Goal: Task Accomplishment & Management: Manage account settings

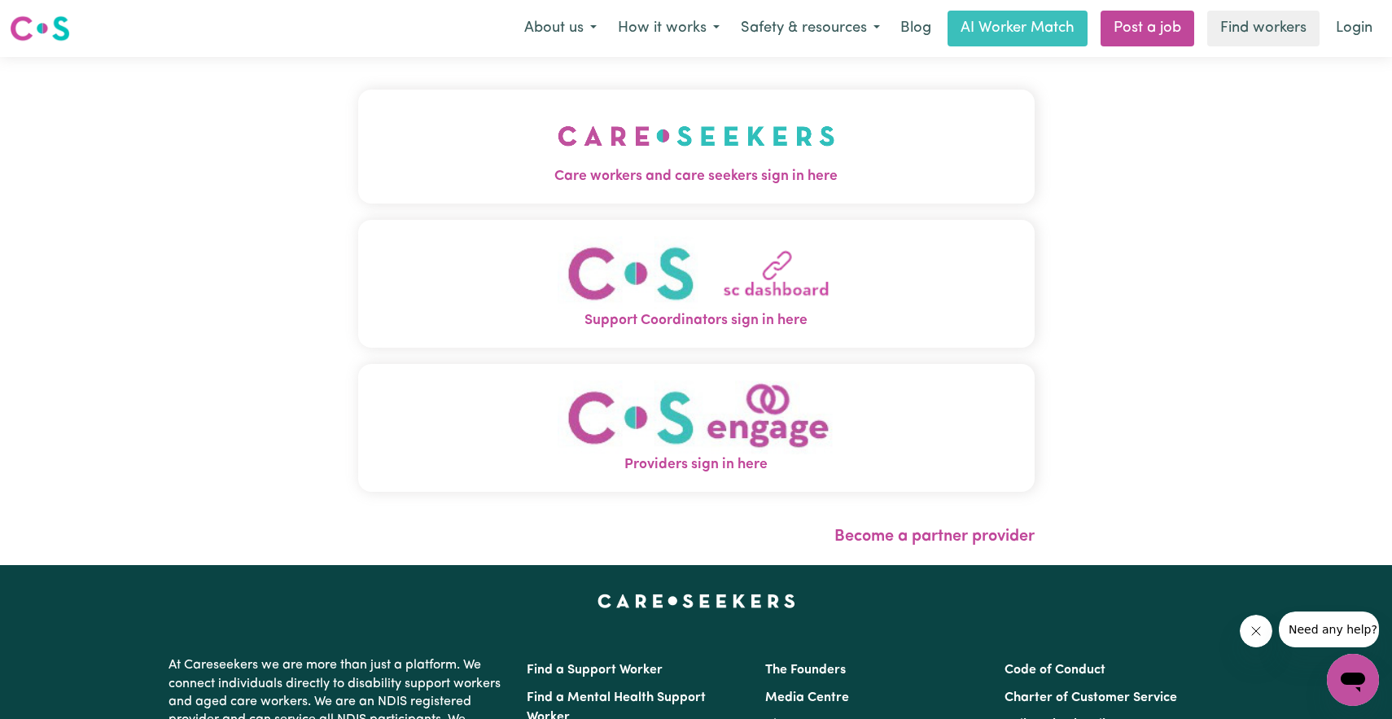
click at [791, 159] on img "Care workers and care seekers sign in here" at bounding box center [697, 136] width 278 height 60
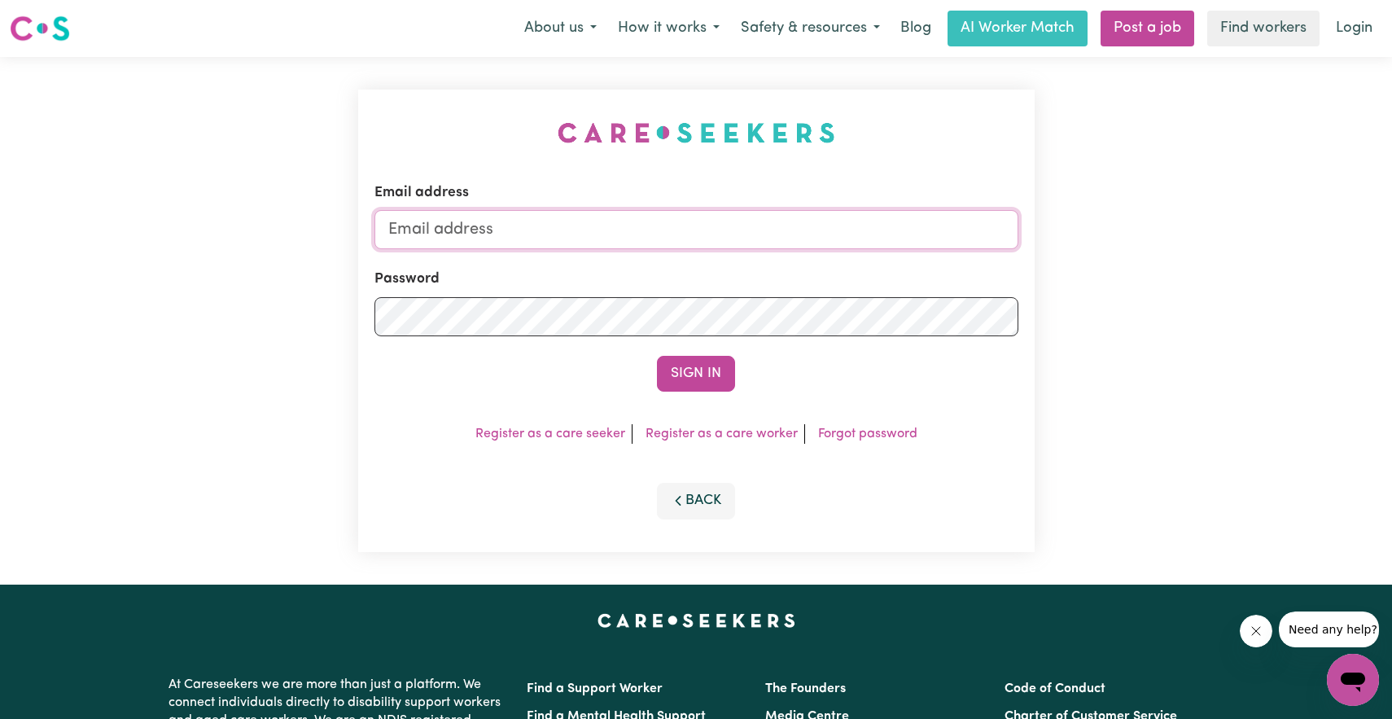
click at [801, 213] on input "Email address" at bounding box center [697, 229] width 644 height 39
click at [650, 269] on div "Password" at bounding box center [697, 302] width 644 height 67
click at [623, 227] on input "Email address" at bounding box center [697, 229] width 644 height 39
click at [561, 217] on input "Email address" at bounding box center [697, 229] width 644 height 39
type input "ps904614@gmail.com"
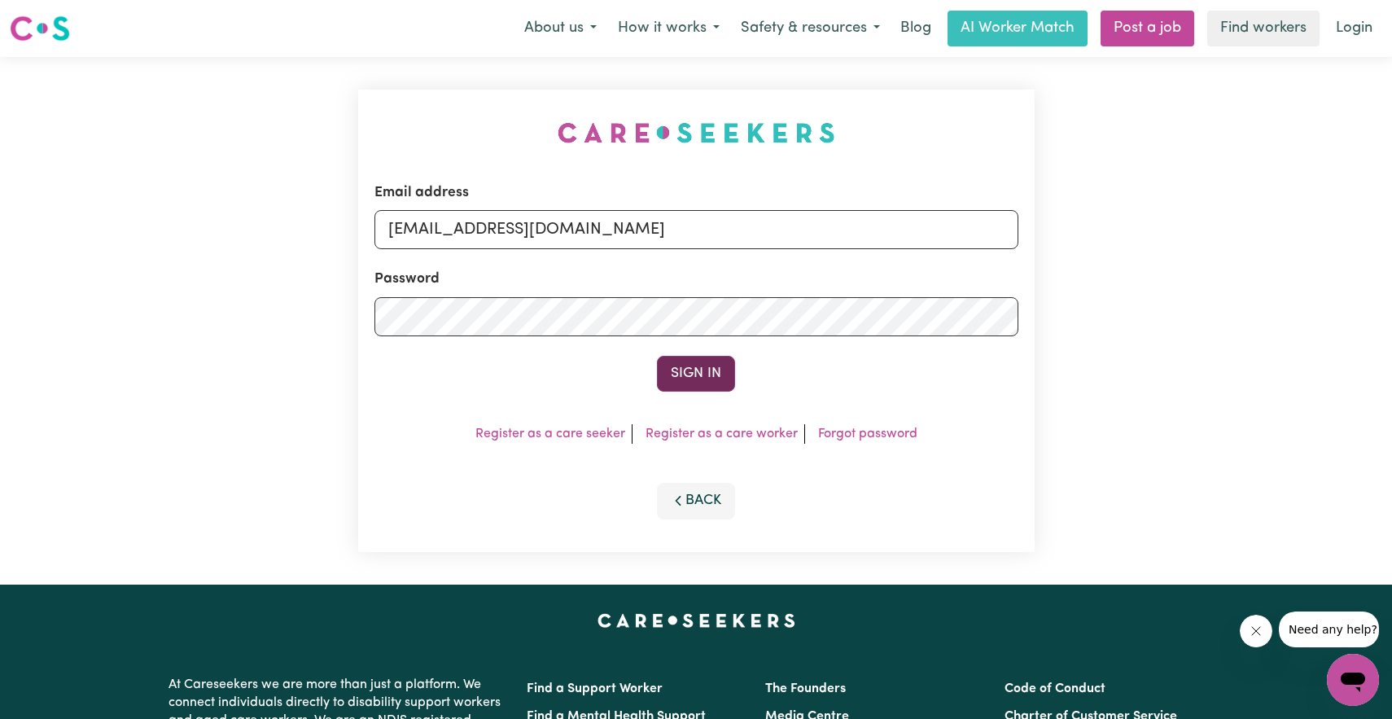
click at [680, 385] on button "Sign In" at bounding box center [696, 374] width 78 height 36
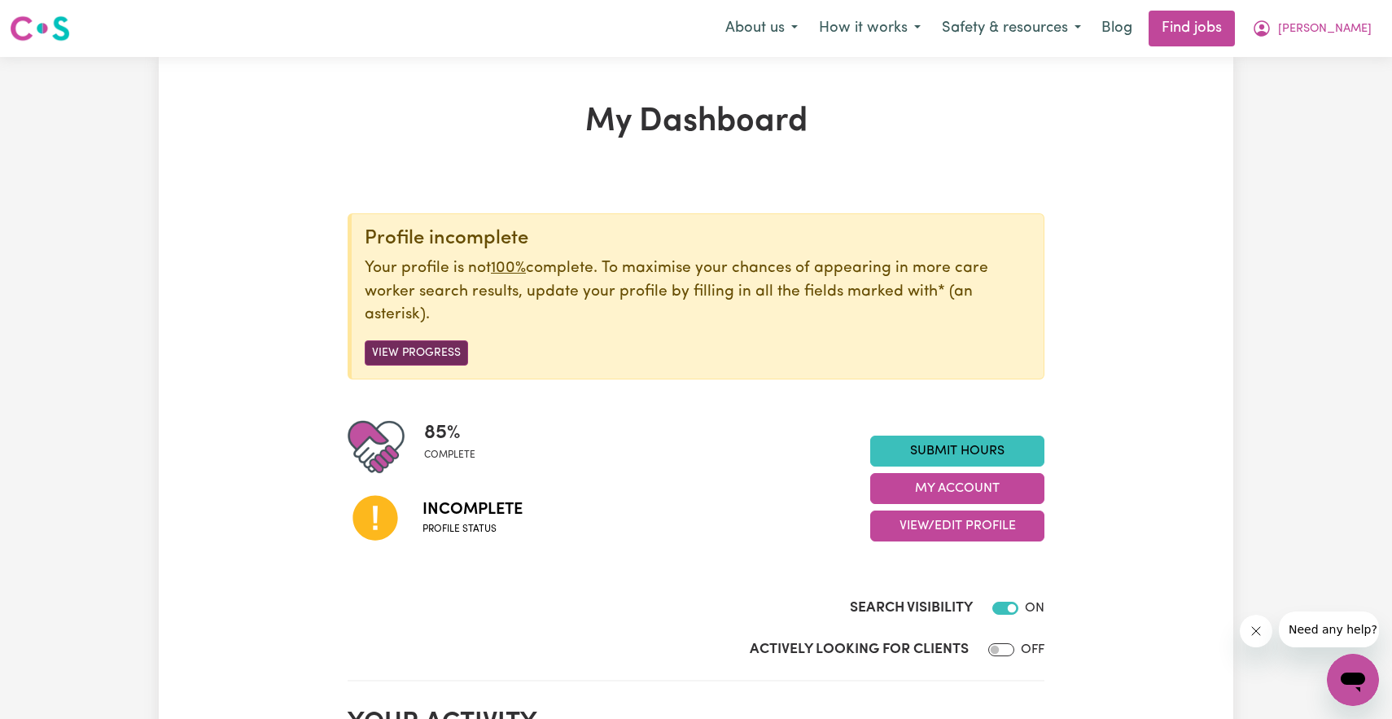
click at [418, 353] on button "View Progress" at bounding box center [416, 352] width 103 height 25
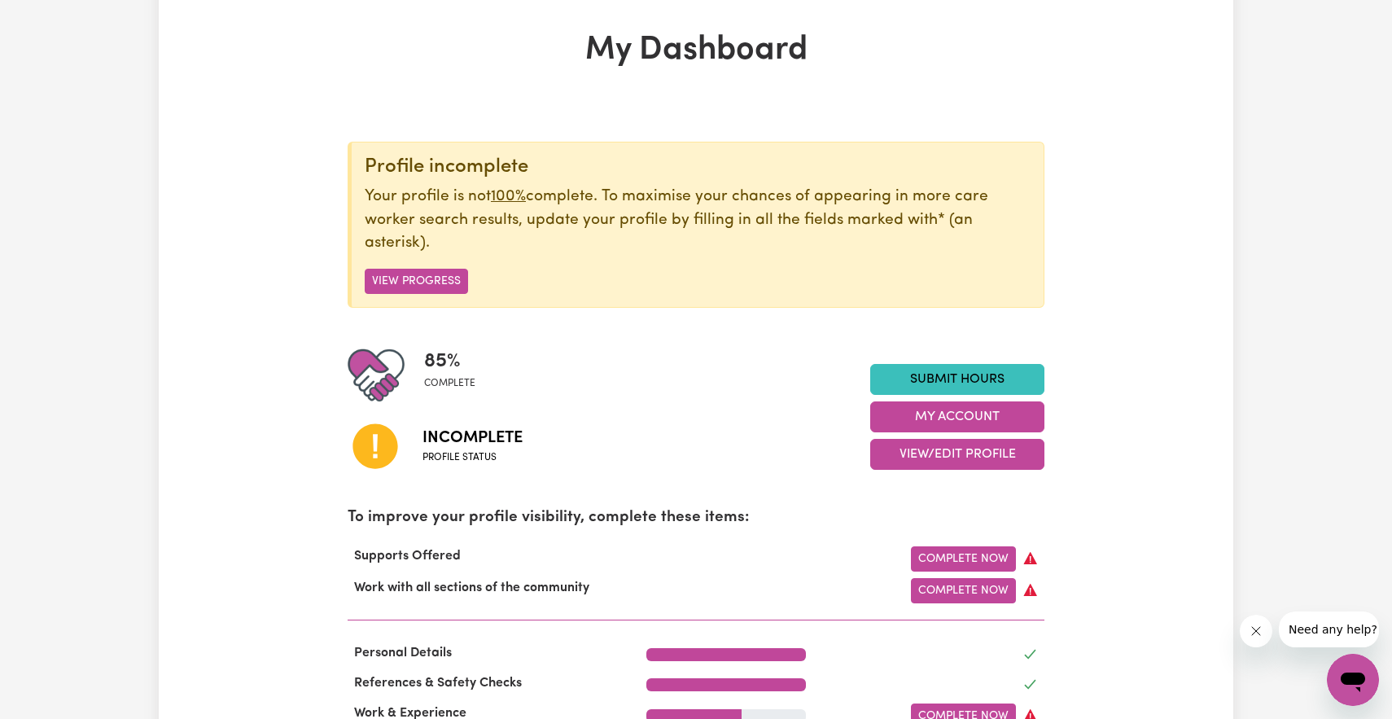
scroll to position [114, 0]
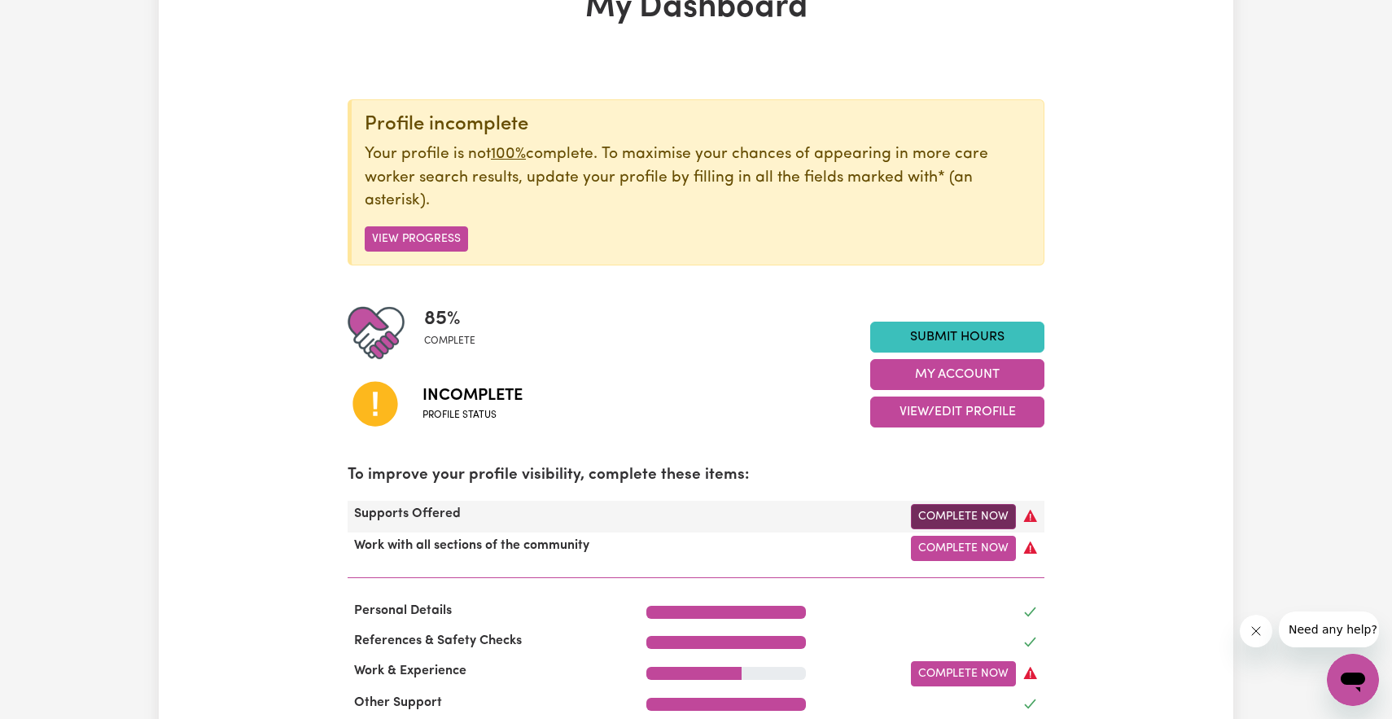
click at [982, 515] on link "Complete Now" at bounding box center [963, 516] width 105 height 25
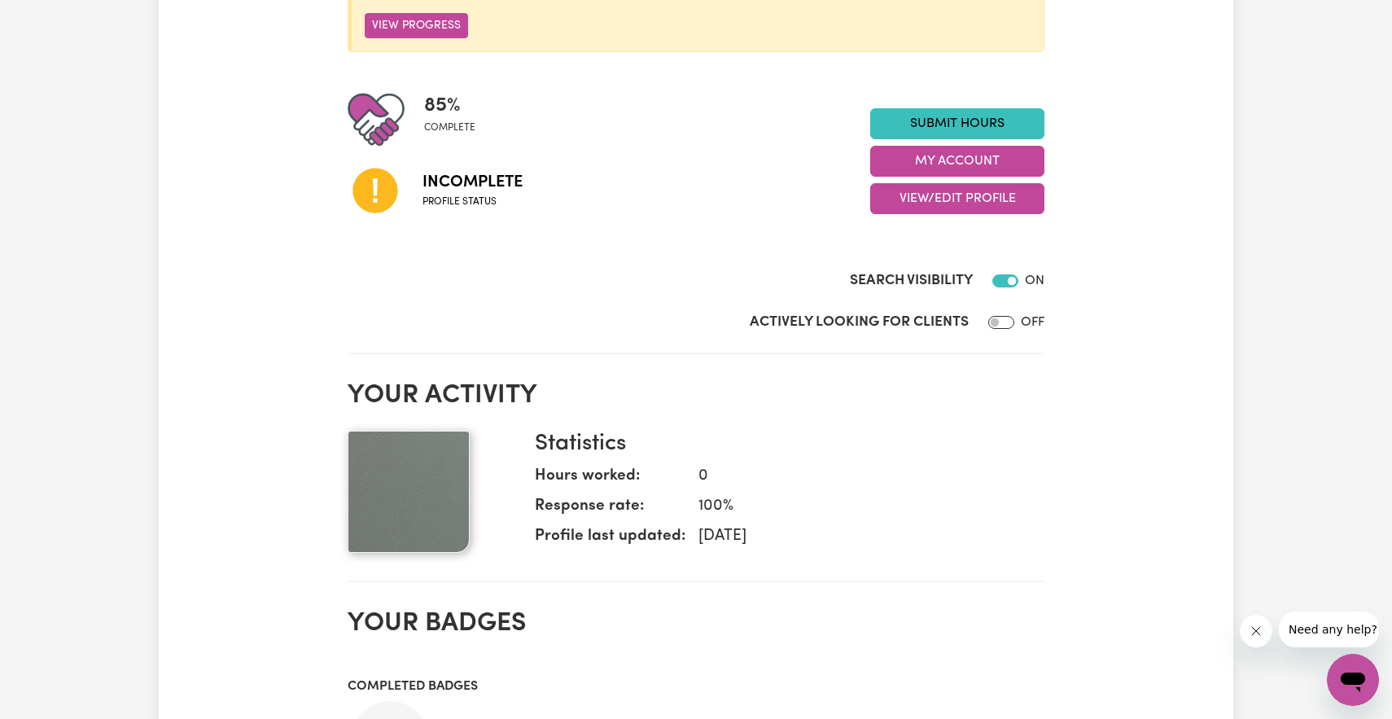
scroll to position [342, 0]
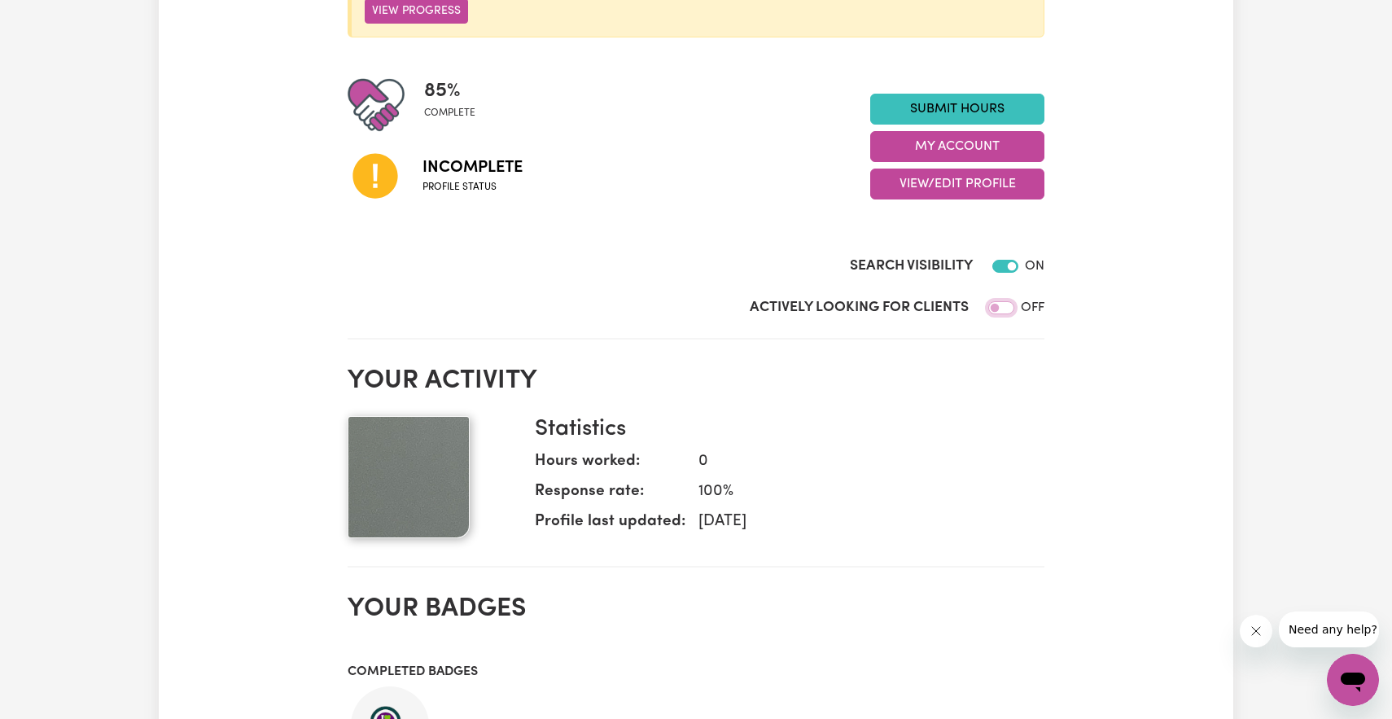
click at [1000, 312] on input "Actively Looking for Clients" at bounding box center [1001, 307] width 26 height 13
checkbox input "true"
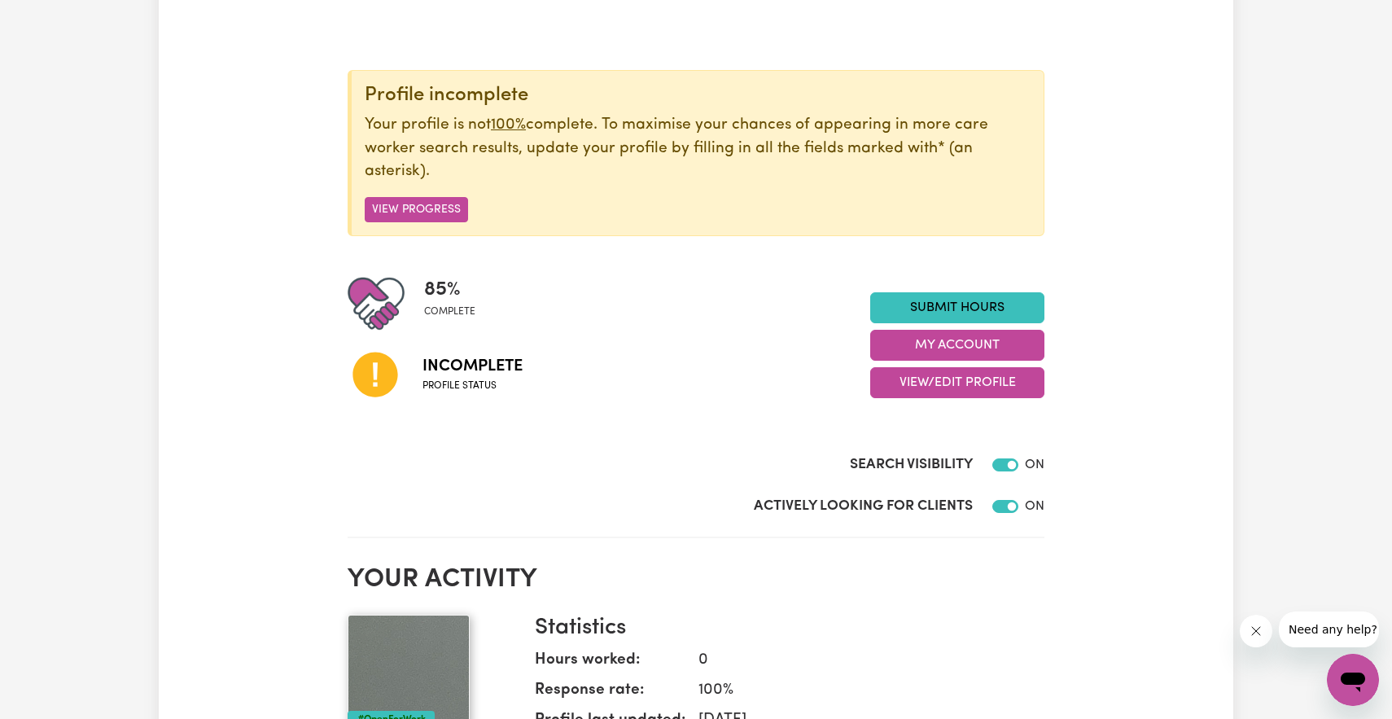
scroll to position [165, 0]
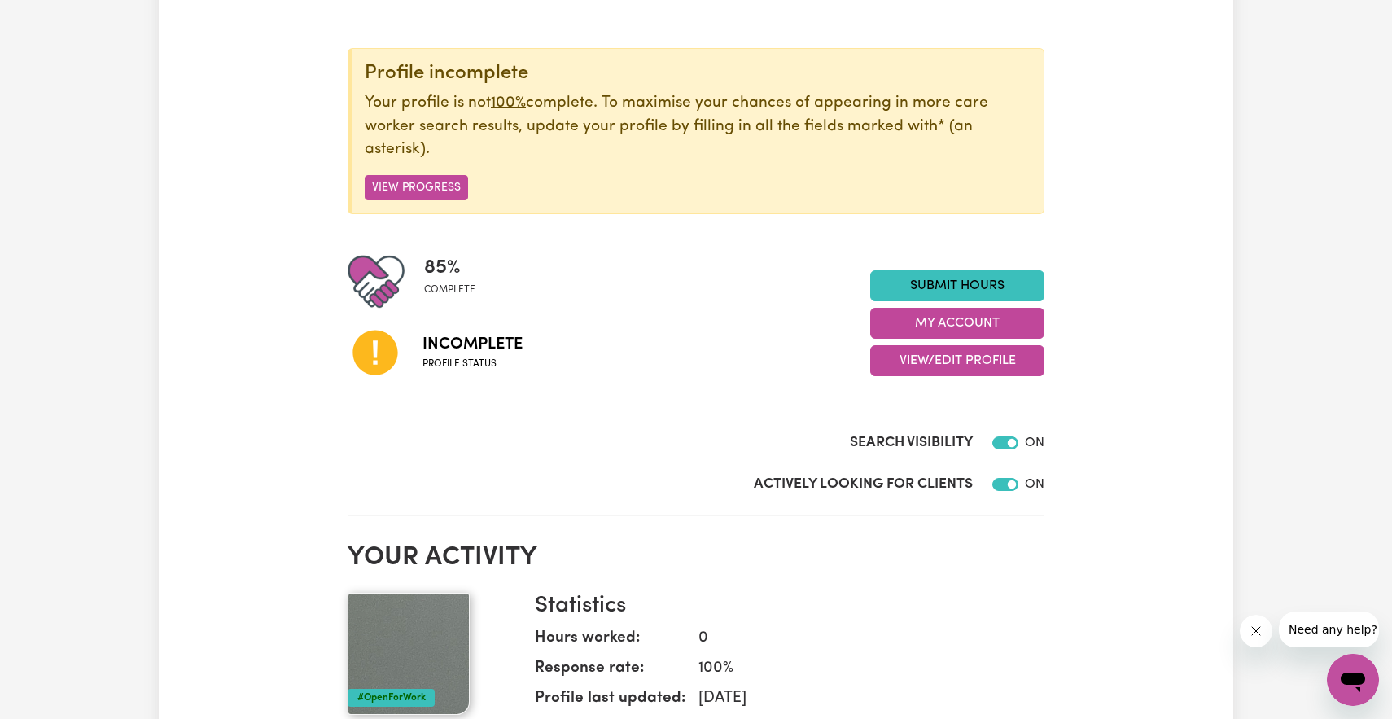
click at [448, 282] on span "85 %" at bounding box center [449, 267] width 51 height 29
click at [382, 281] on img at bounding box center [376, 281] width 57 height 57
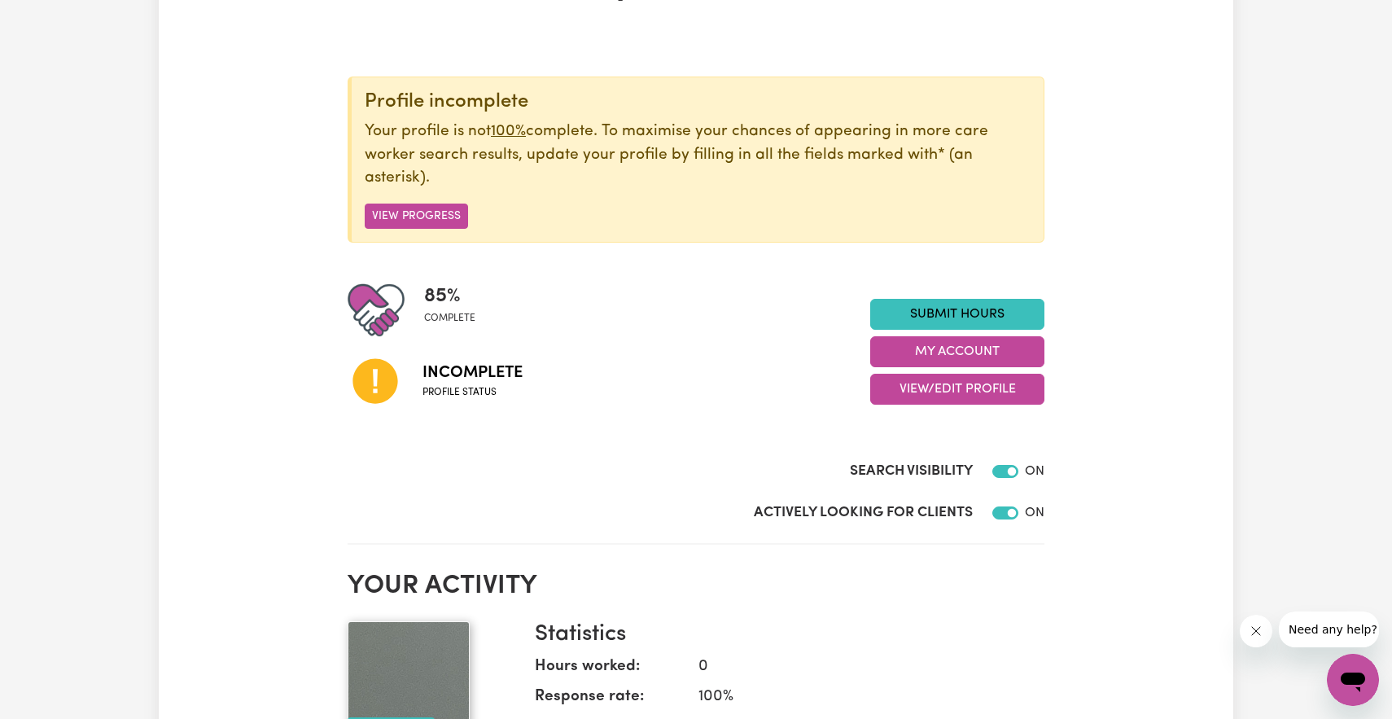
scroll to position [105, 0]
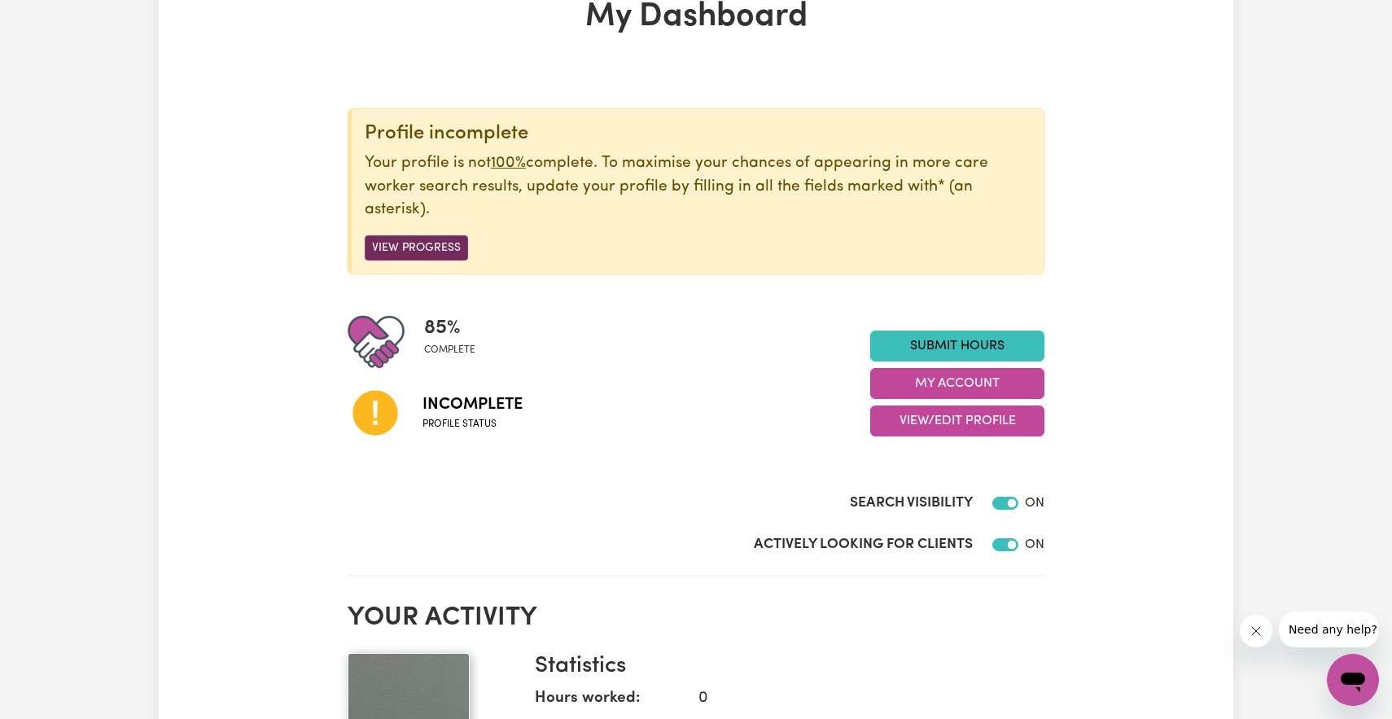
click at [417, 252] on button "View Progress" at bounding box center [416, 247] width 103 height 25
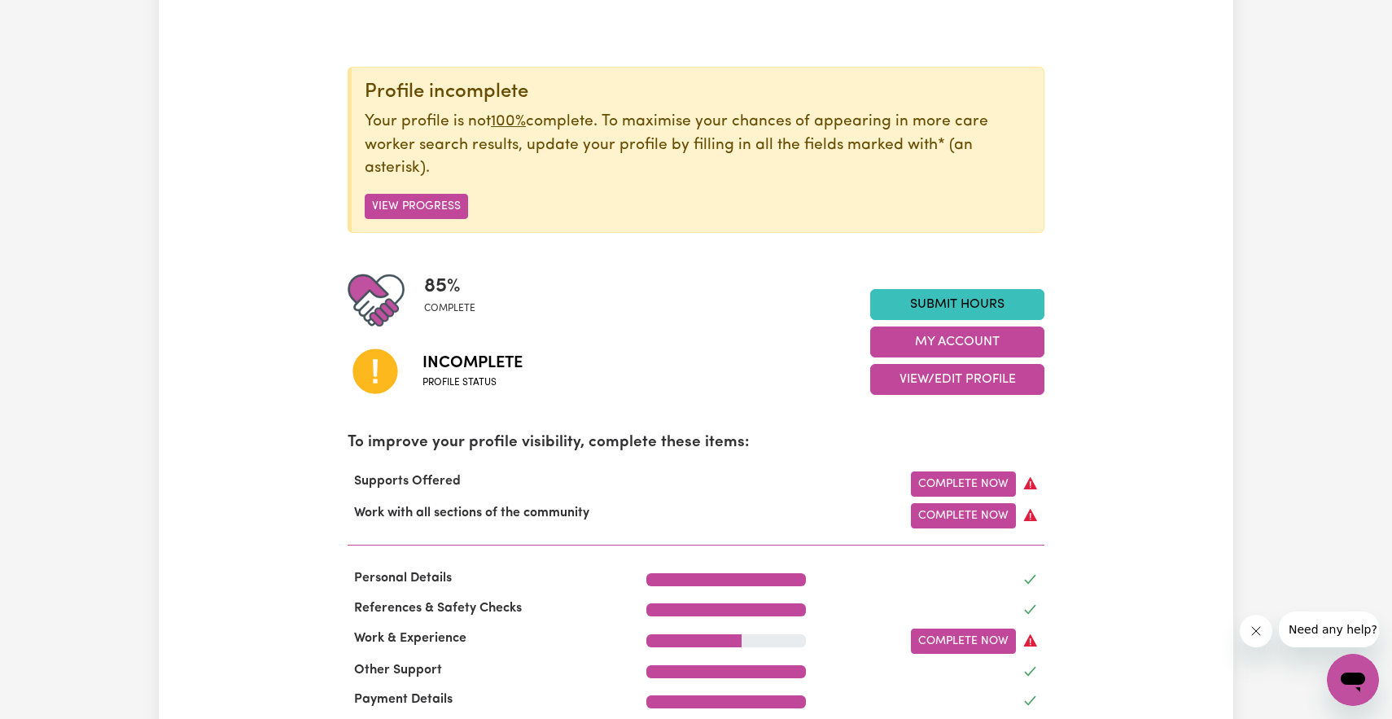
scroll to position [150, 0]
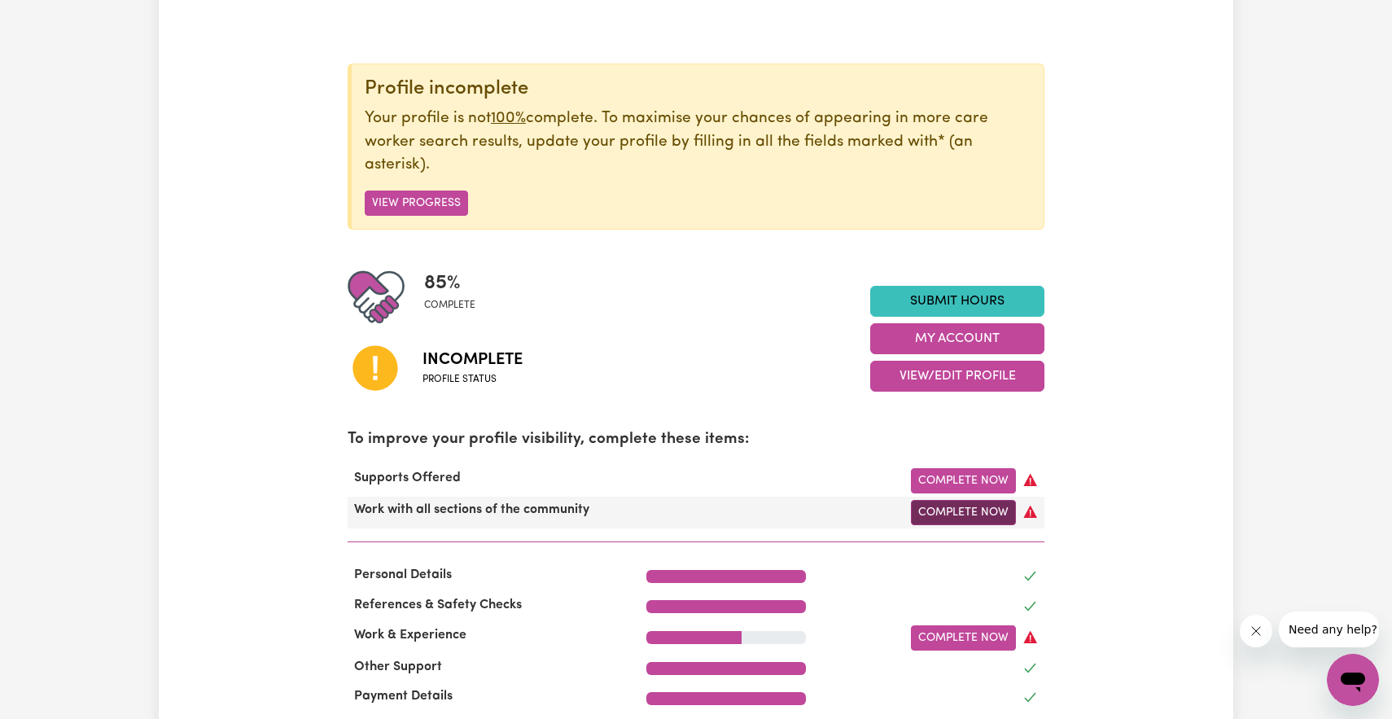
click at [997, 515] on link "Complete Now" at bounding box center [963, 512] width 105 height 25
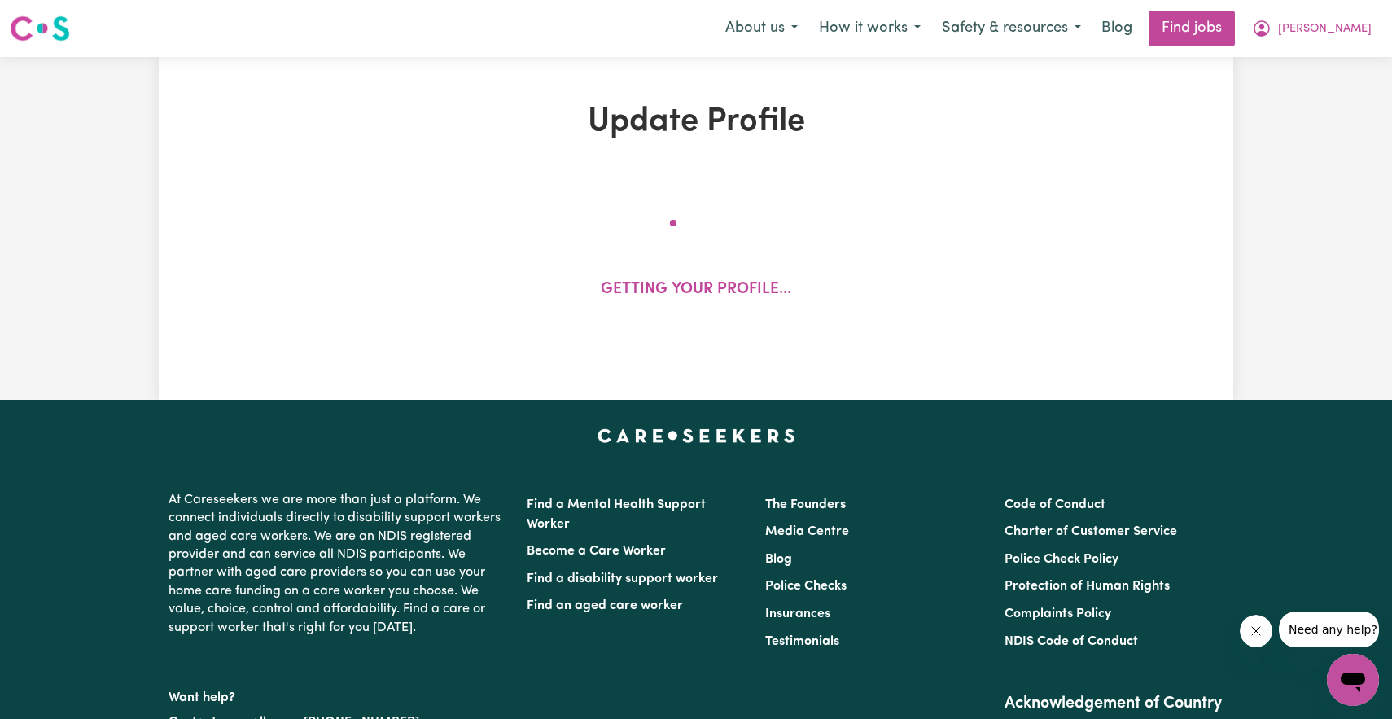
select select "2022"
select select "Certificate III (Individual Support)"
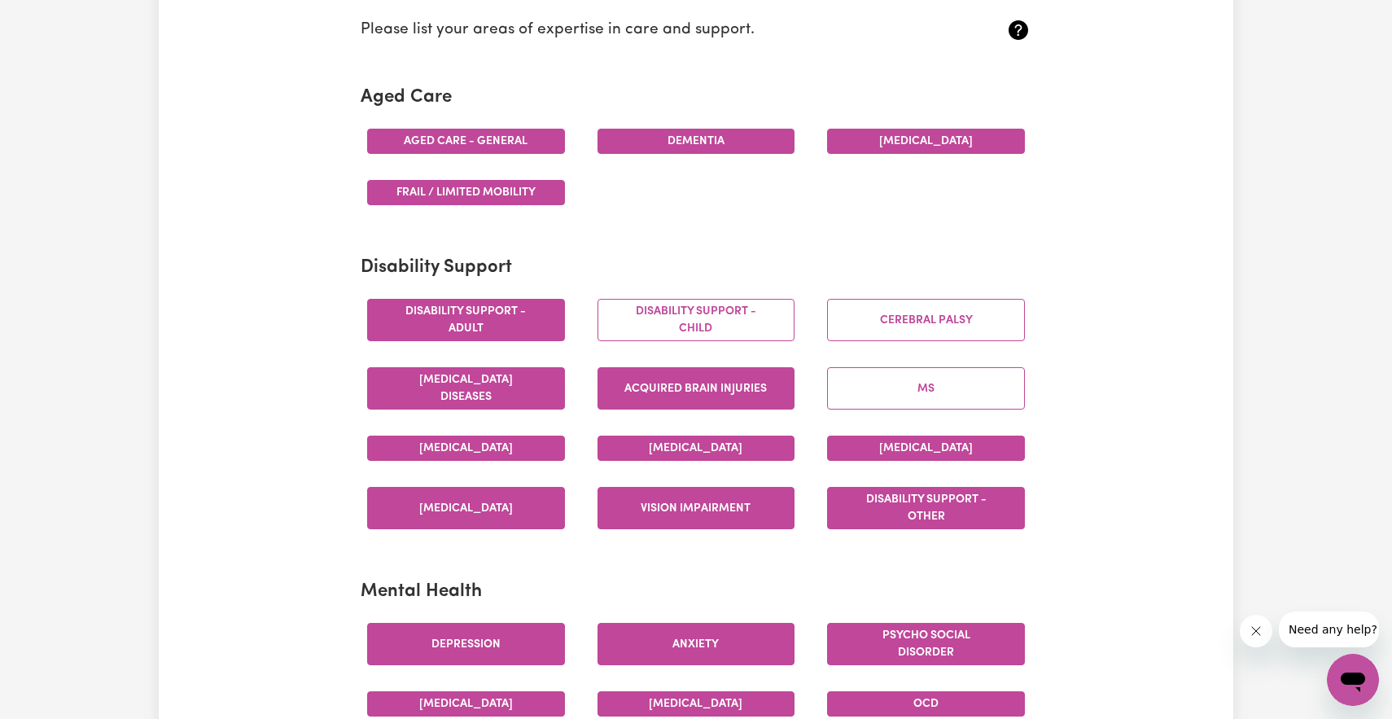
scroll to position [502, 0]
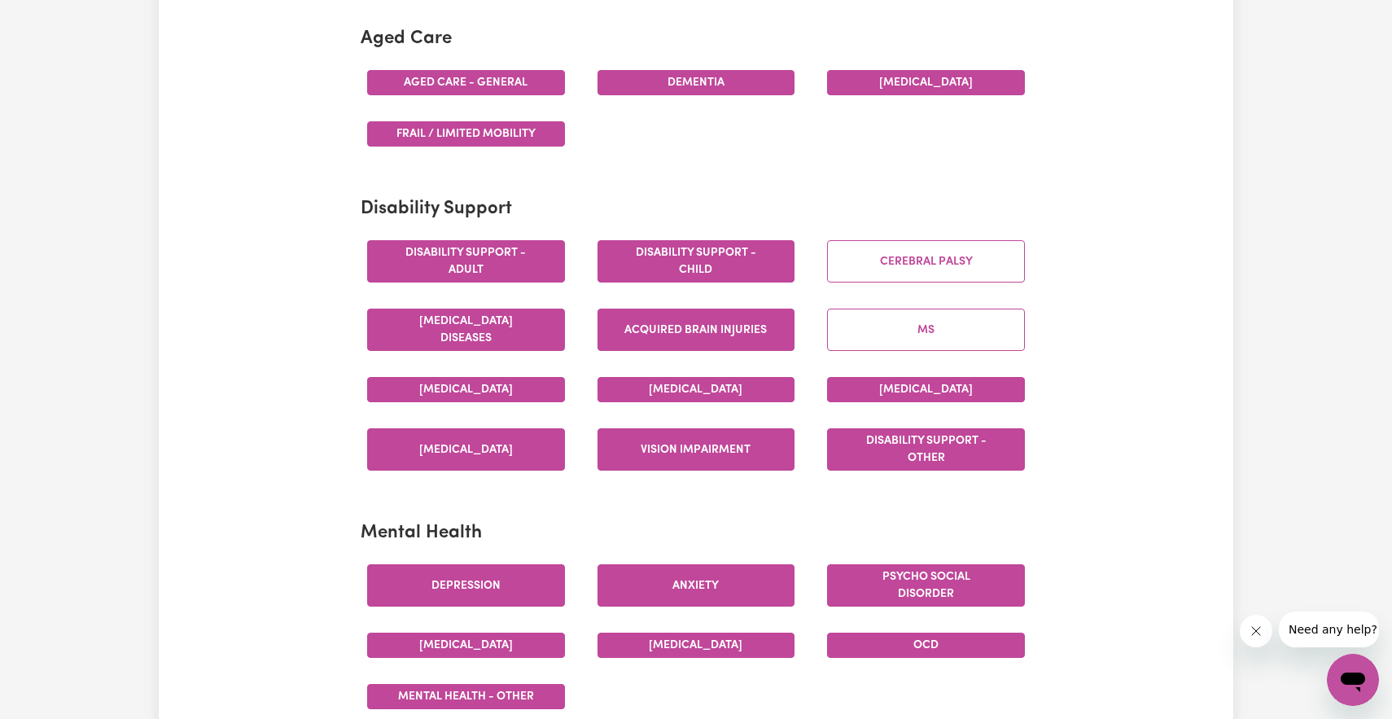
click at [734, 251] on button "Disability support - Child" at bounding box center [697, 261] width 198 height 42
click at [929, 239] on div "Cerebral Palsy" at bounding box center [926, 261] width 230 height 68
click at [922, 259] on button "Cerebral Palsy" at bounding box center [926, 261] width 198 height 42
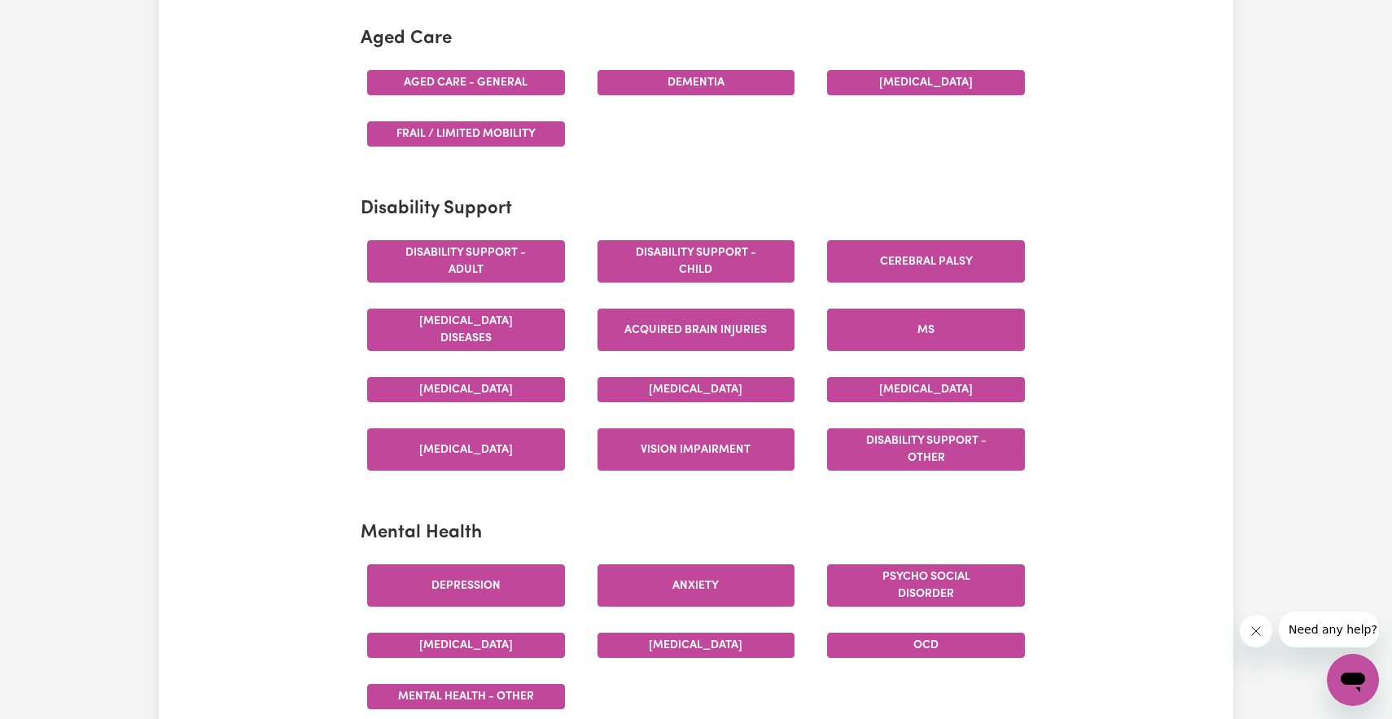
click at [935, 340] on button "MS" at bounding box center [926, 330] width 198 height 42
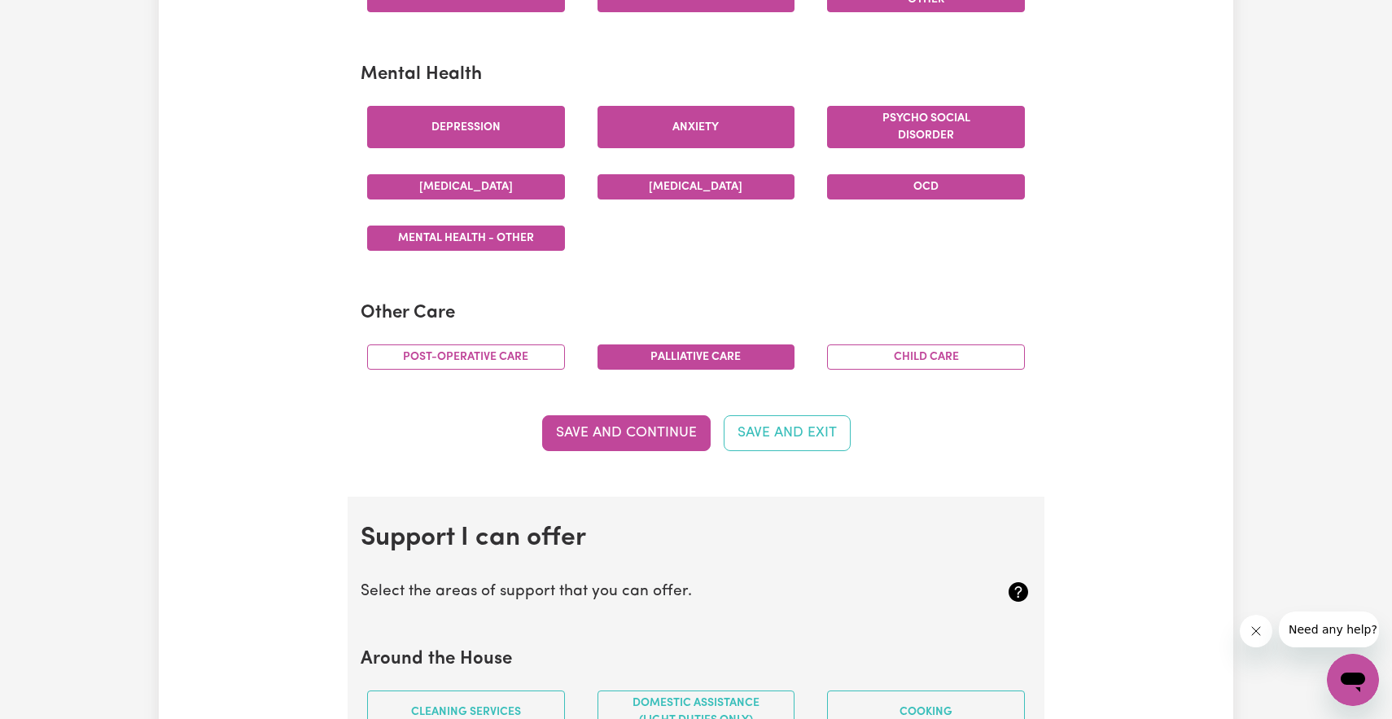
scroll to position [973, 0]
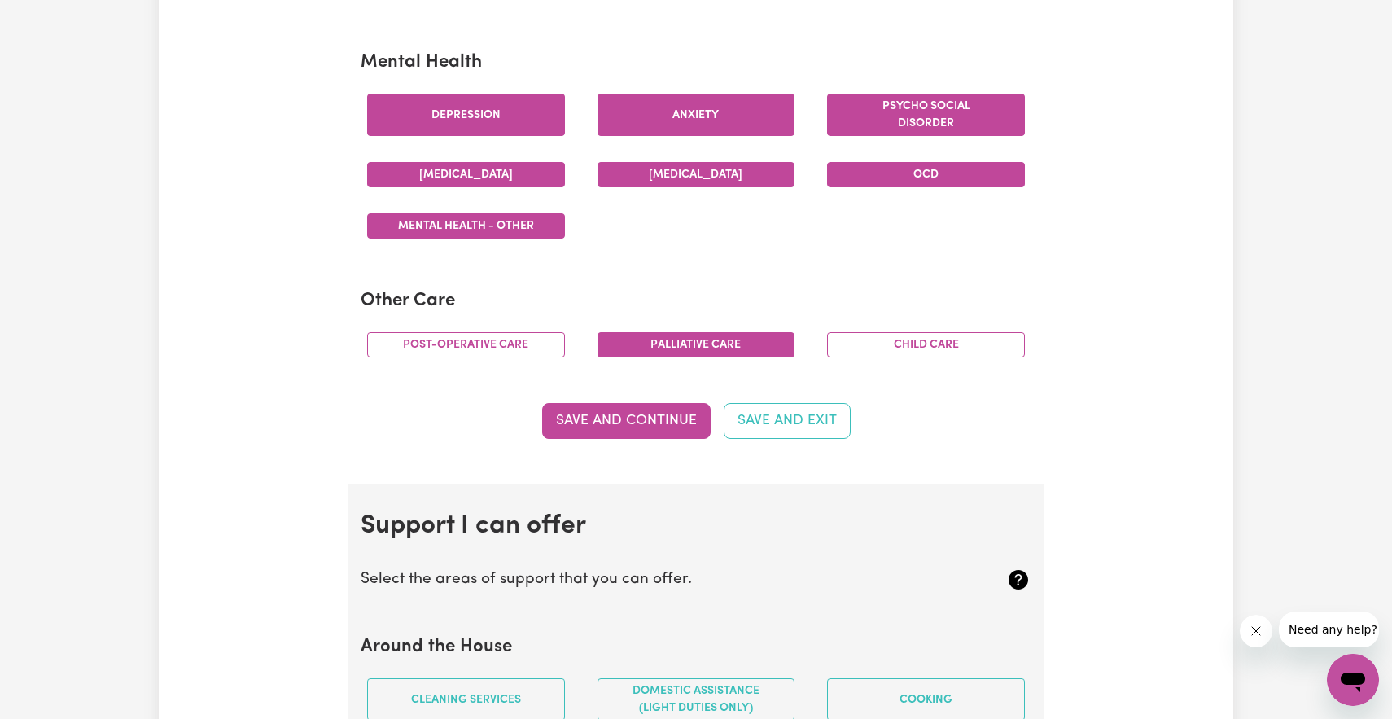
click at [935, 340] on button "Child care" at bounding box center [926, 344] width 198 height 25
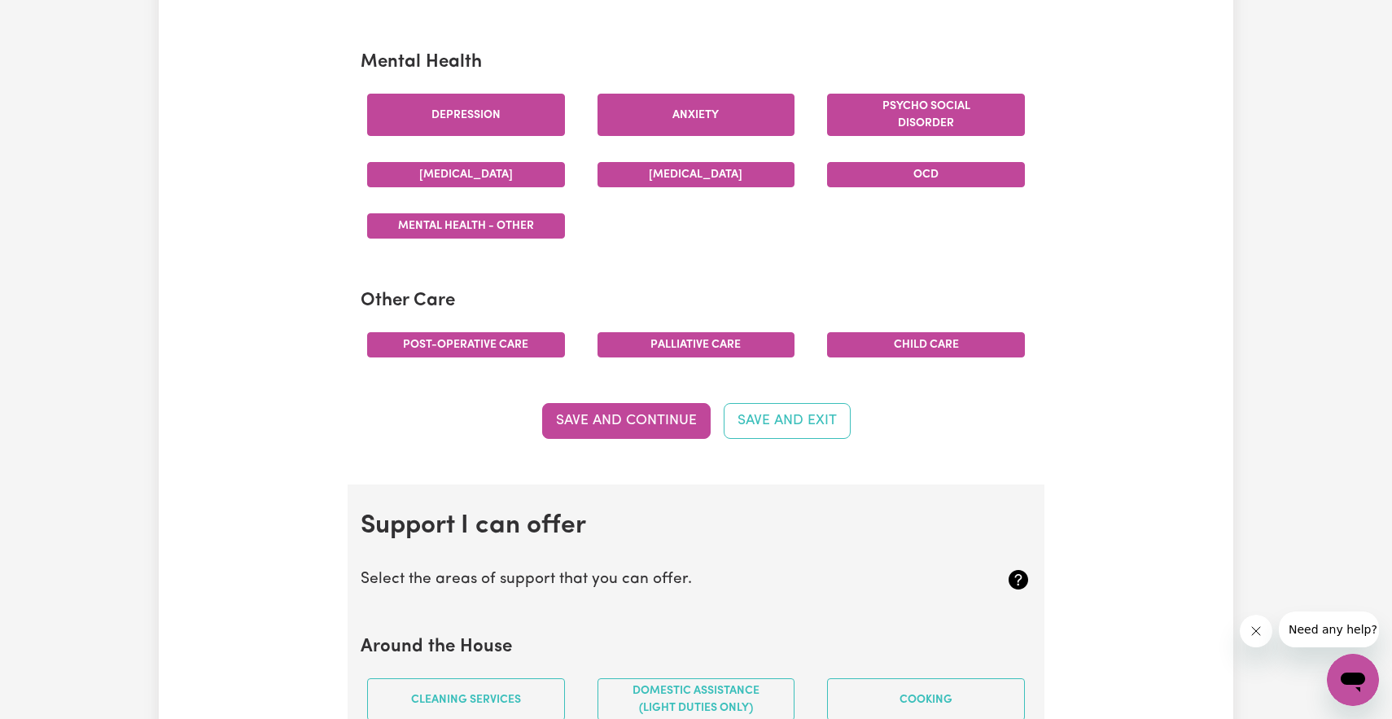
click at [513, 349] on button "Post-operative care" at bounding box center [466, 344] width 198 height 25
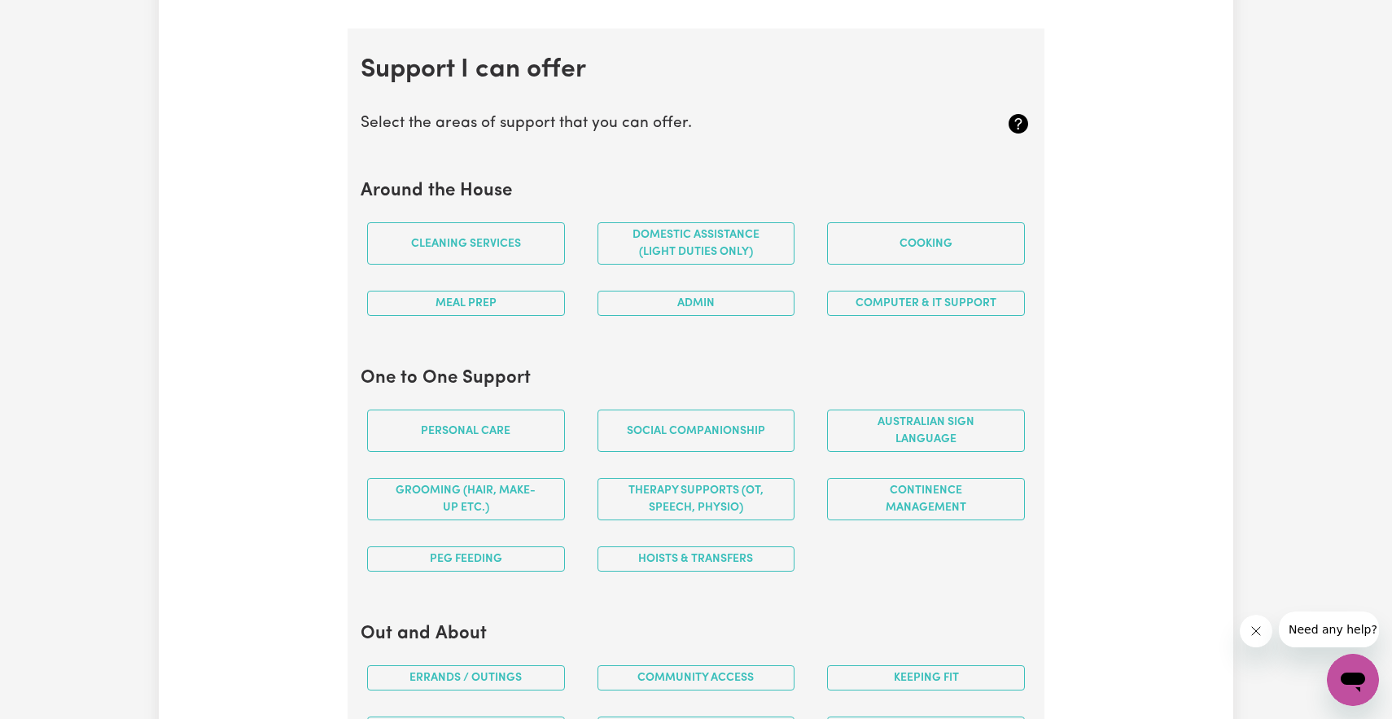
scroll to position [1431, 0]
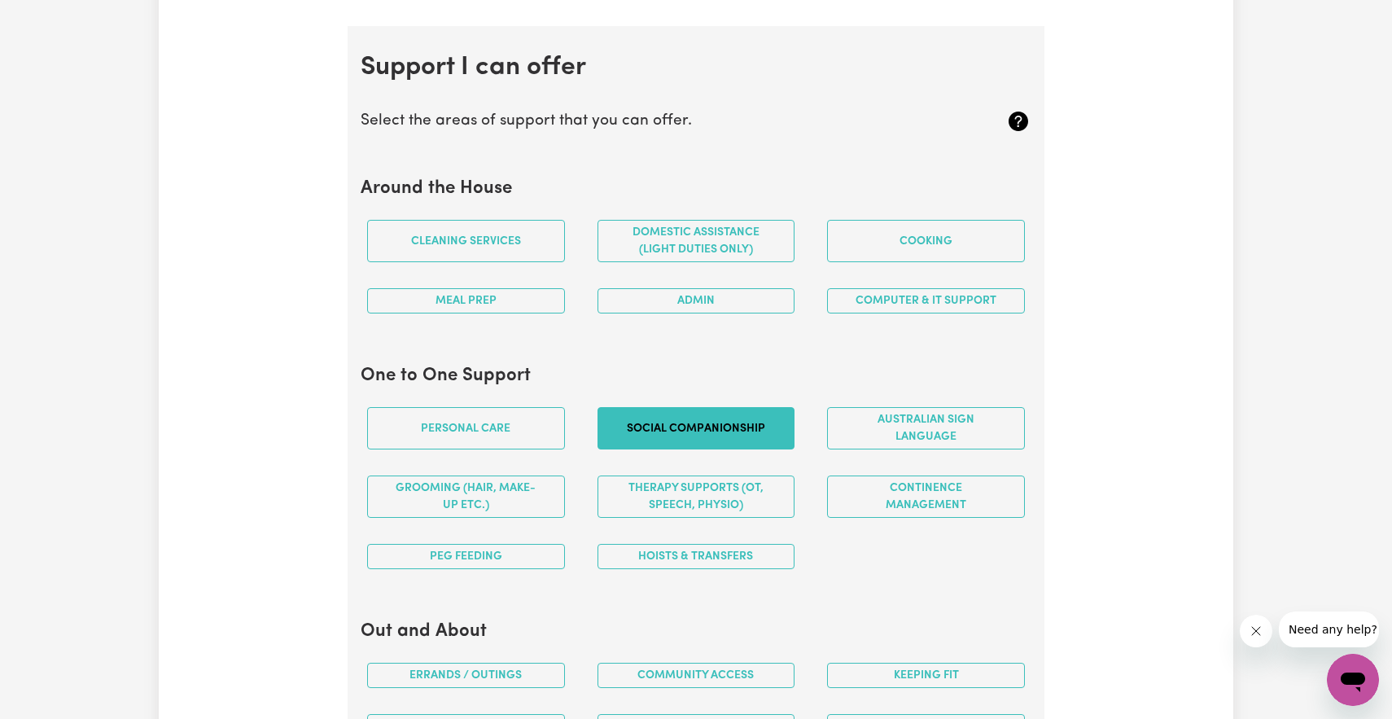
drag, startPoint x: 679, startPoint y: 432, endPoint x: 644, endPoint y: 432, distance: 35.0
click at [644, 432] on button "Social companionship" at bounding box center [697, 428] width 198 height 42
click at [557, 414] on button "Personal care" at bounding box center [466, 428] width 198 height 42
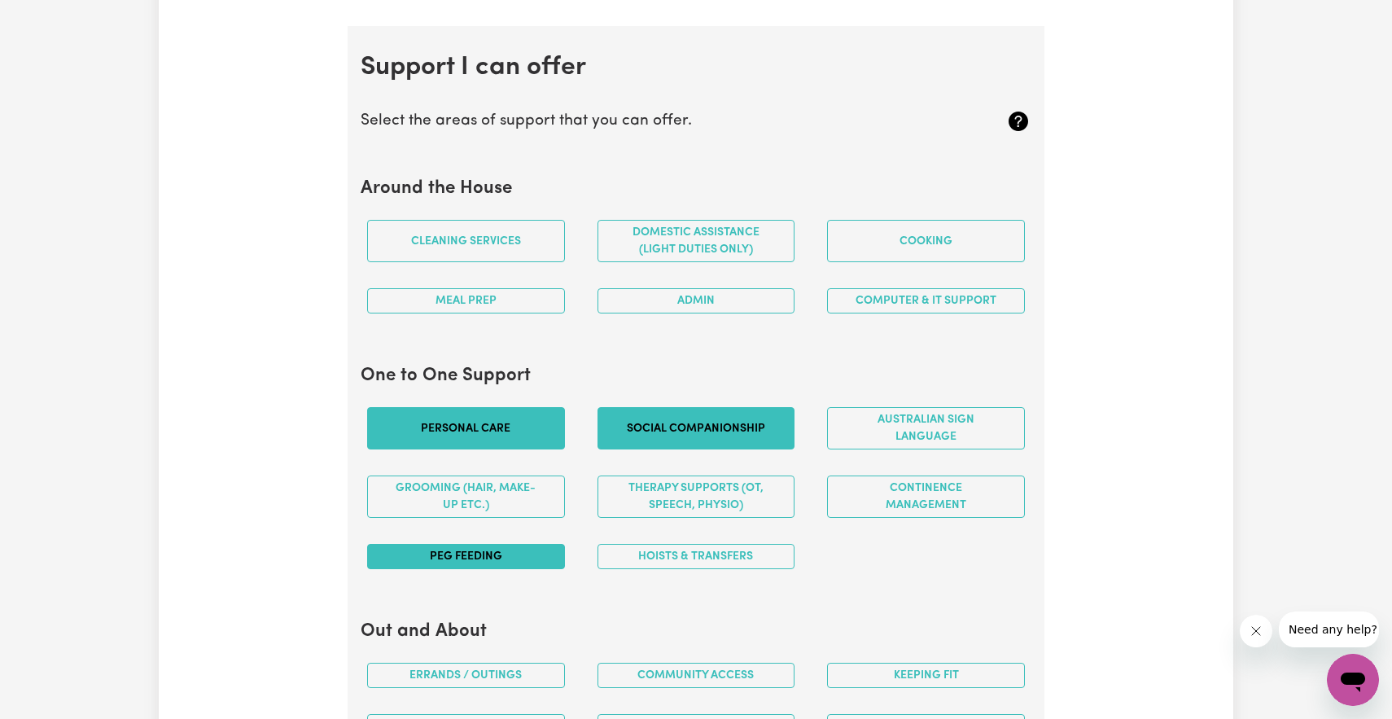
click at [541, 549] on button "PEG feeding" at bounding box center [466, 556] width 198 height 25
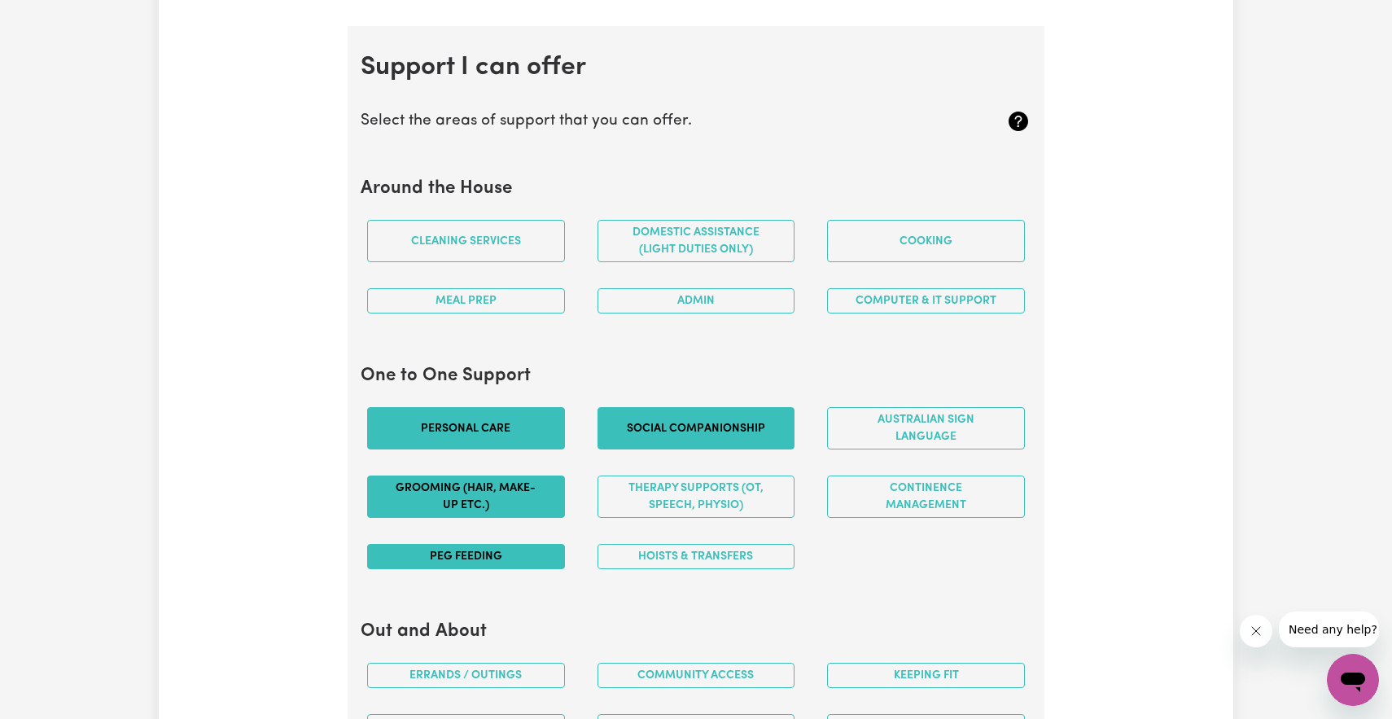
click at [532, 509] on button "Grooming (hair, make-up etc.)" at bounding box center [466, 496] width 198 height 42
click at [898, 259] on button "Cooking" at bounding box center [926, 241] width 198 height 42
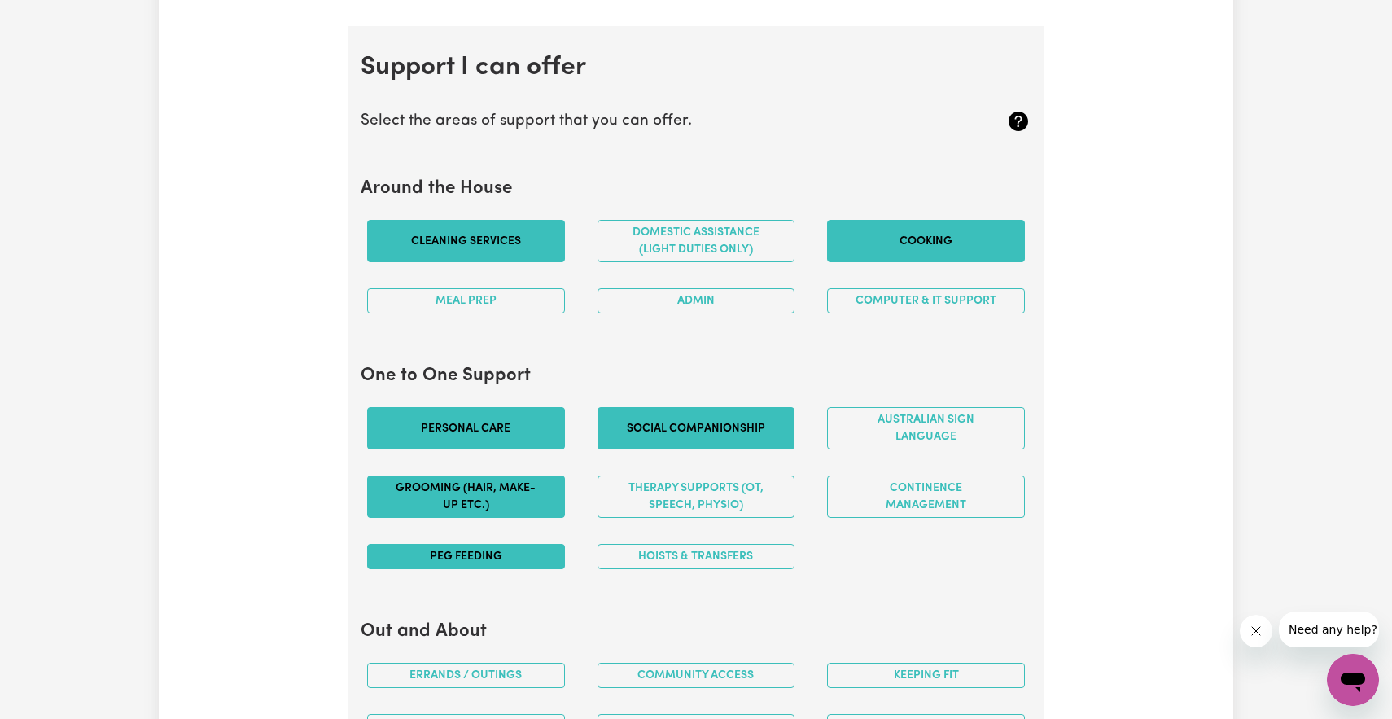
click at [485, 243] on button "Cleaning services" at bounding box center [466, 241] width 198 height 42
click at [491, 300] on button "Meal prep" at bounding box center [466, 300] width 198 height 25
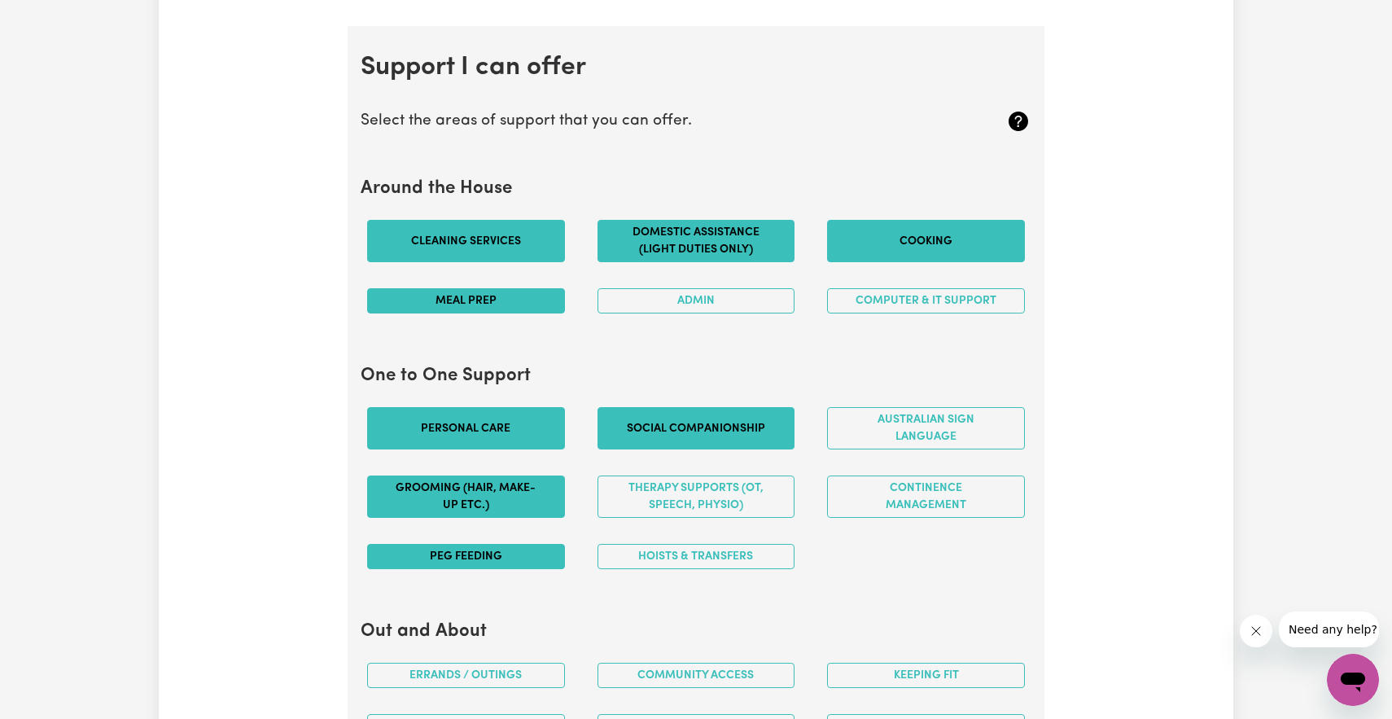
click at [727, 257] on button "Domestic assistance (light duties only)" at bounding box center [697, 241] width 198 height 42
click at [738, 308] on button "Admin" at bounding box center [697, 300] width 198 height 25
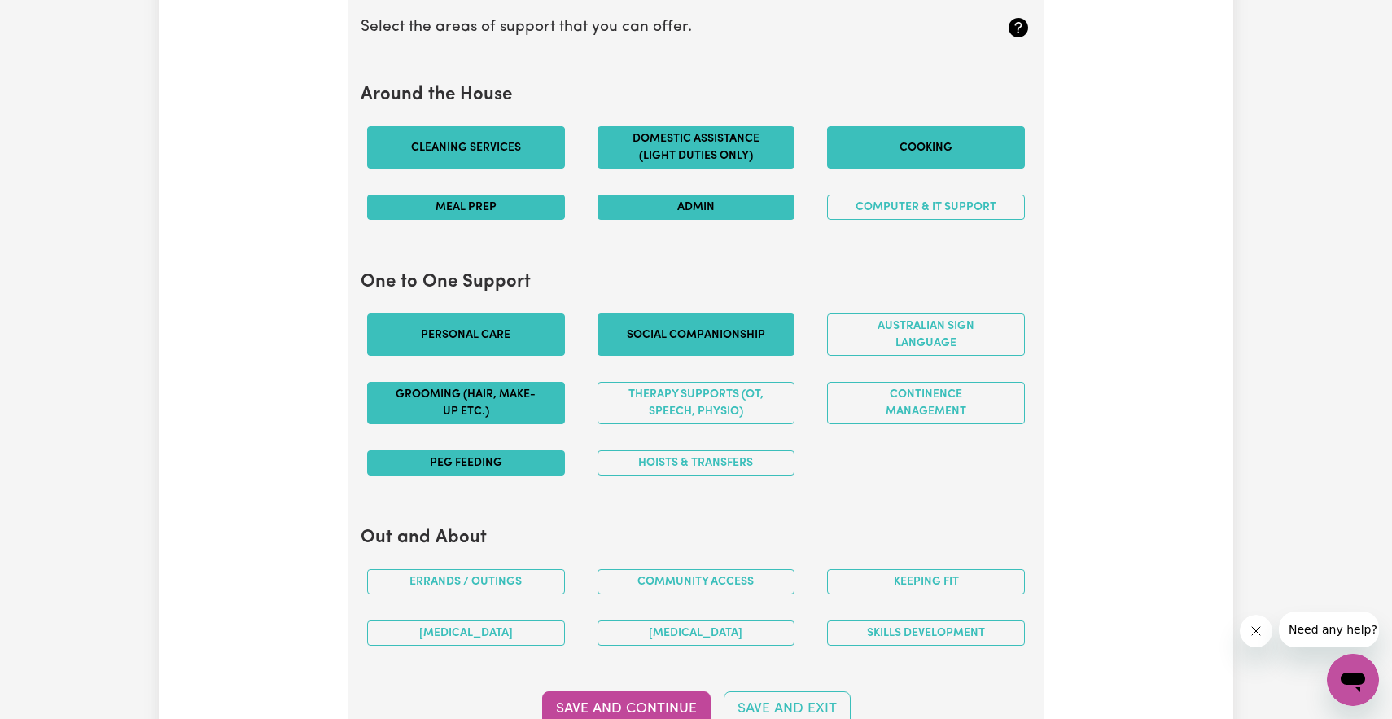
scroll to position [1544, 0]
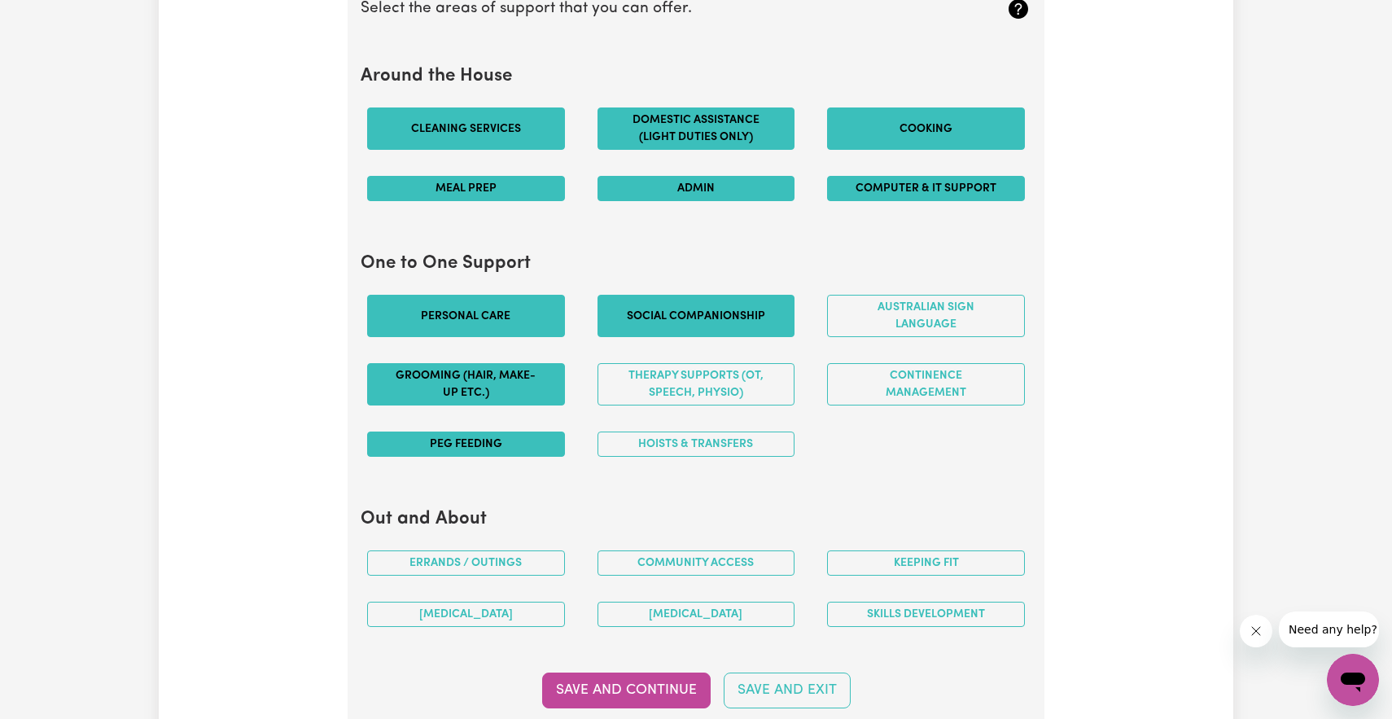
click at [919, 189] on button "Computer & IT Support" at bounding box center [926, 188] width 198 height 25
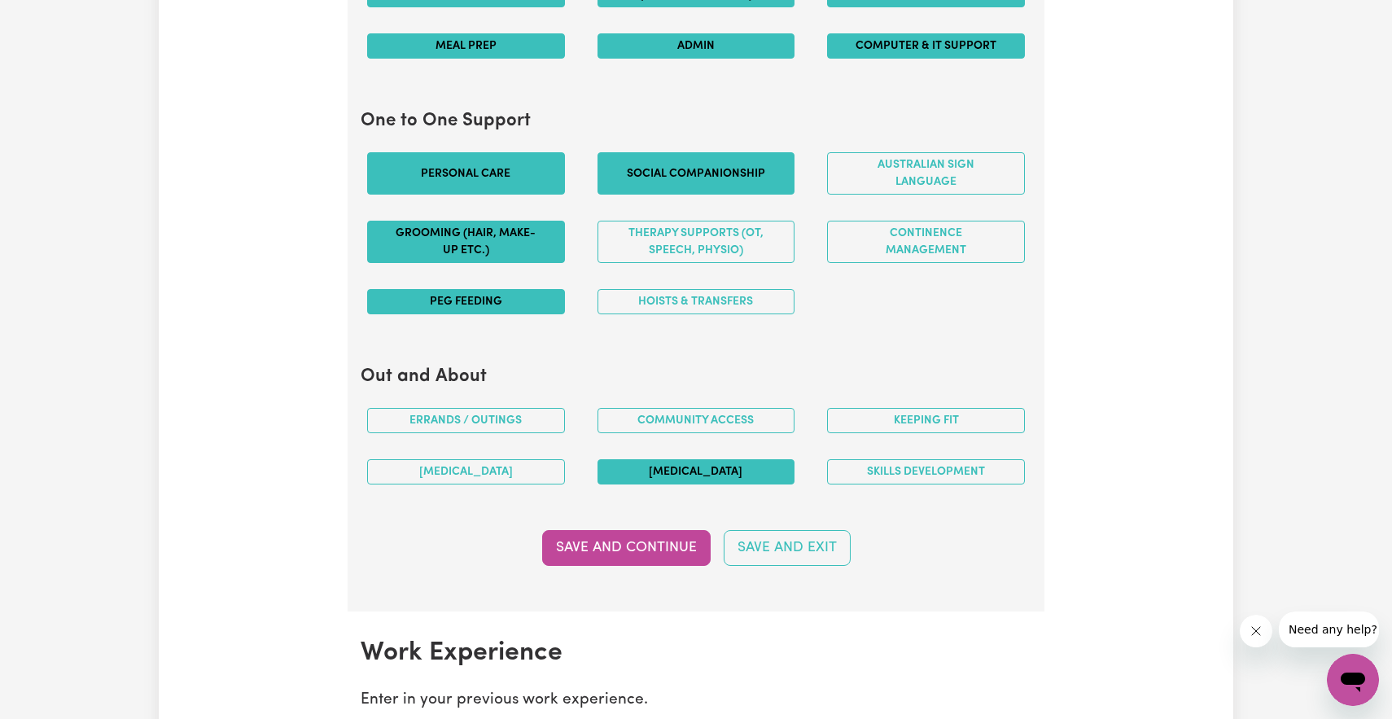
scroll to position [1689, 0]
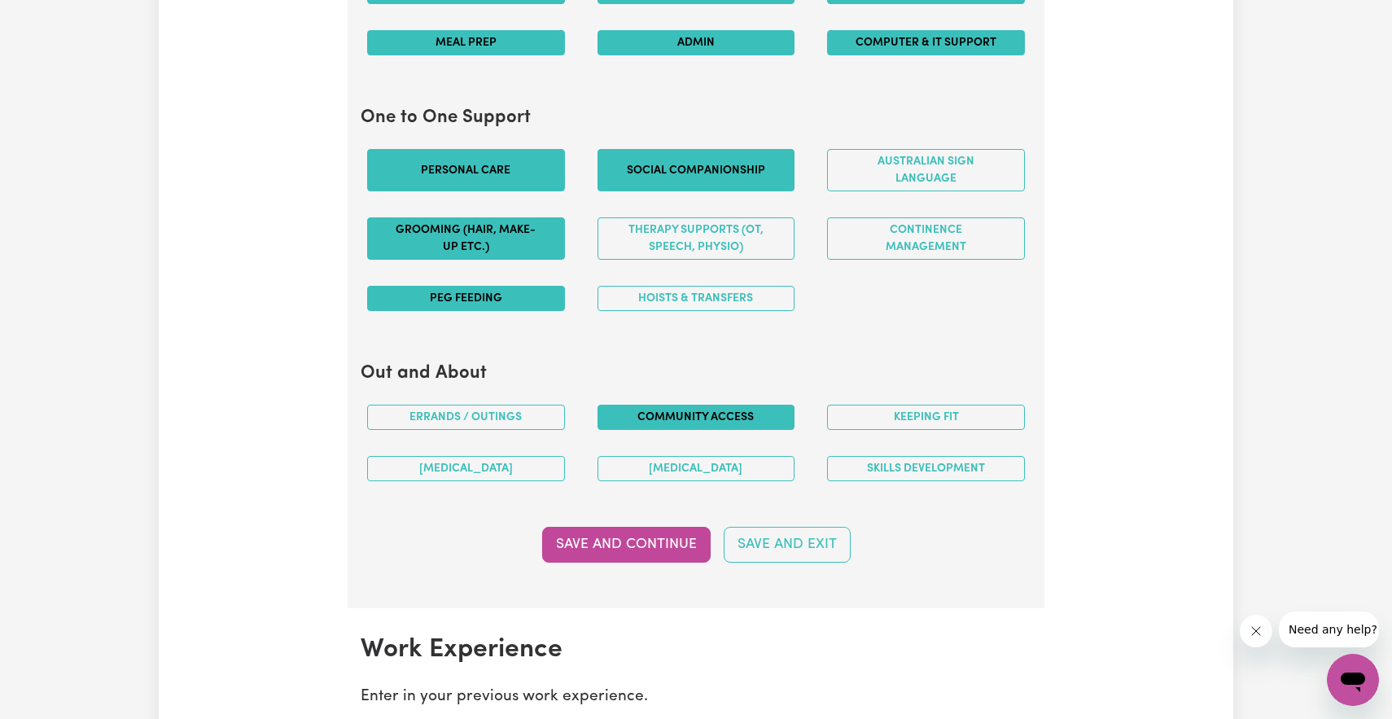
click at [688, 405] on button "Community access" at bounding box center [697, 417] width 198 height 25
click at [521, 443] on div "[MEDICAL_DATA]" at bounding box center [466, 468] width 230 height 51
click at [519, 461] on button "[MEDICAL_DATA]" at bounding box center [466, 468] width 198 height 25
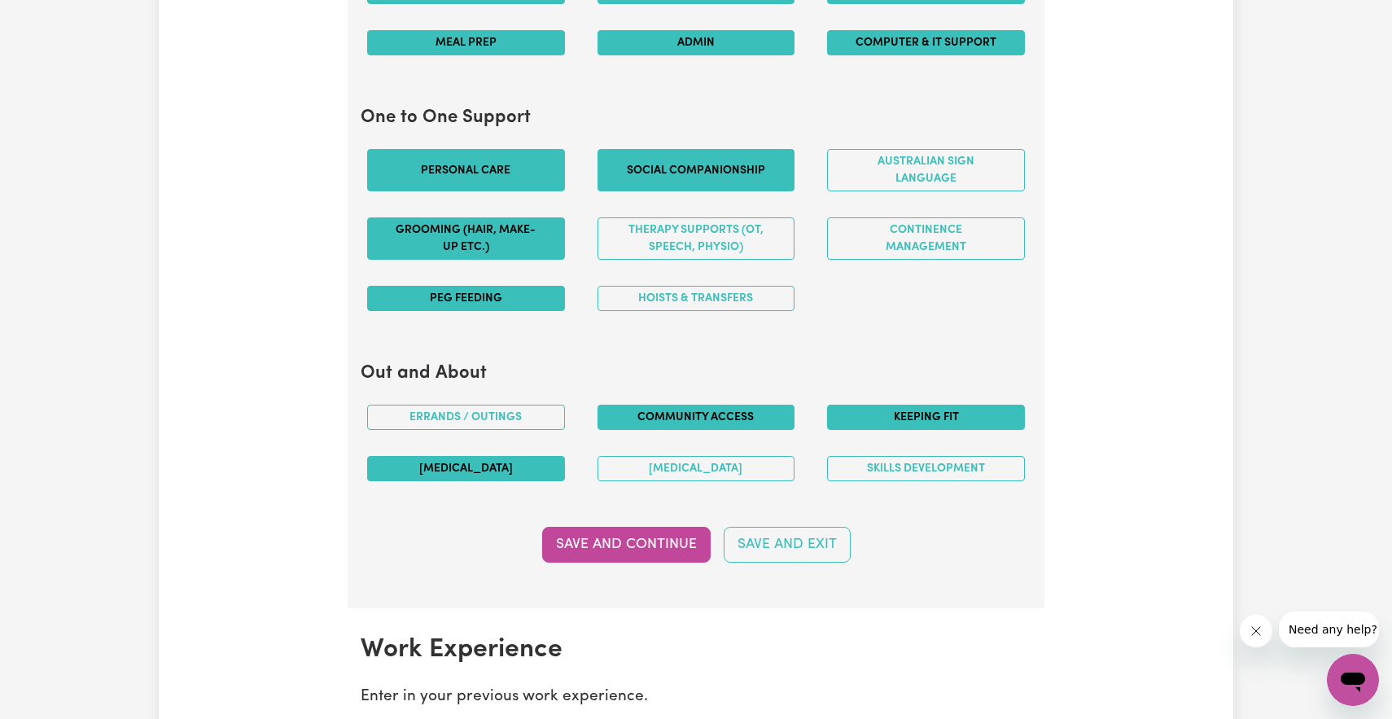
click at [950, 414] on button "Keeping fit" at bounding box center [926, 417] width 198 height 25
click at [668, 547] on button "Save and Continue" at bounding box center [626, 545] width 169 height 36
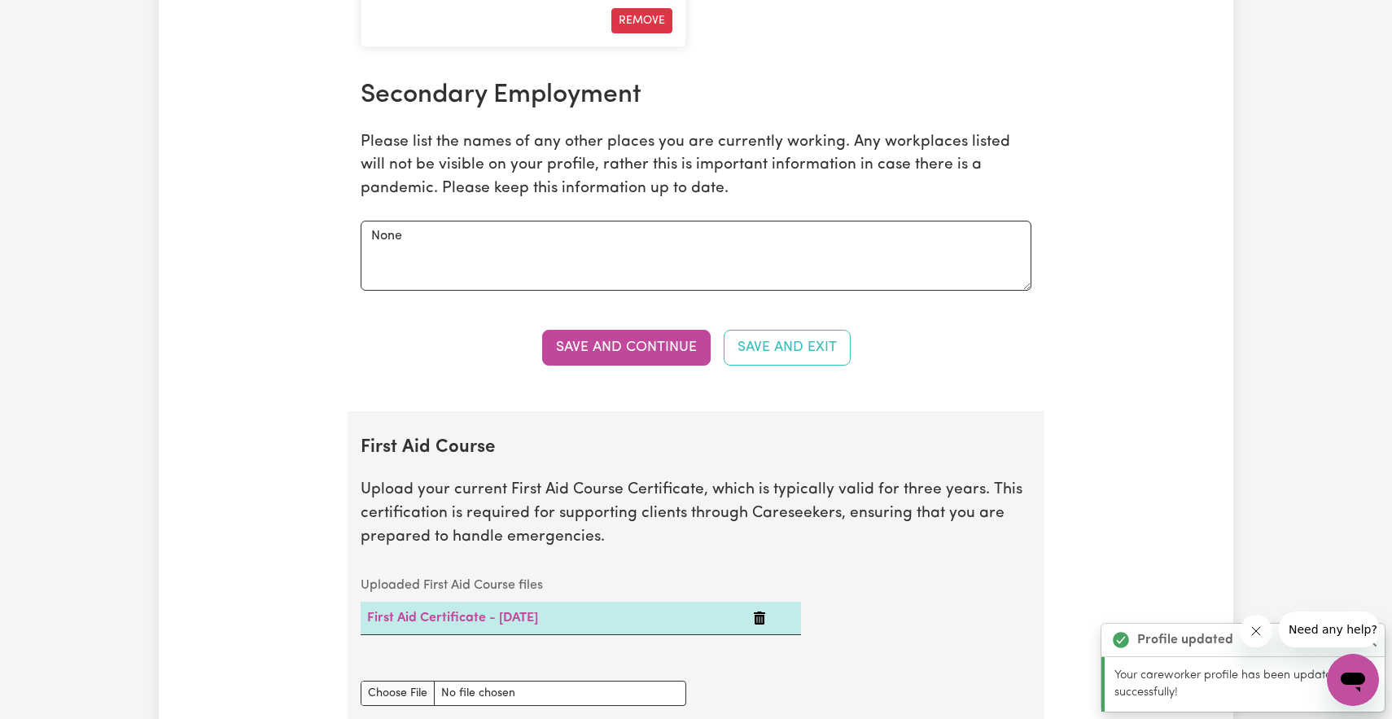
scroll to position [2737, 0]
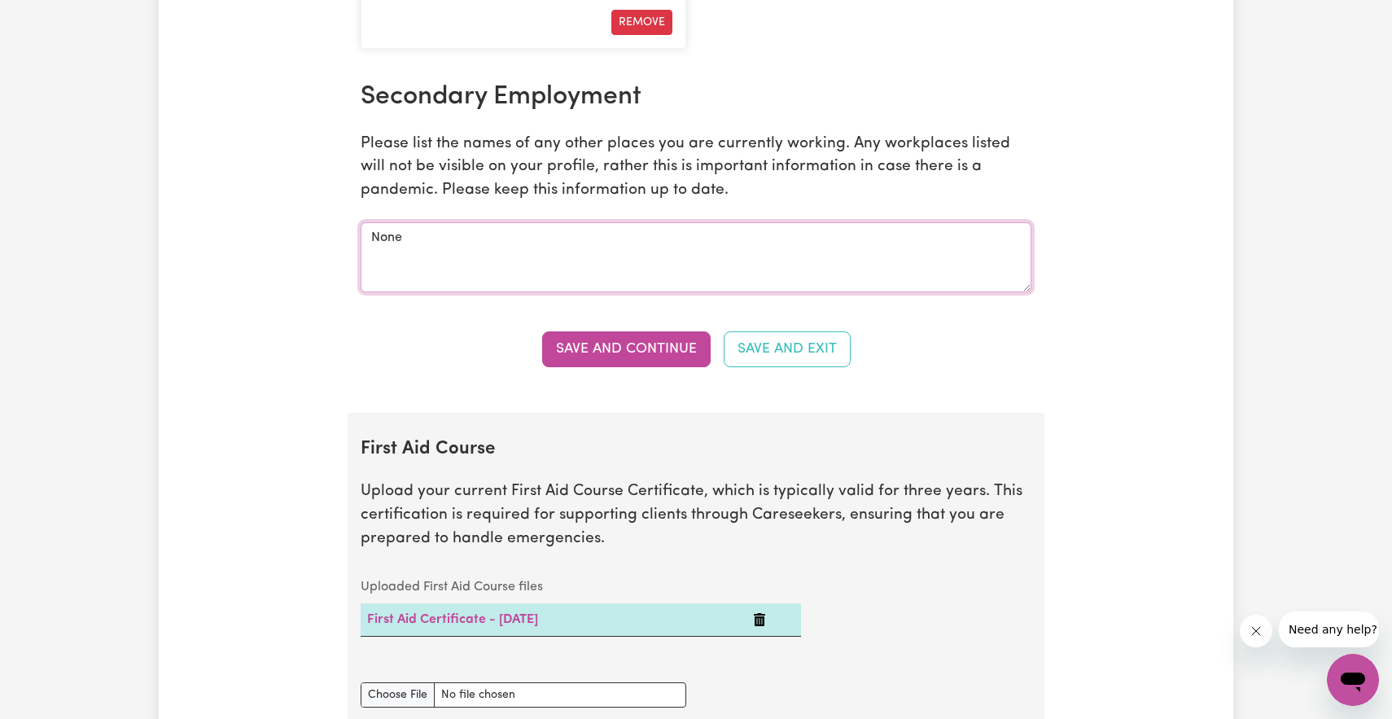
click at [465, 244] on textarea "None" at bounding box center [696, 257] width 671 height 70
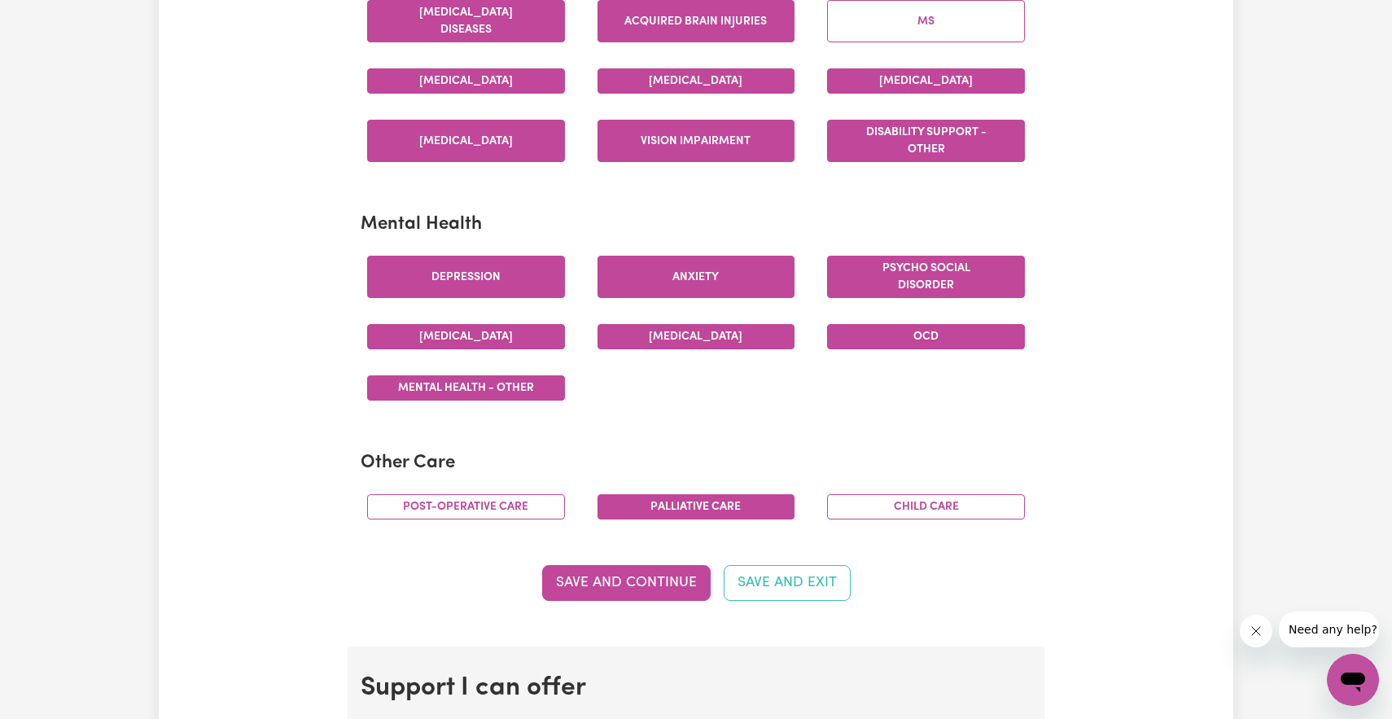
scroll to position [804, 0]
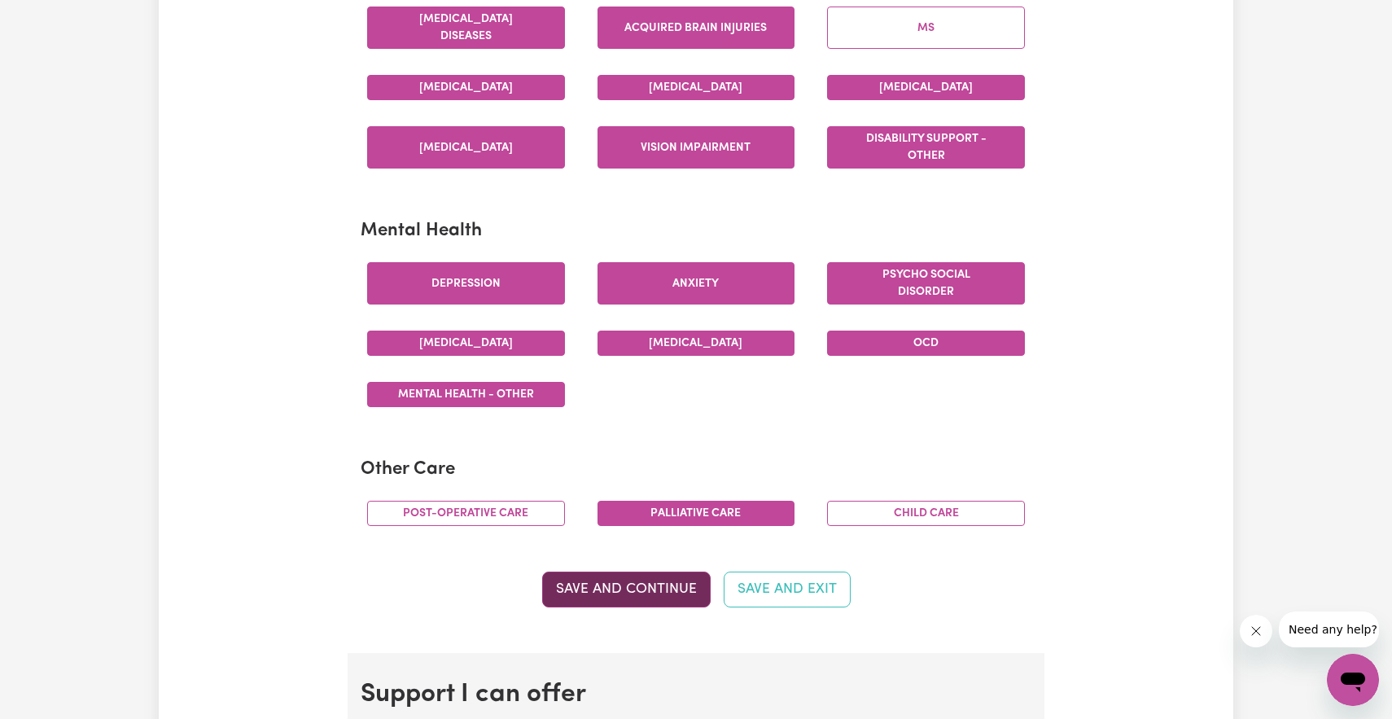
click at [661, 587] on button "Save and Continue" at bounding box center [626, 590] width 169 height 36
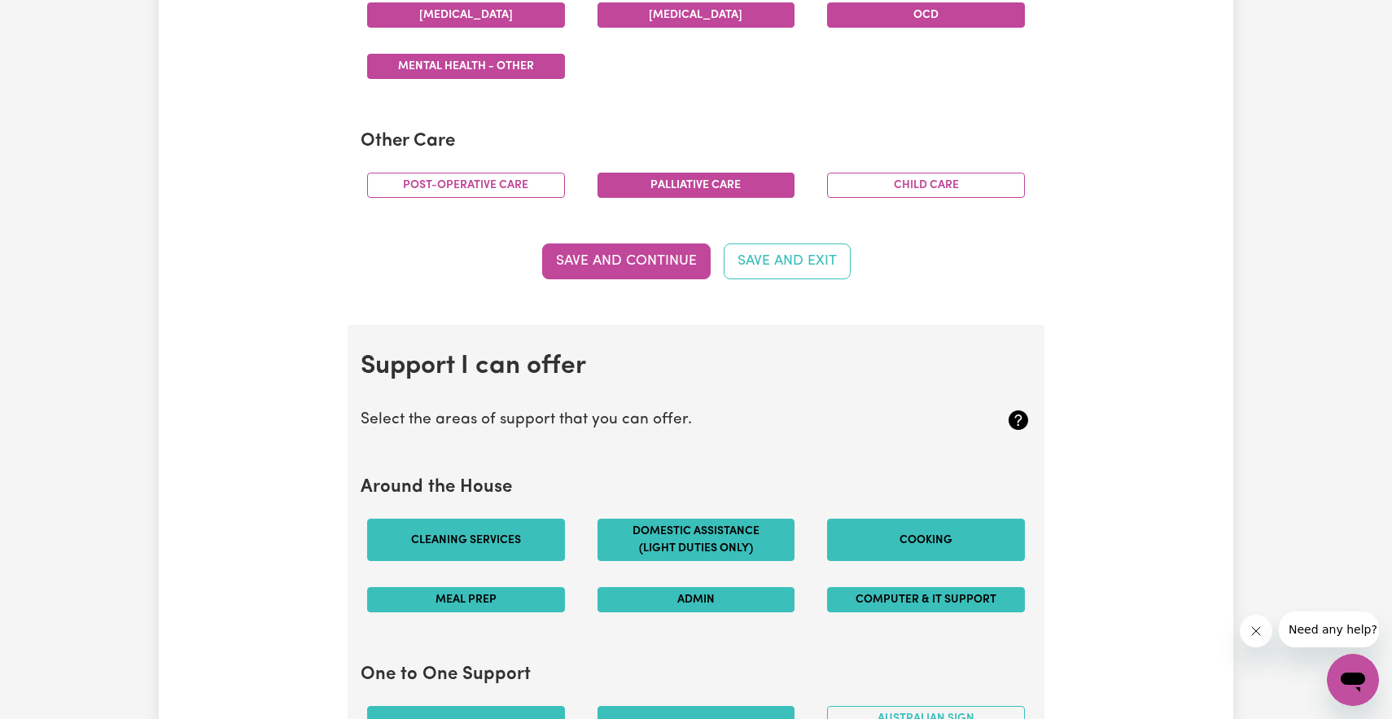
scroll to position [1141, 0]
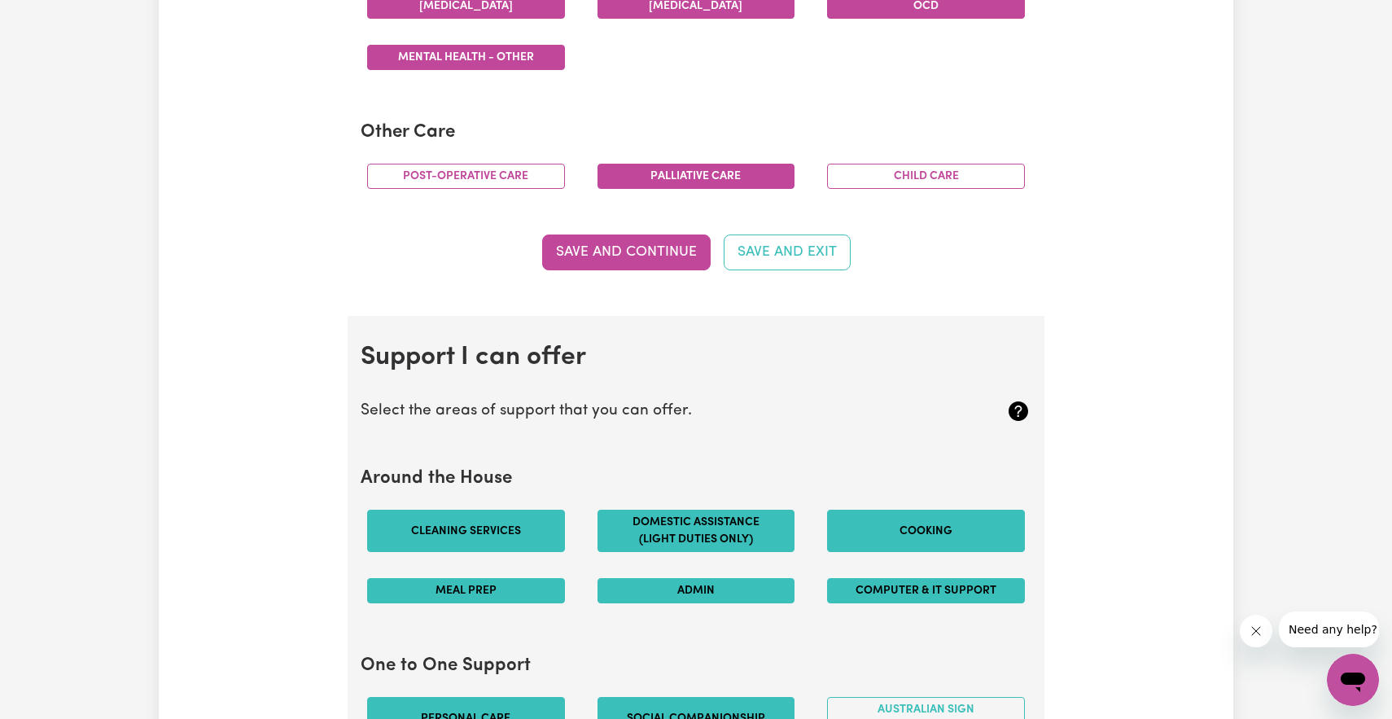
click at [635, 256] on button "Save and Continue" at bounding box center [626, 252] width 169 height 36
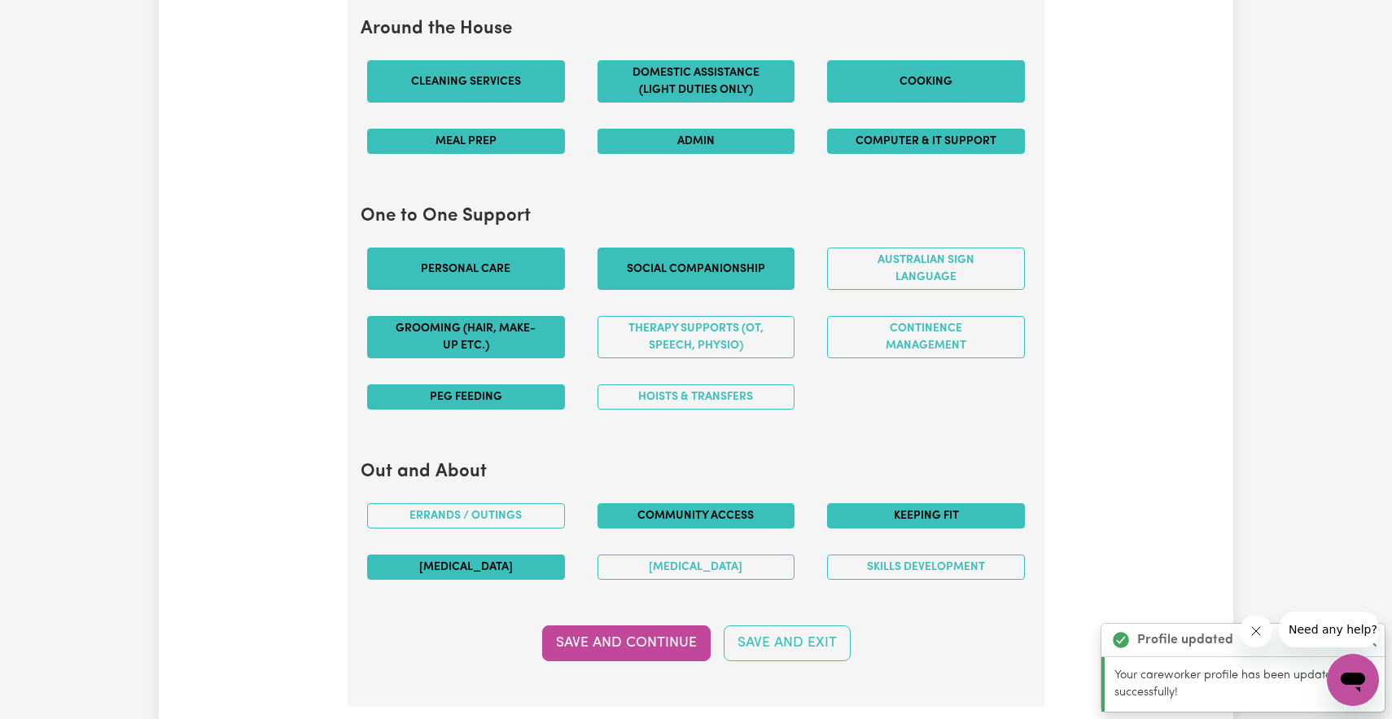
scroll to position [2185, 0]
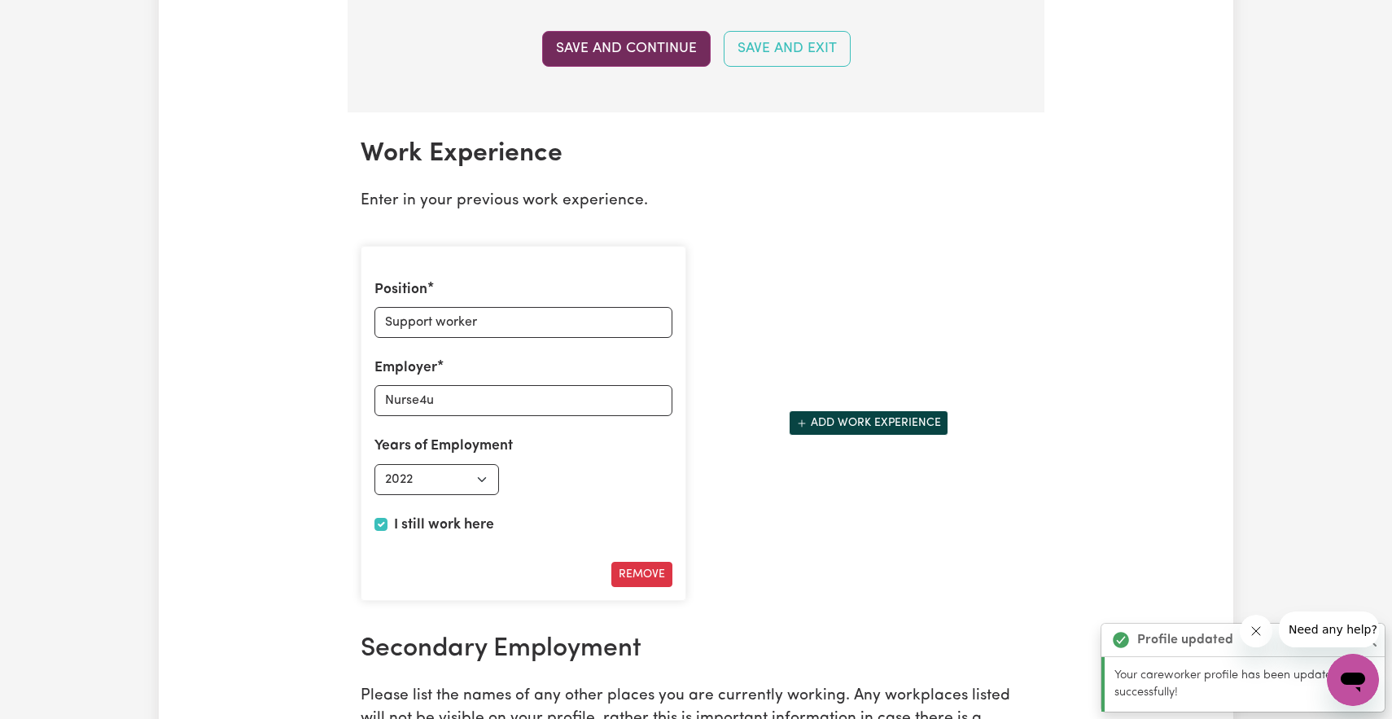
click at [643, 49] on button "Save and Continue" at bounding box center [626, 49] width 169 height 36
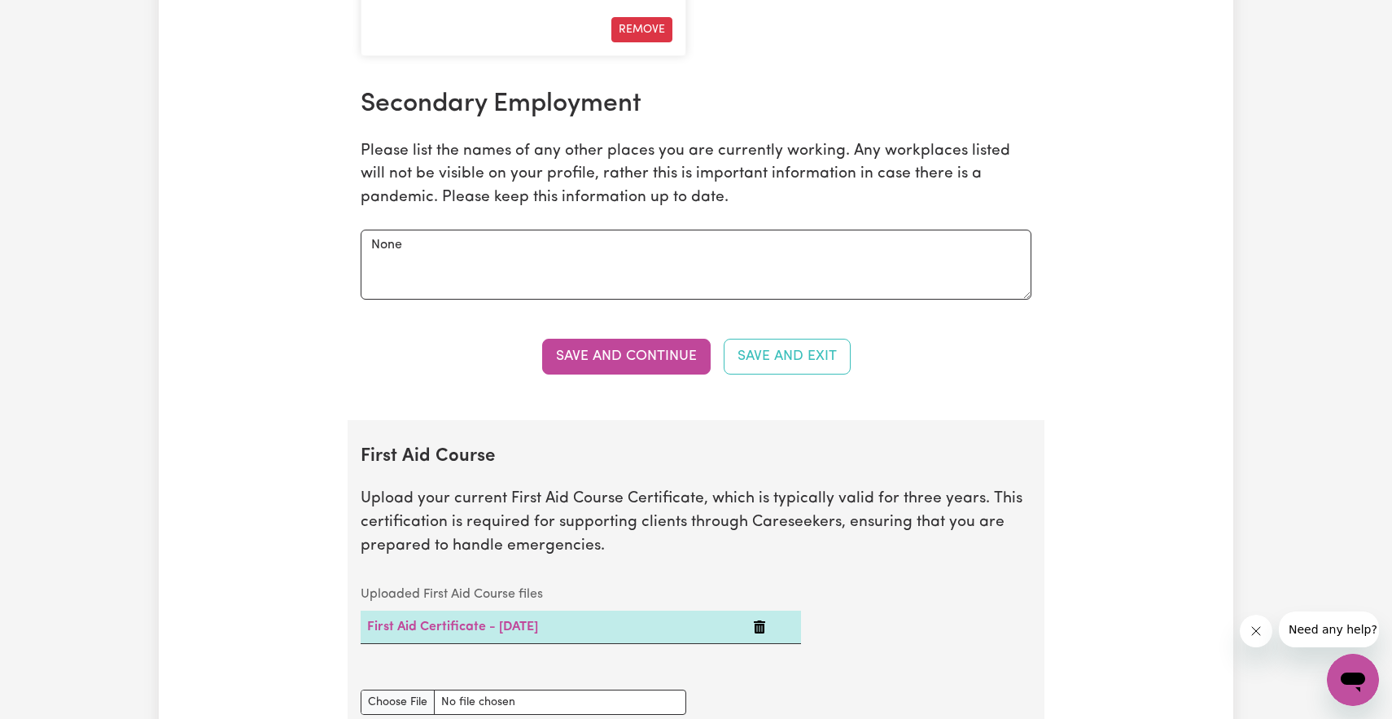
scroll to position [2744, 0]
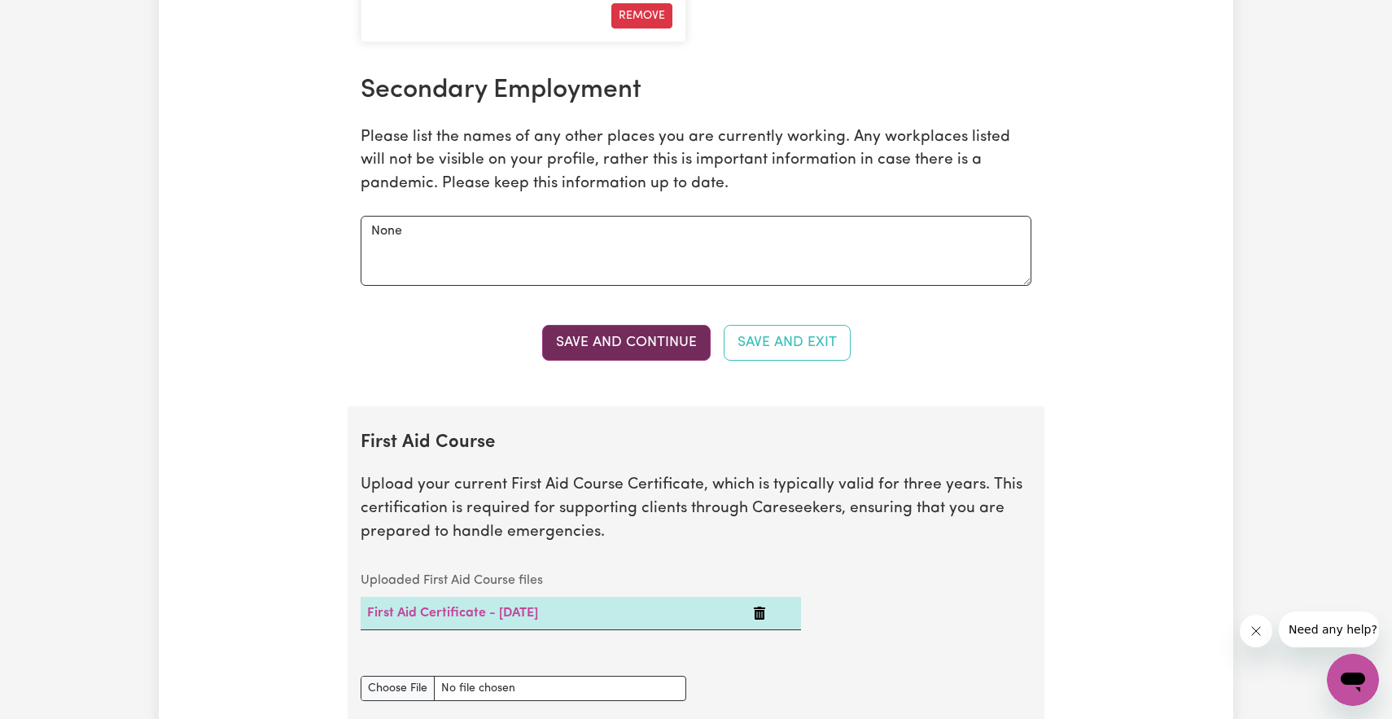
click at [660, 360] on button "Save and Continue" at bounding box center [626, 343] width 169 height 36
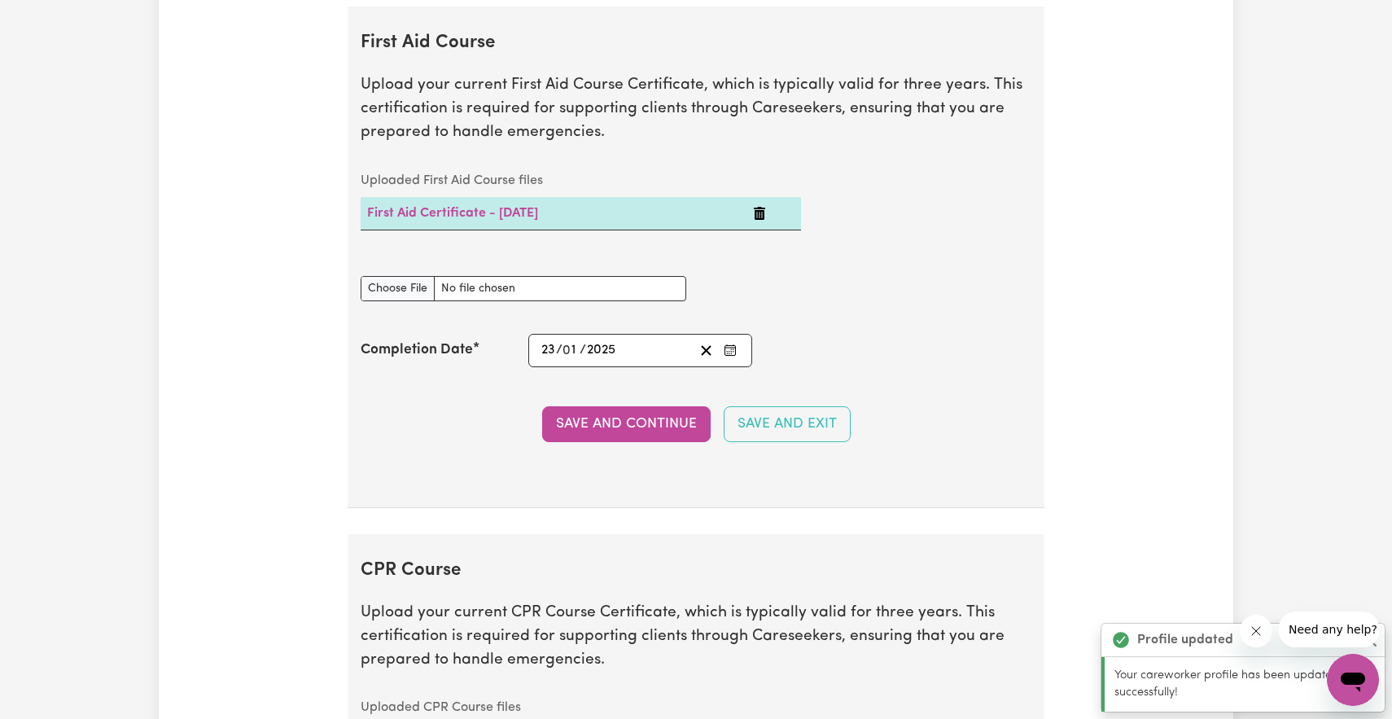
scroll to position [3151, 0]
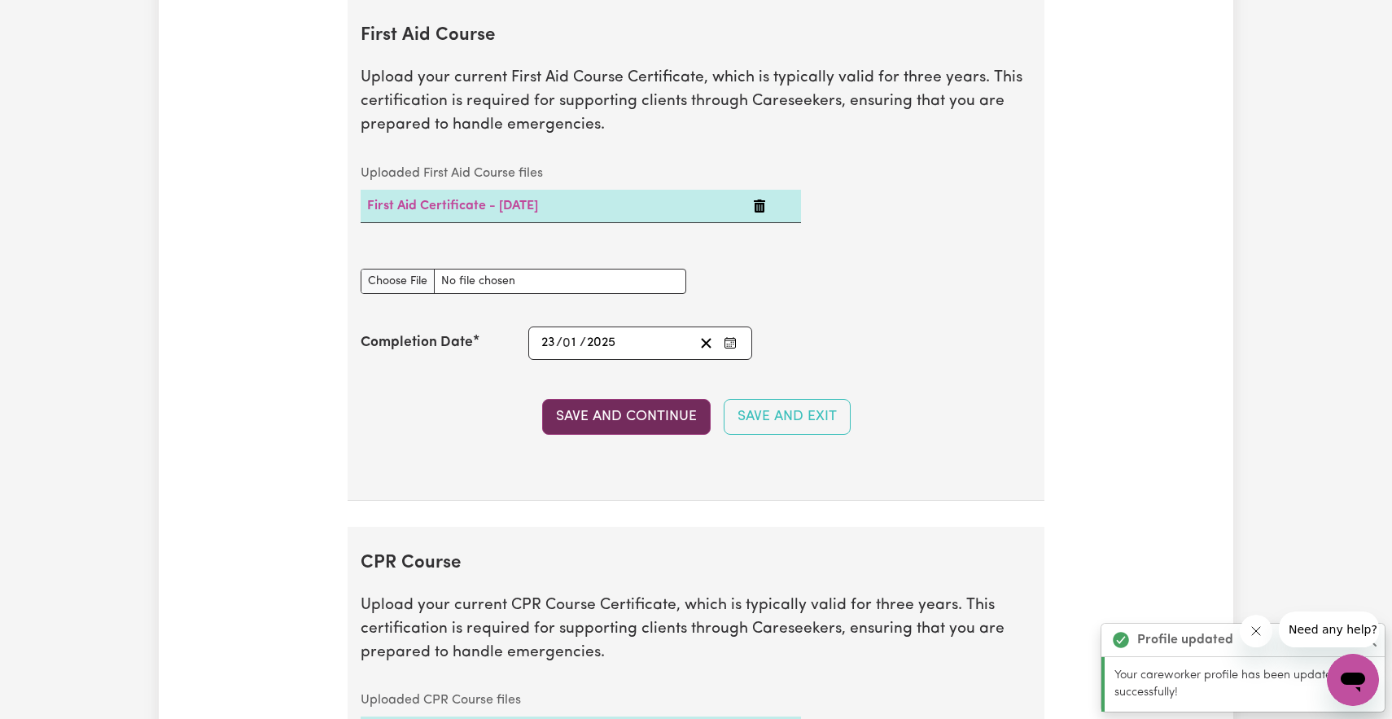
click at [638, 406] on button "Save and Continue" at bounding box center [626, 417] width 169 height 36
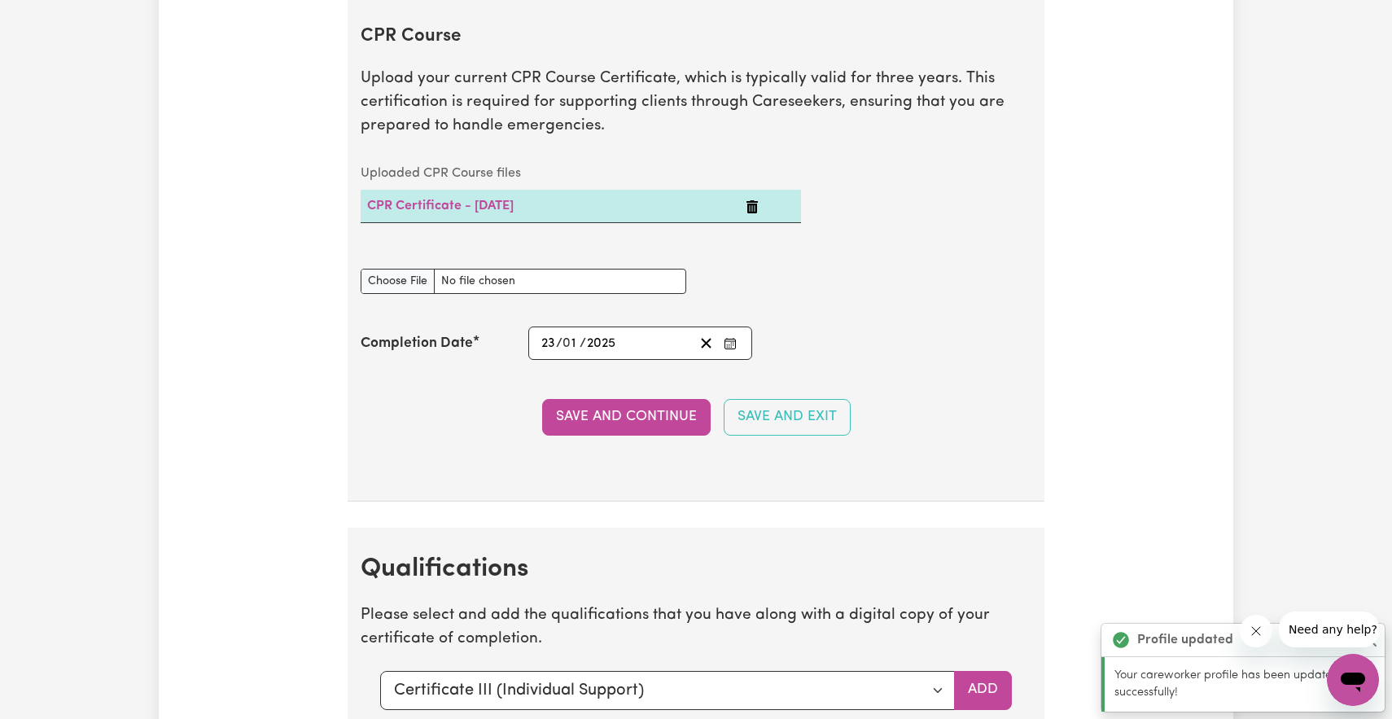
click at [638, 406] on button "Save and Continue" at bounding box center [626, 417] width 169 height 36
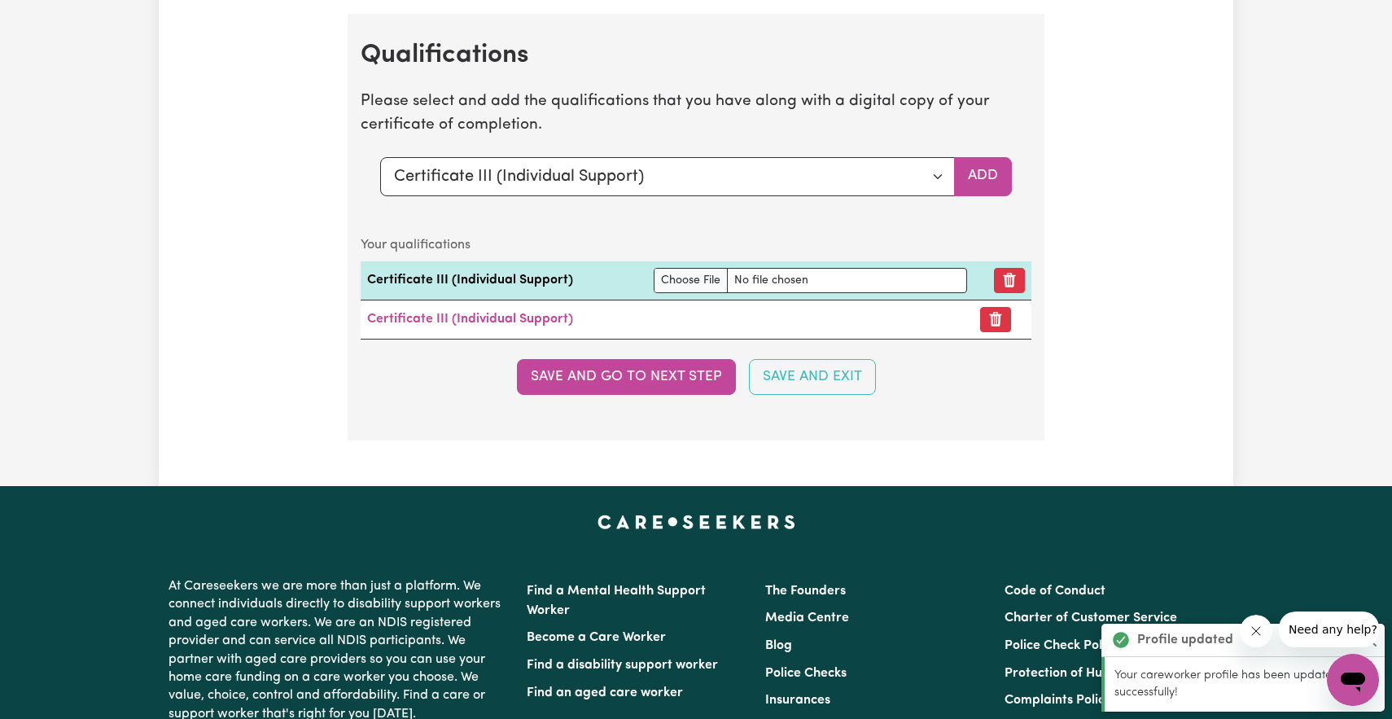
scroll to position [4205, 0]
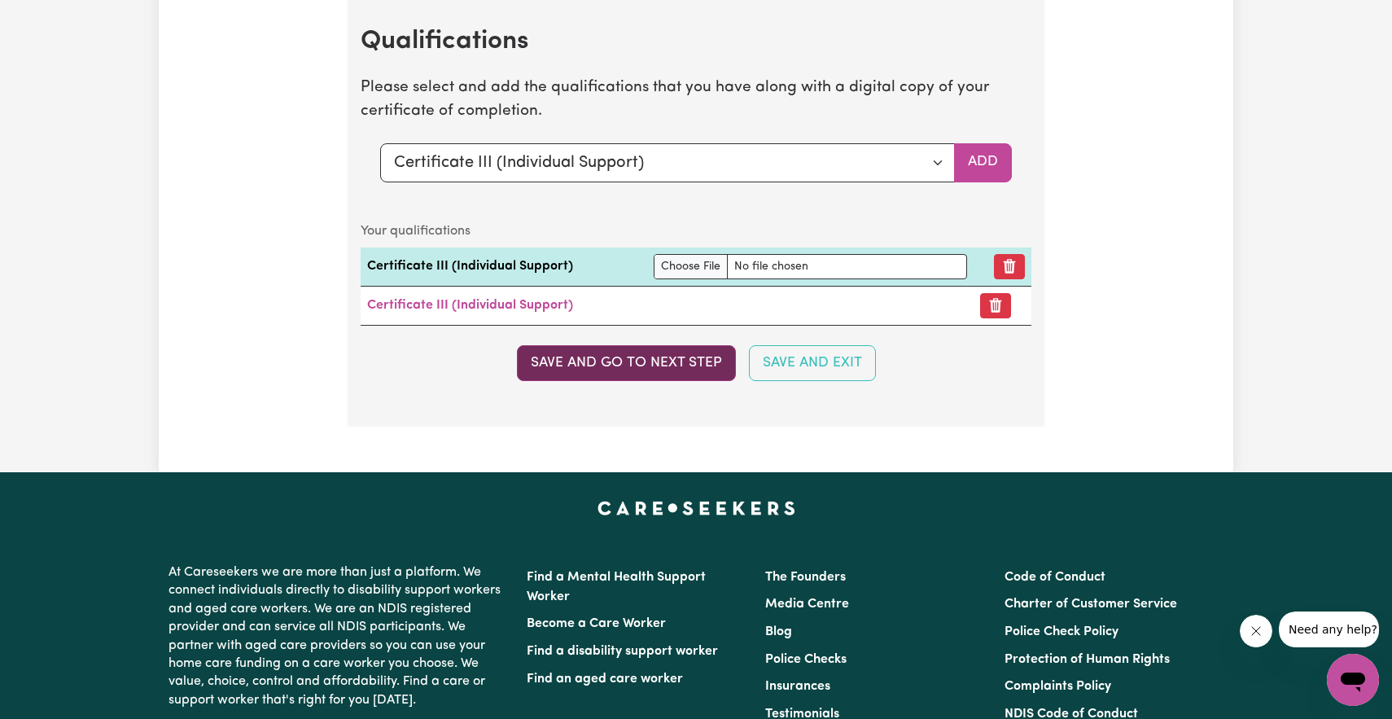
click at [641, 372] on button "Save and go to next step" at bounding box center [626, 363] width 219 height 36
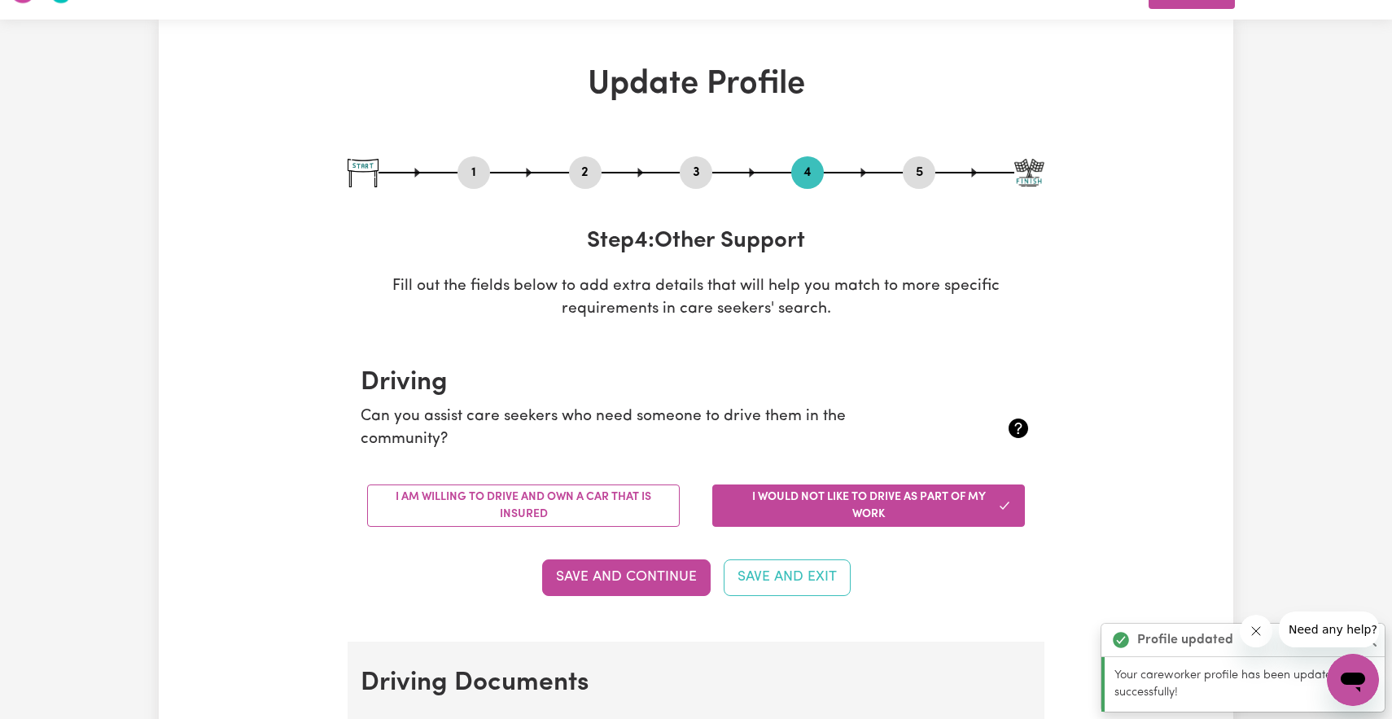
scroll to position [0, 0]
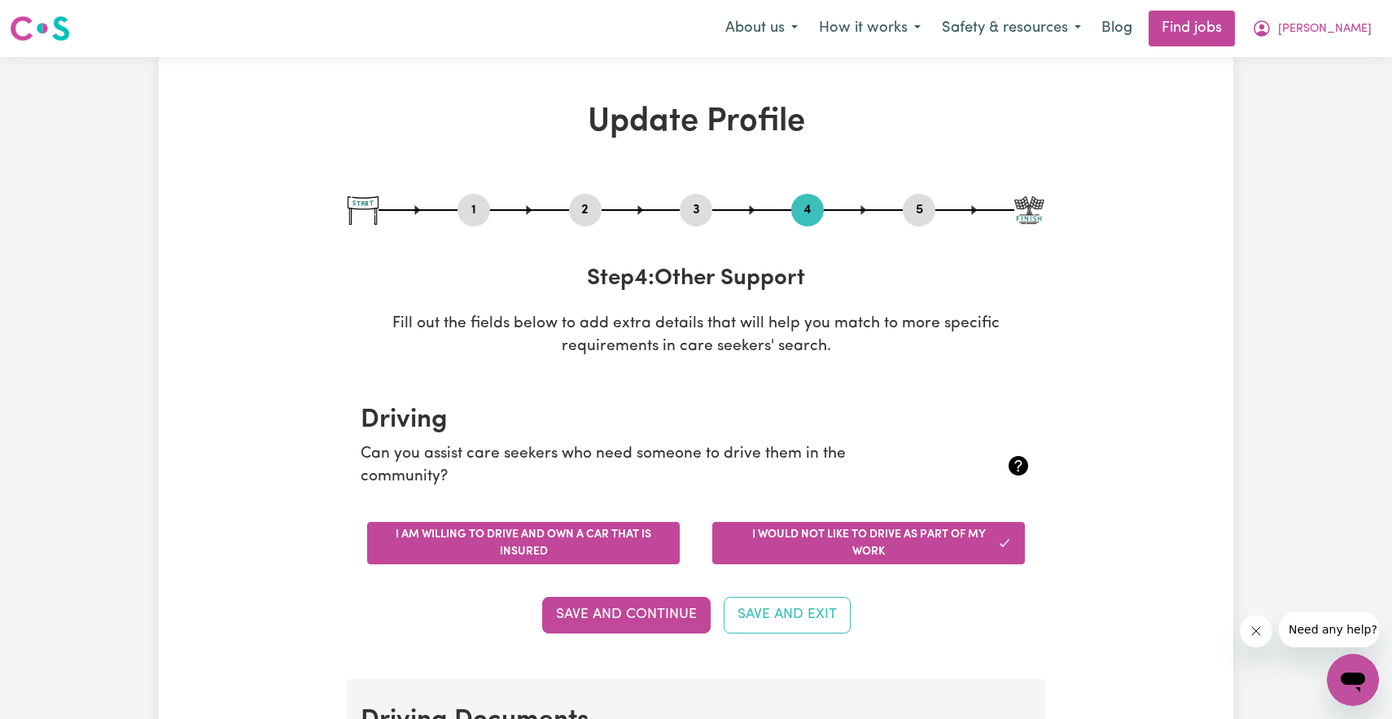
click at [603, 554] on button "I am willing to drive and own a car that is insured" at bounding box center [523, 543] width 313 height 42
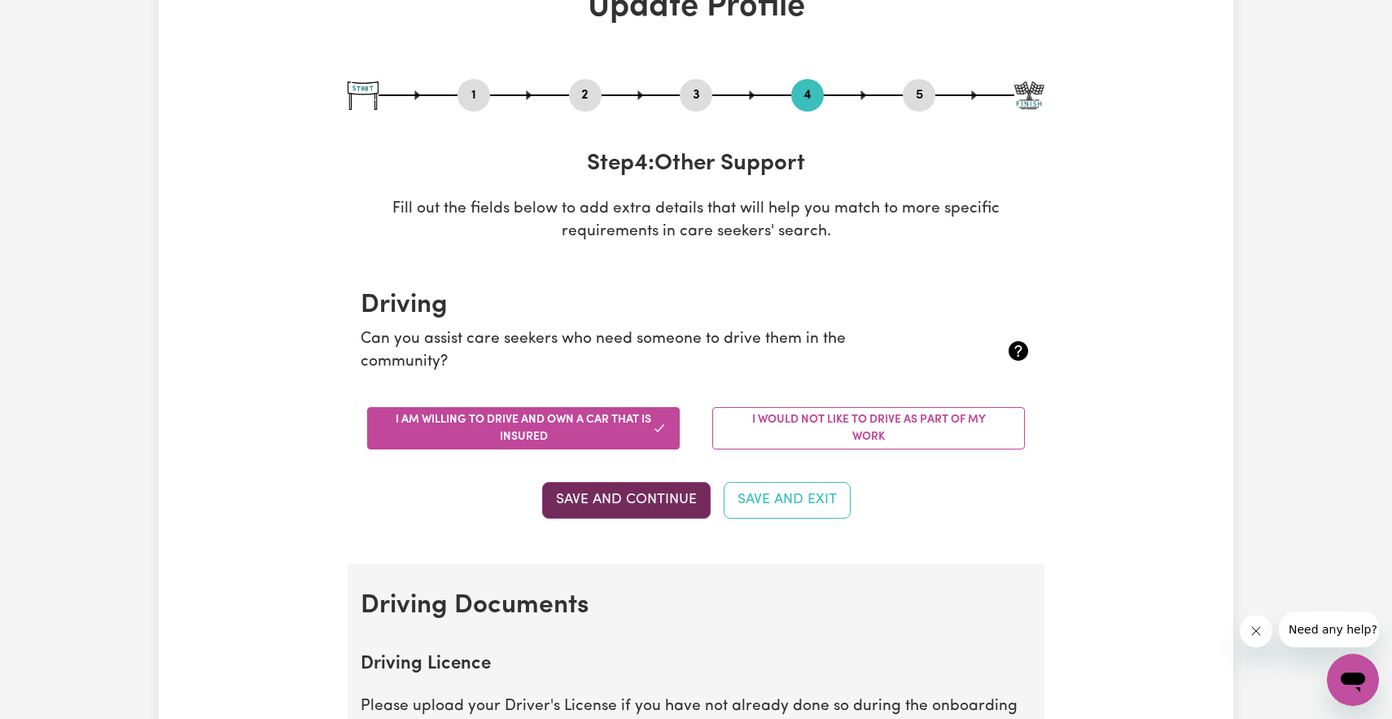
scroll to position [120, 0]
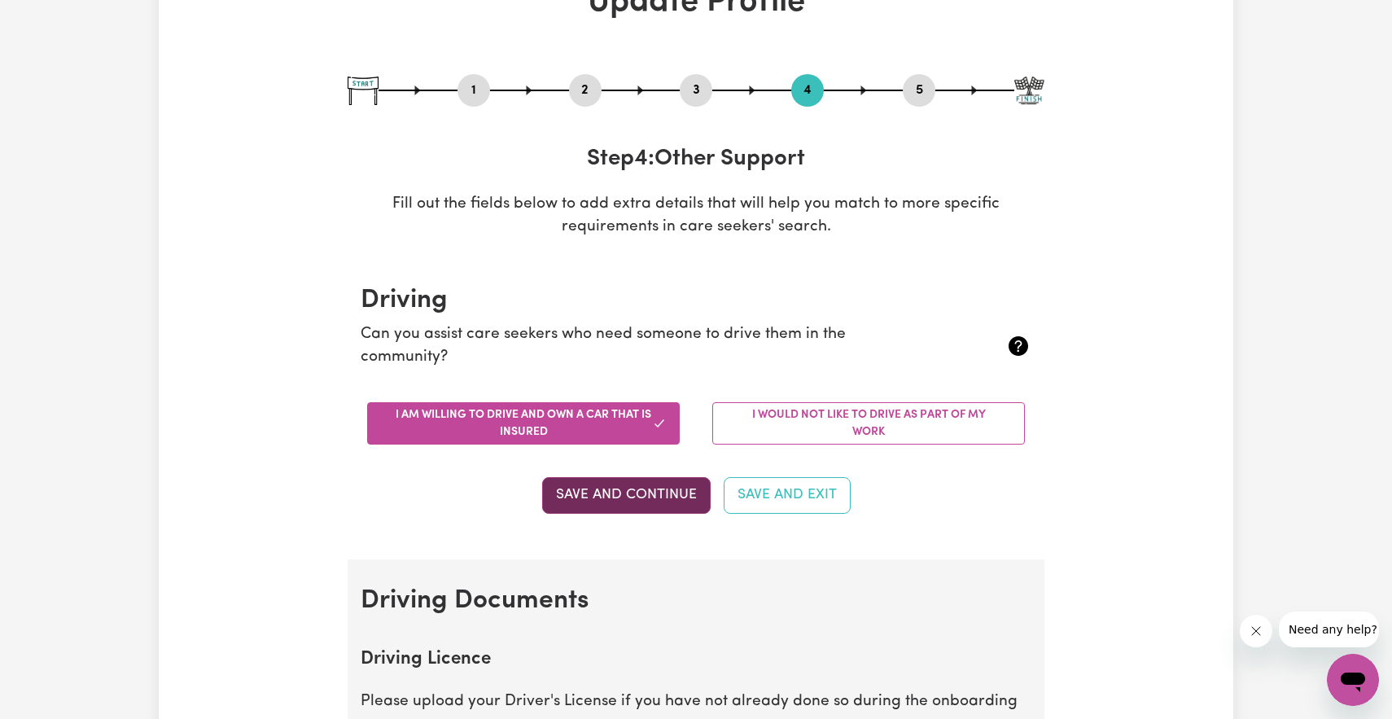
click at [654, 512] on button "Save and Continue" at bounding box center [626, 495] width 169 height 36
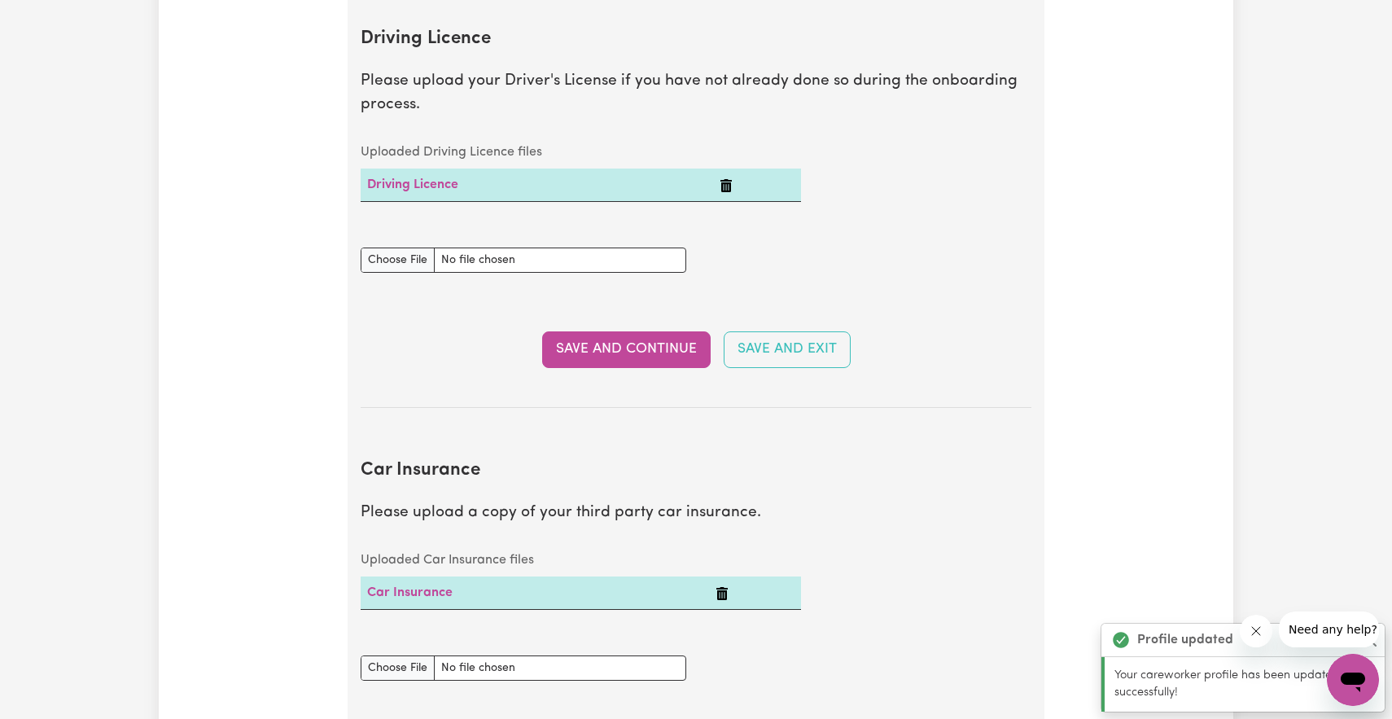
scroll to position [743, 0]
click at [390, 256] on input "Driving Licence document" at bounding box center [524, 257] width 326 height 25
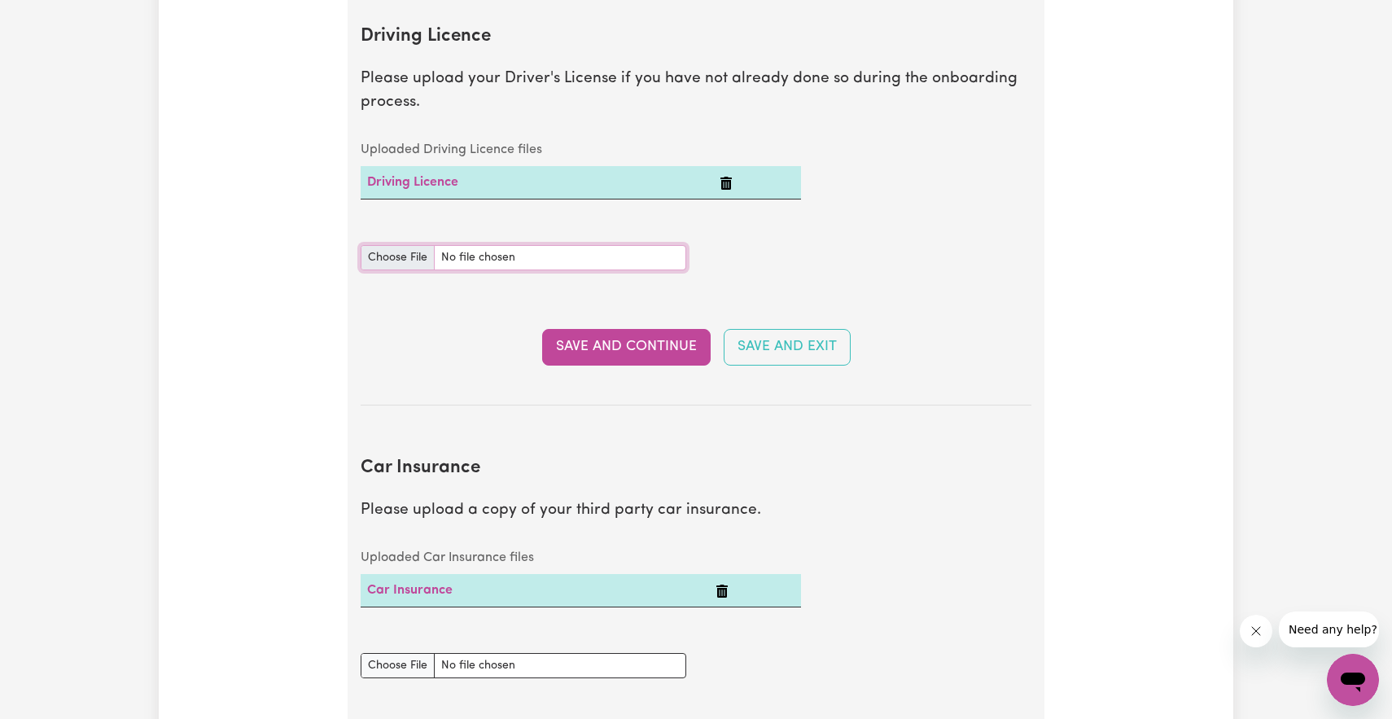
click at [401, 262] on input "Driving Licence document" at bounding box center [524, 257] width 326 height 25
type input "C:\fakepath\IMG_5116.jpeg"
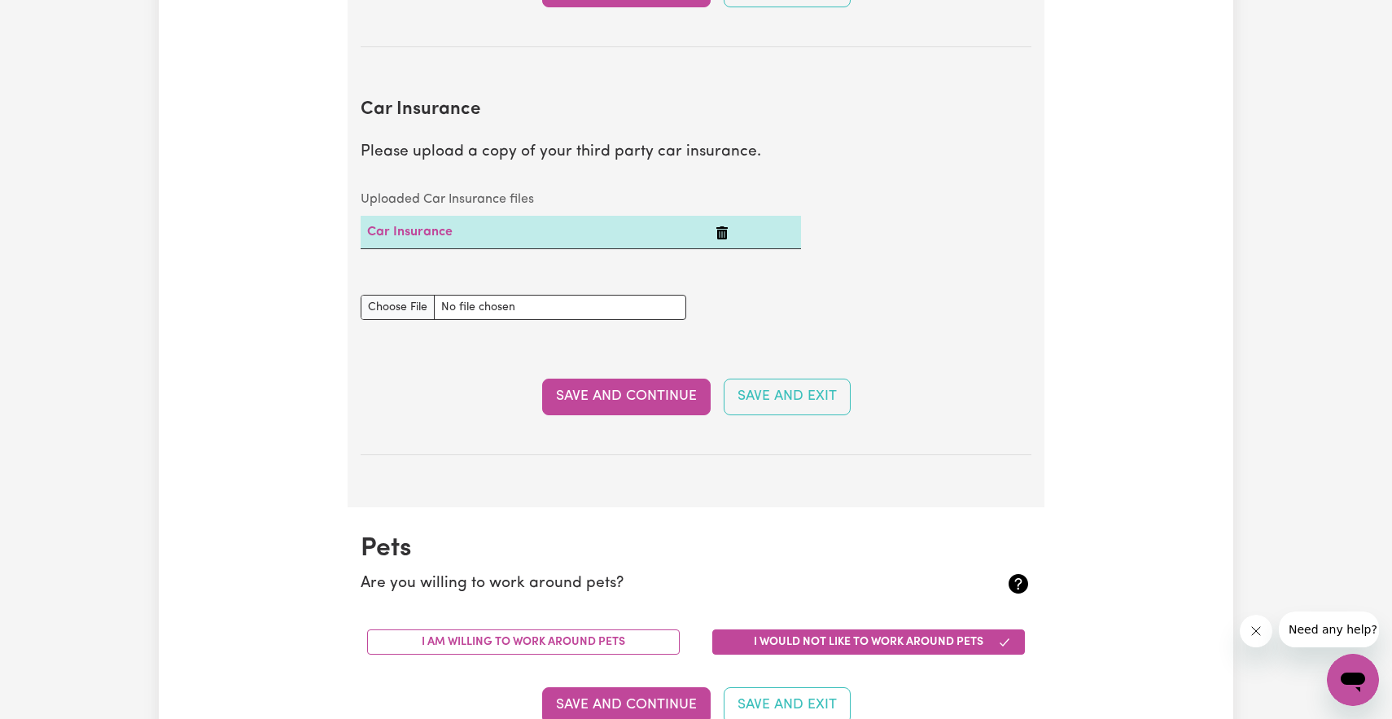
scroll to position [1141, 0]
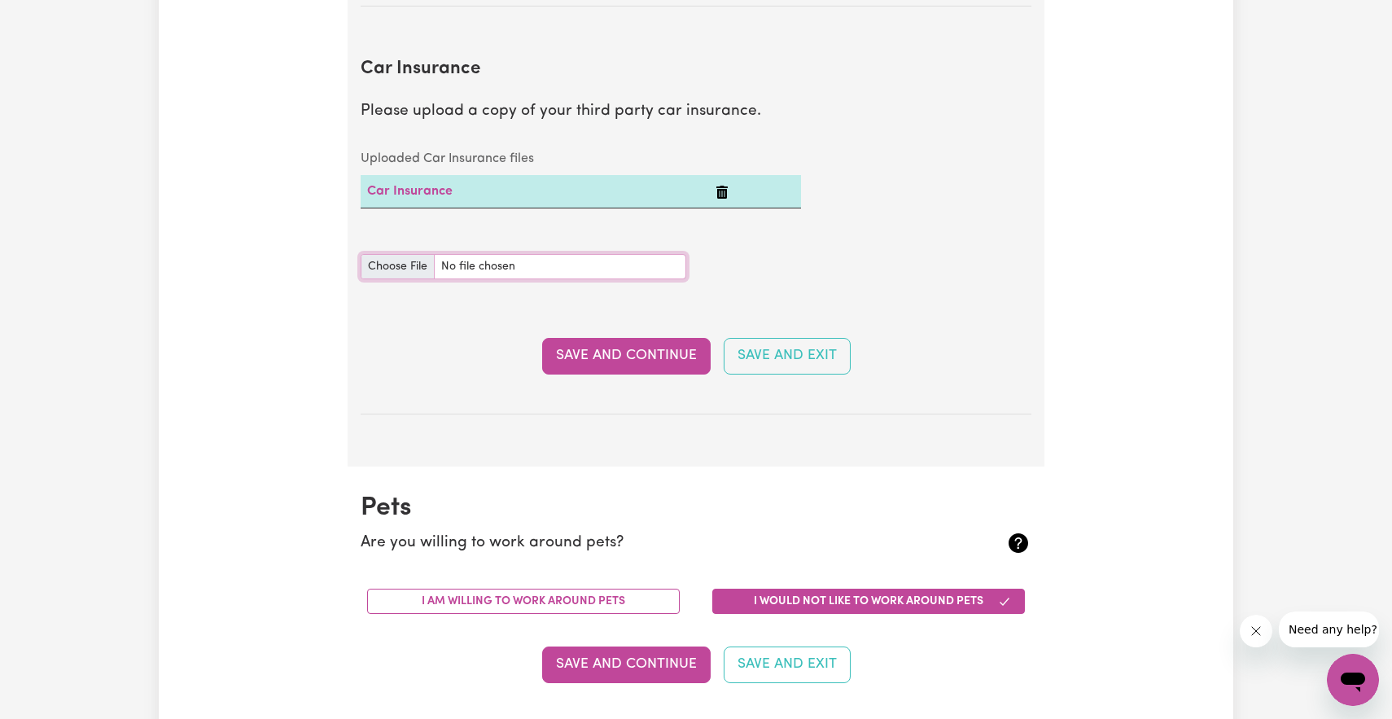
click at [405, 263] on input "Car Insurance document" at bounding box center [524, 266] width 326 height 25
type input "C:\fakepath\RACV_CERTIFICATE_2025.PDF"
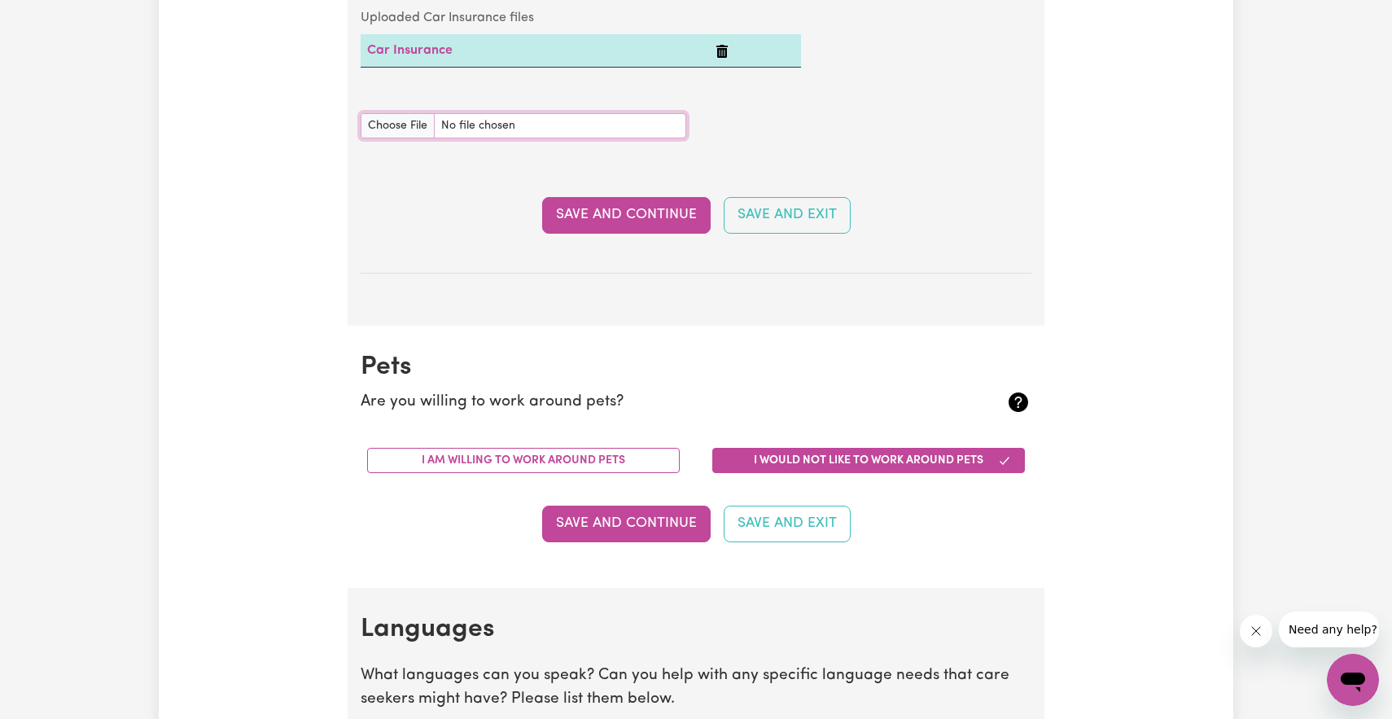
scroll to position [1283, 0]
click at [677, 214] on button "Save and Continue" at bounding box center [626, 214] width 169 height 36
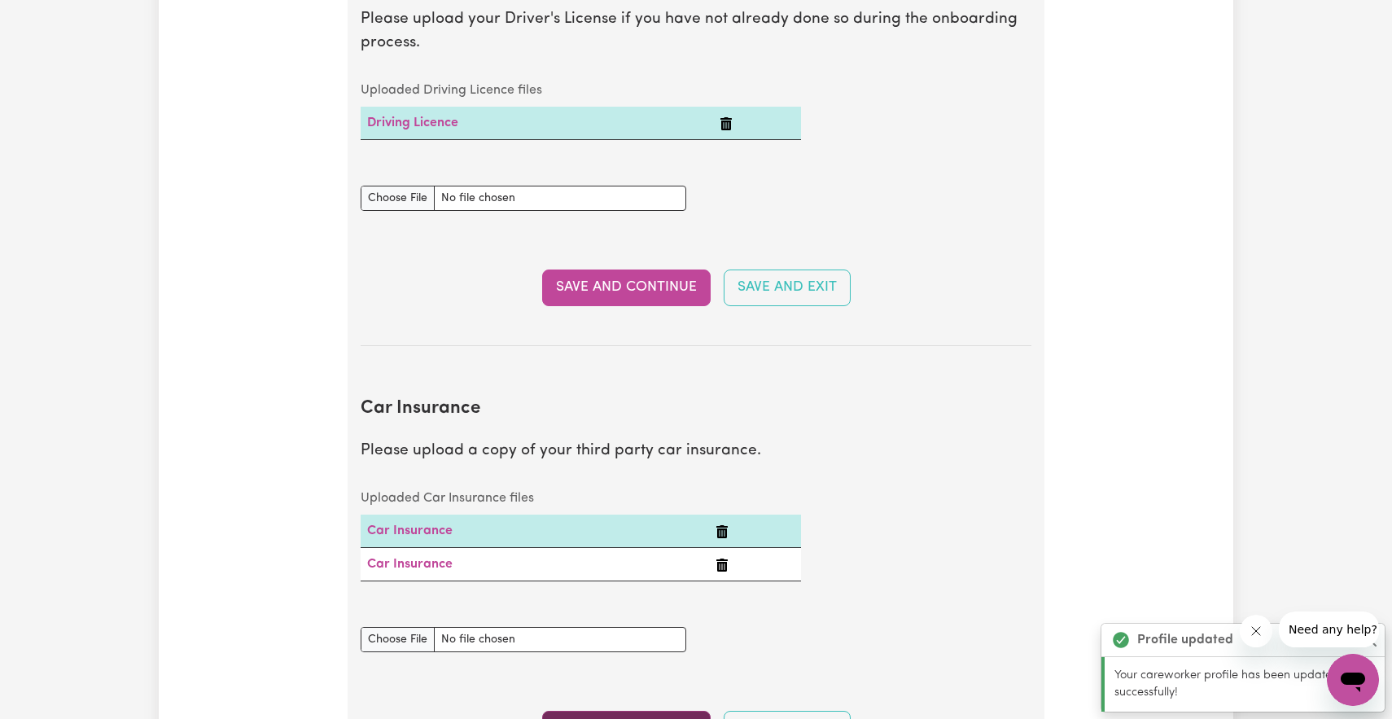
scroll to position [780, 0]
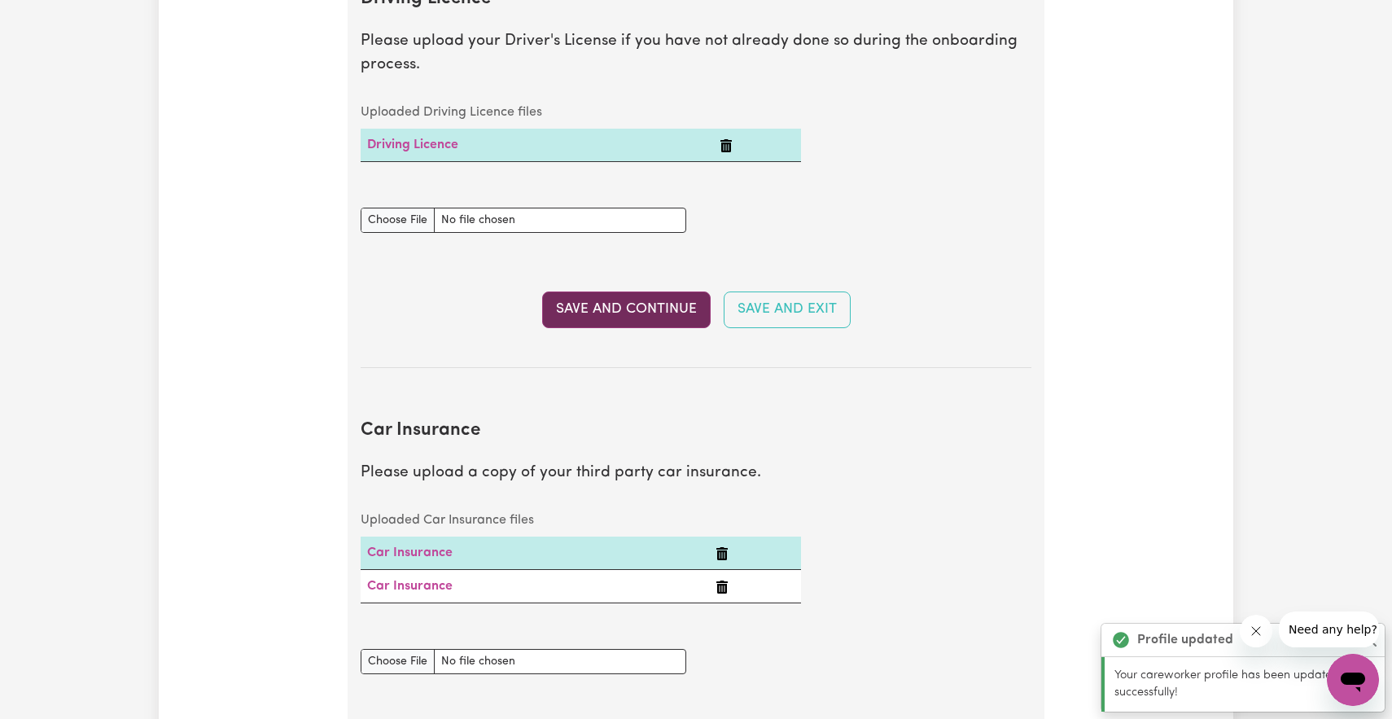
click at [666, 305] on button "Save and Continue" at bounding box center [626, 309] width 169 height 36
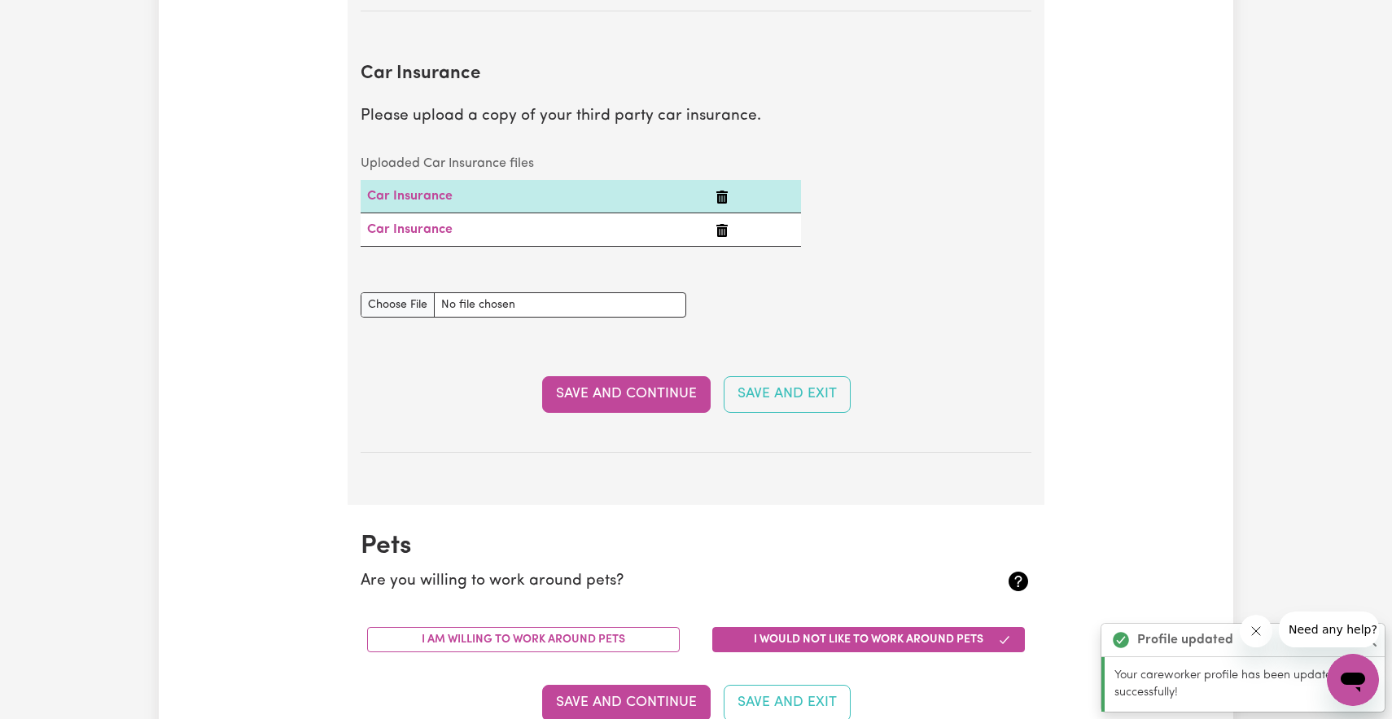
scroll to position [1174, 0]
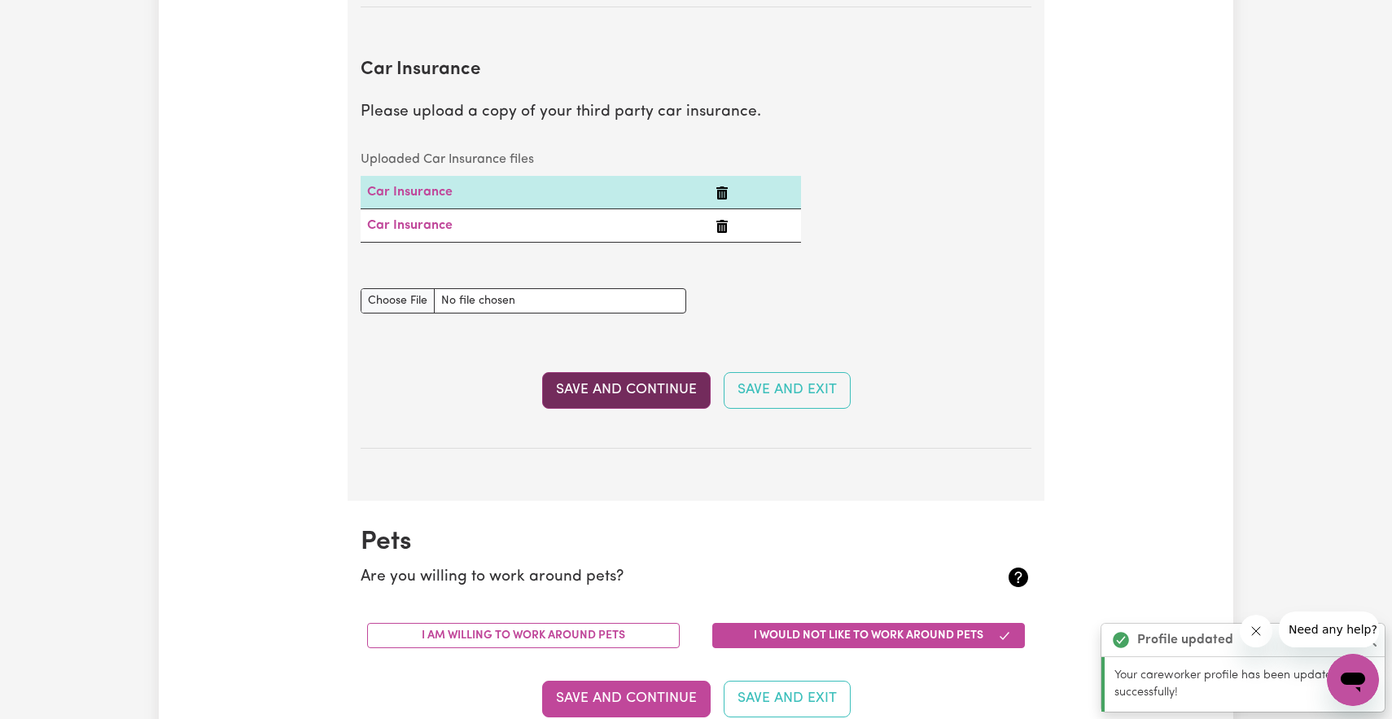
click at [663, 387] on button "Save and Continue" at bounding box center [626, 390] width 169 height 36
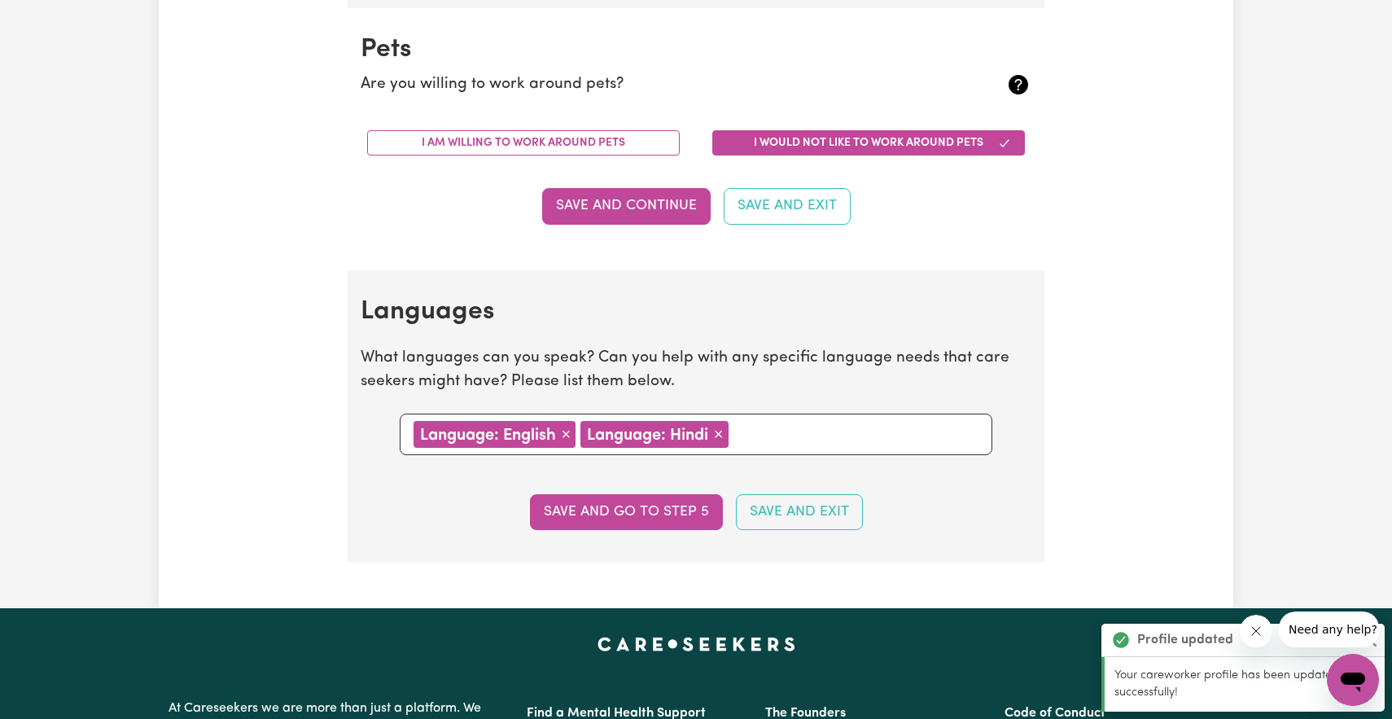
scroll to position [1675, 0]
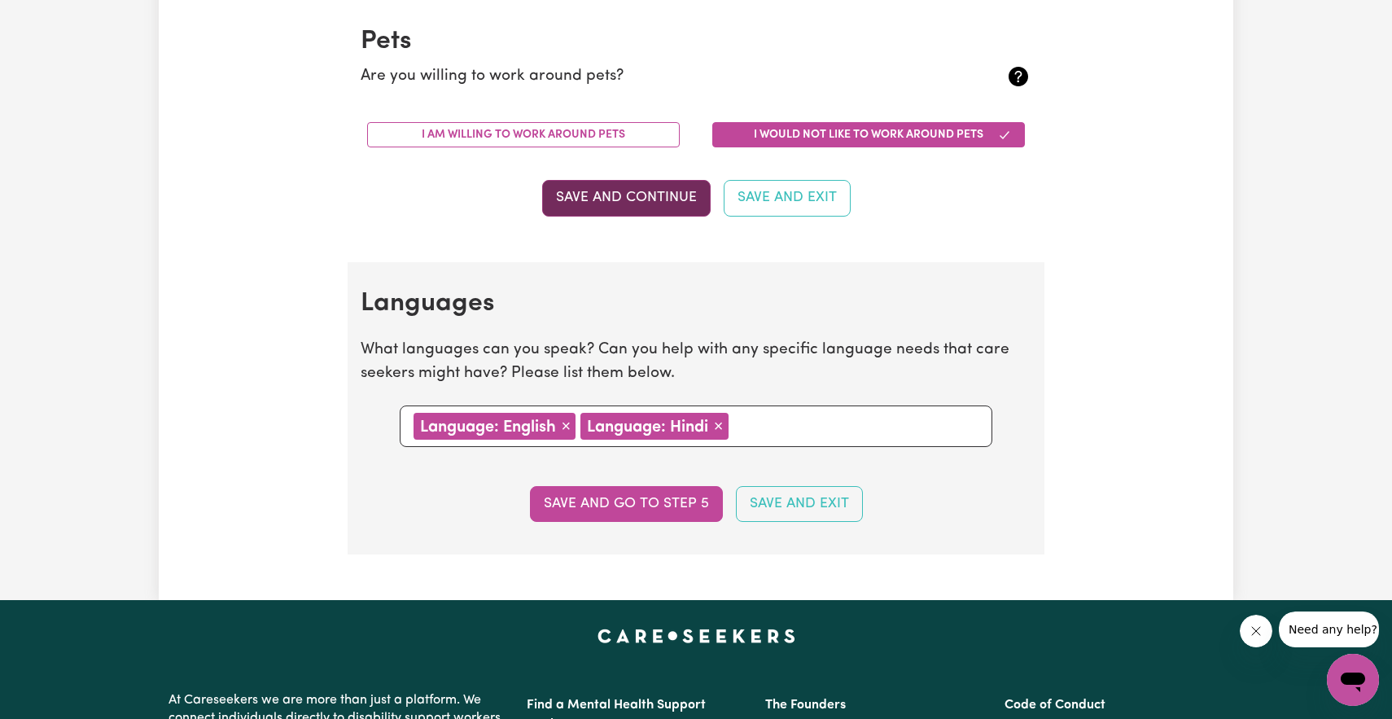
click at [633, 211] on button "Save and Continue" at bounding box center [626, 198] width 169 height 36
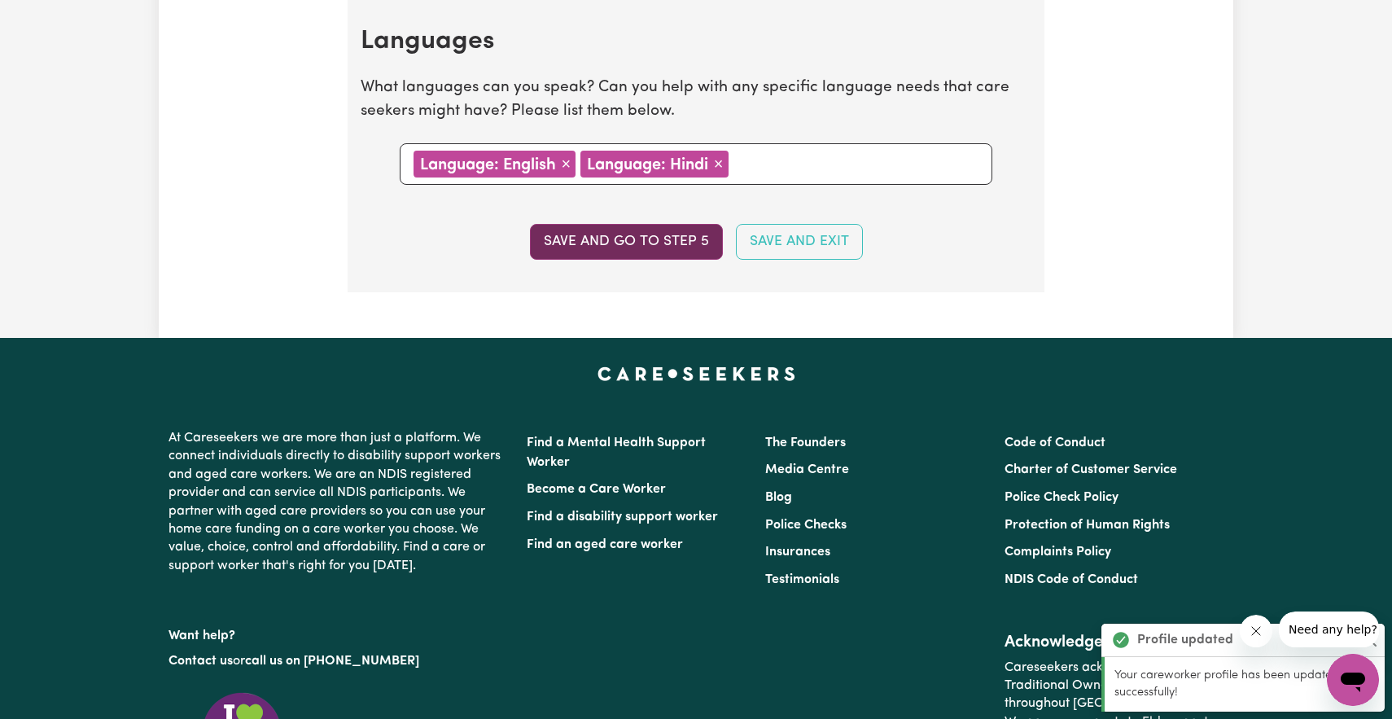
click at [635, 252] on button "Save and go to step 5" at bounding box center [626, 242] width 193 height 36
select select "I am providing services privately on my own"
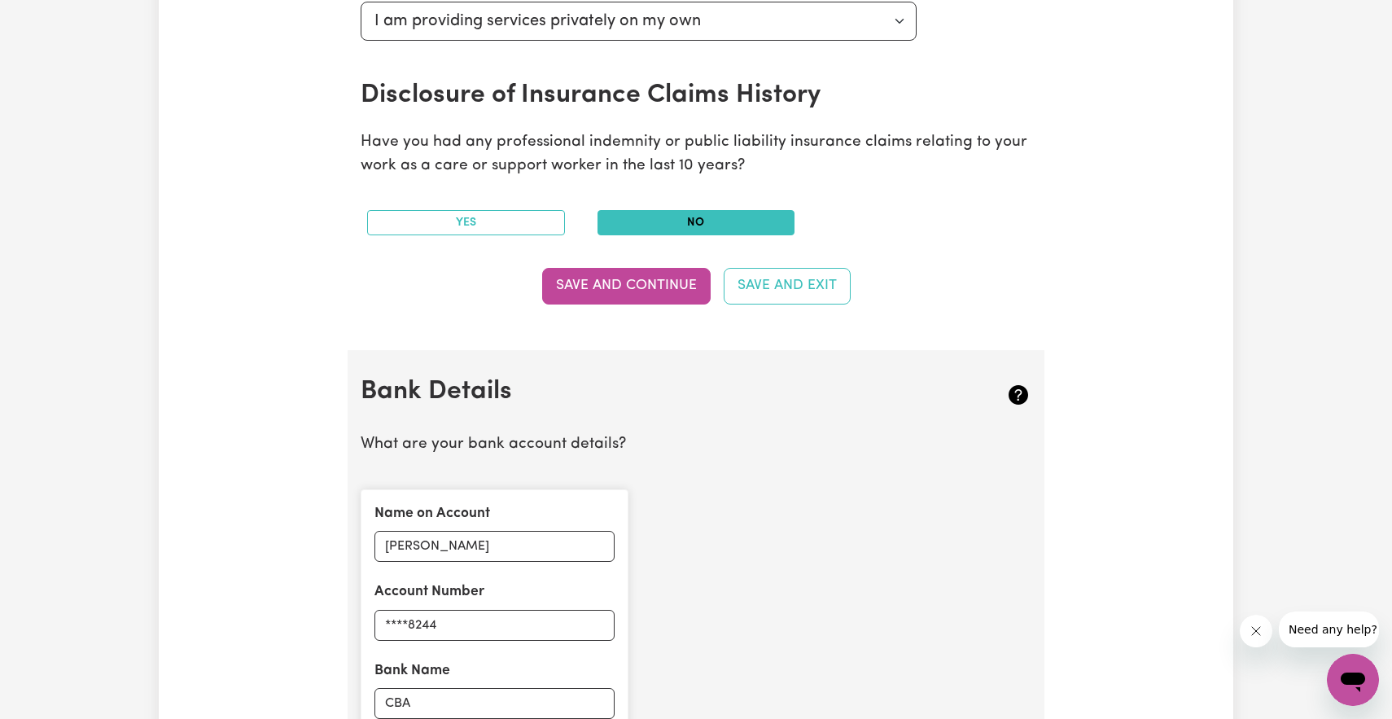
scroll to position [826, 0]
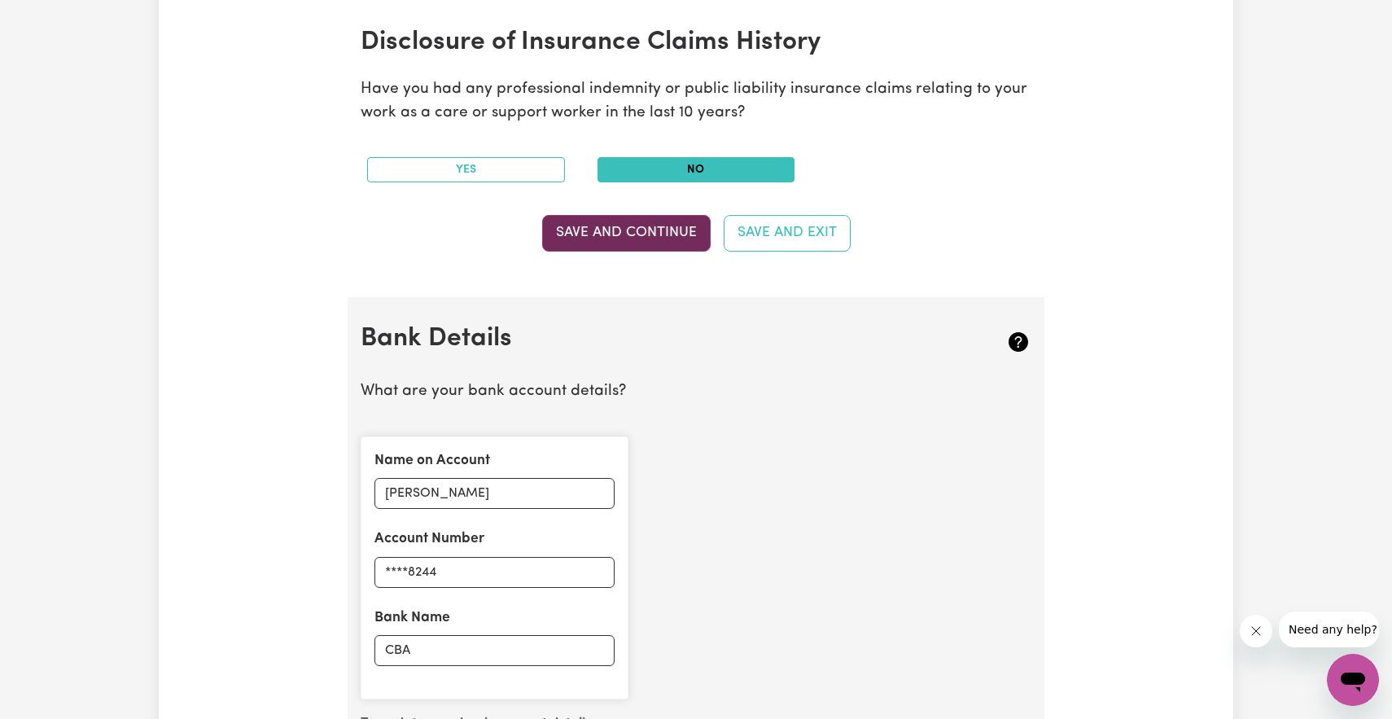
click at [603, 243] on button "Save and Continue" at bounding box center [626, 233] width 169 height 36
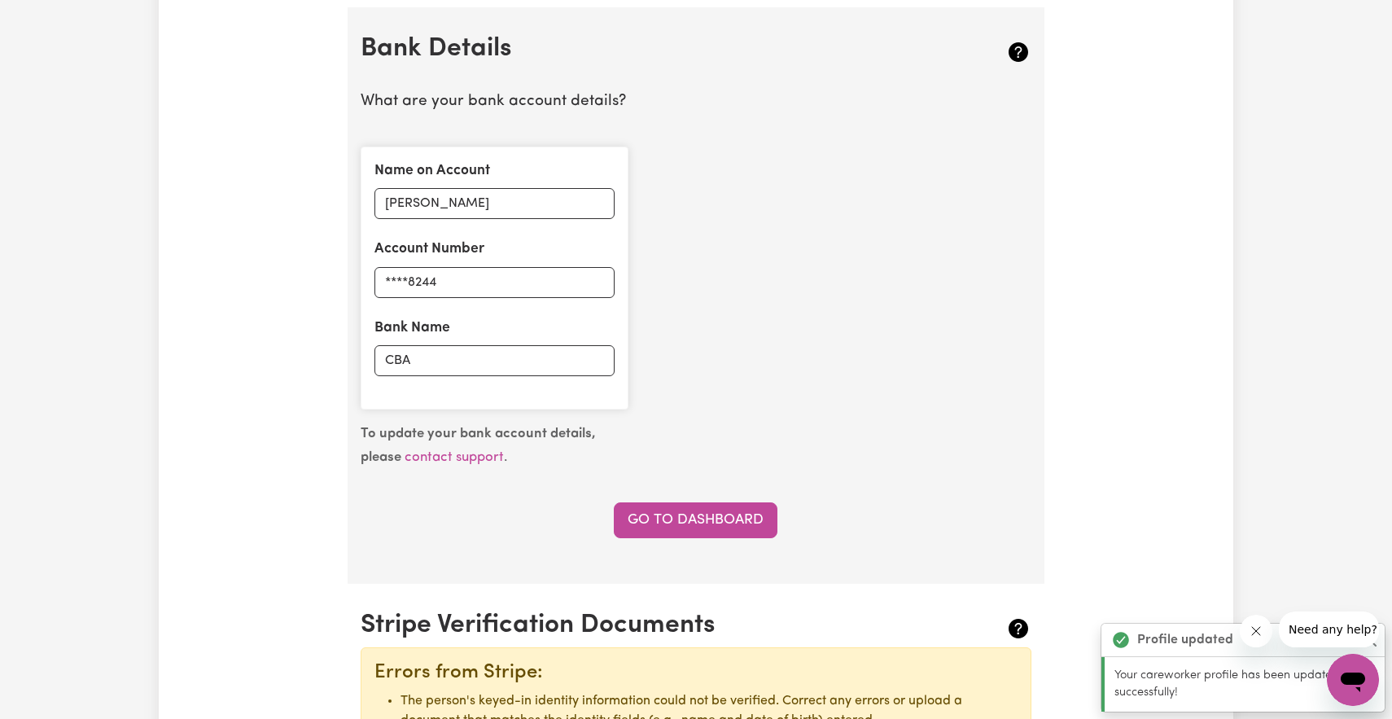
scroll to position [1124, 0]
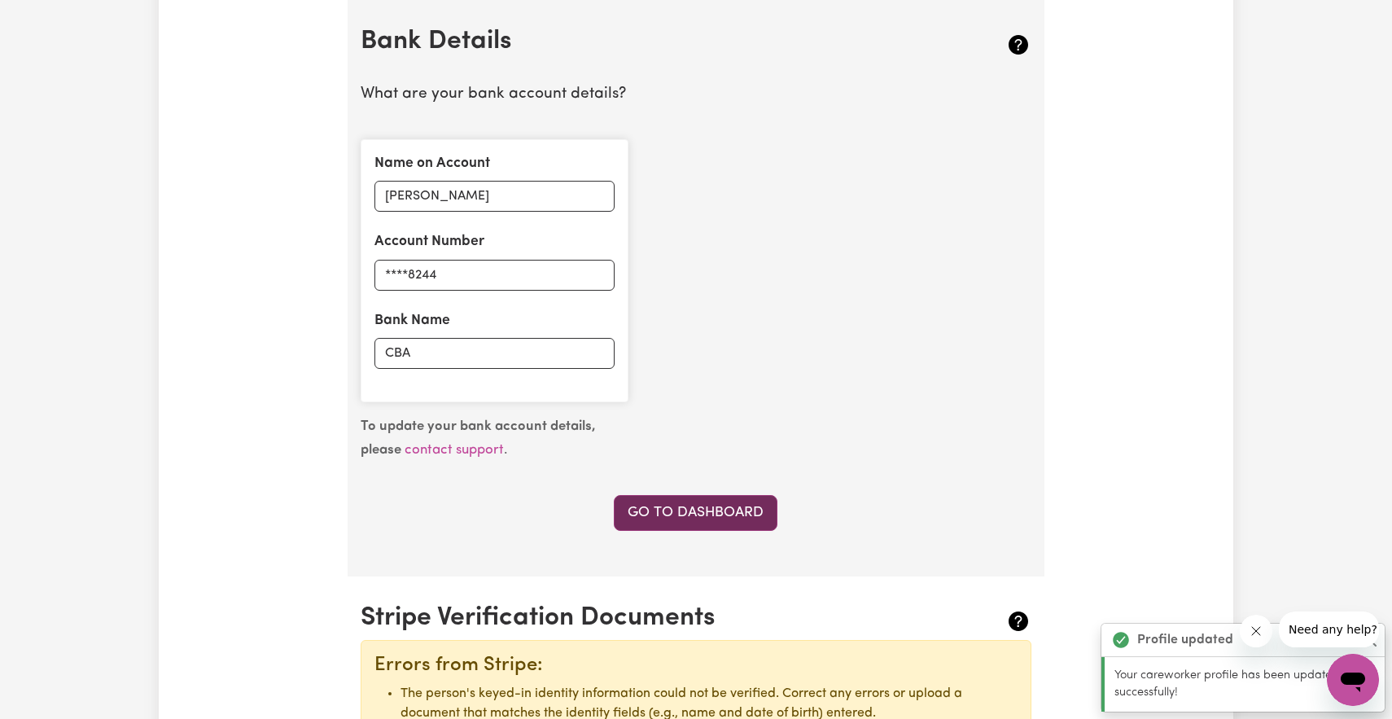
click at [693, 508] on link "Go to Dashboard" at bounding box center [696, 513] width 164 height 36
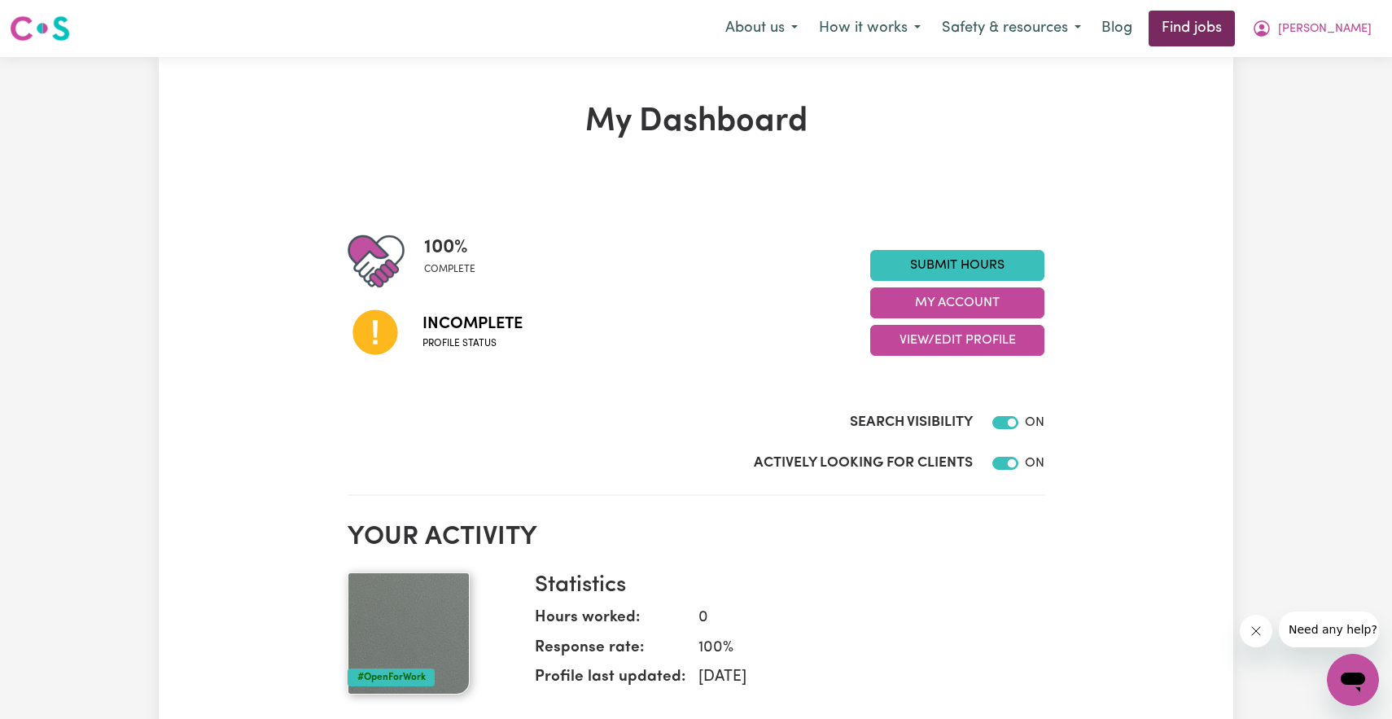
click at [1233, 45] on link "Find jobs" at bounding box center [1192, 29] width 86 height 36
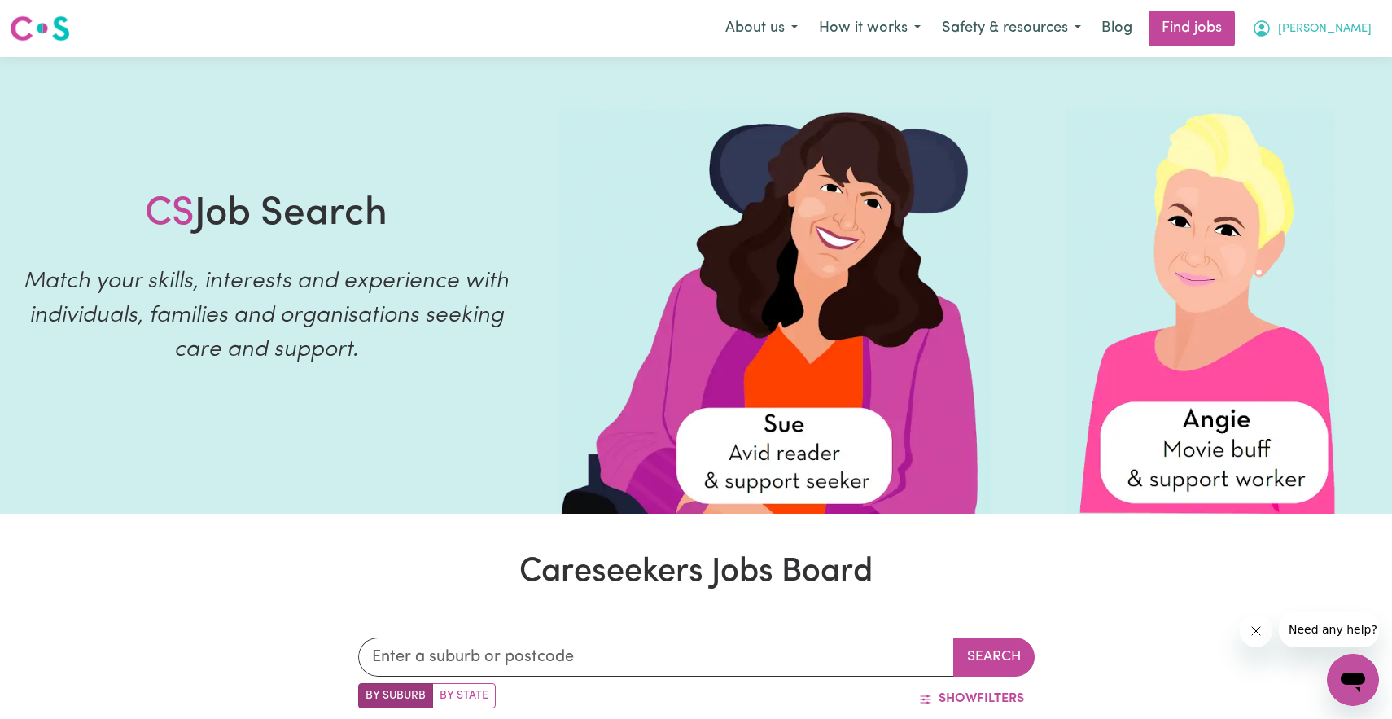
click at [1365, 32] on span "[PERSON_NAME]" at bounding box center [1325, 29] width 94 height 18
click at [1318, 68] on link "My Account" at bounding box center [1317, 63] width 129 height 31
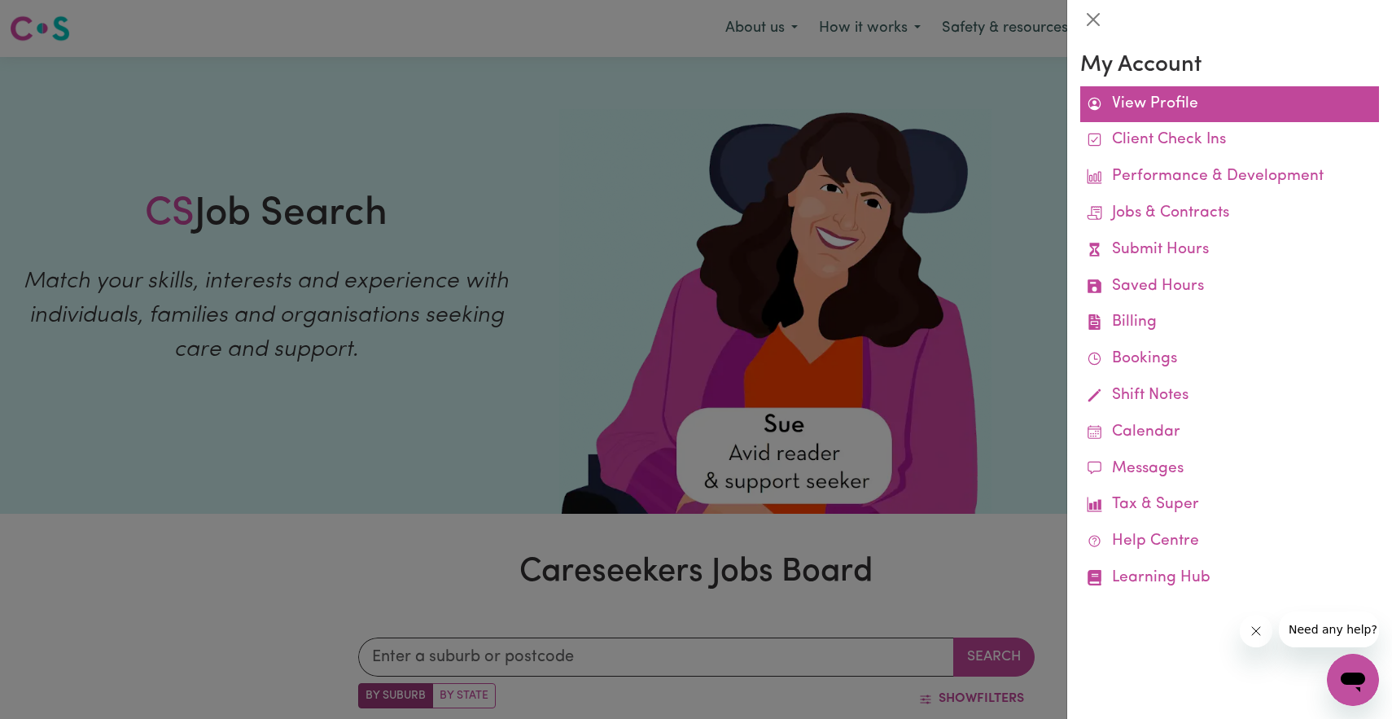
click at [1229, 96] on link "View Profile" at bounding box center [1229, 104] width 299 height 37
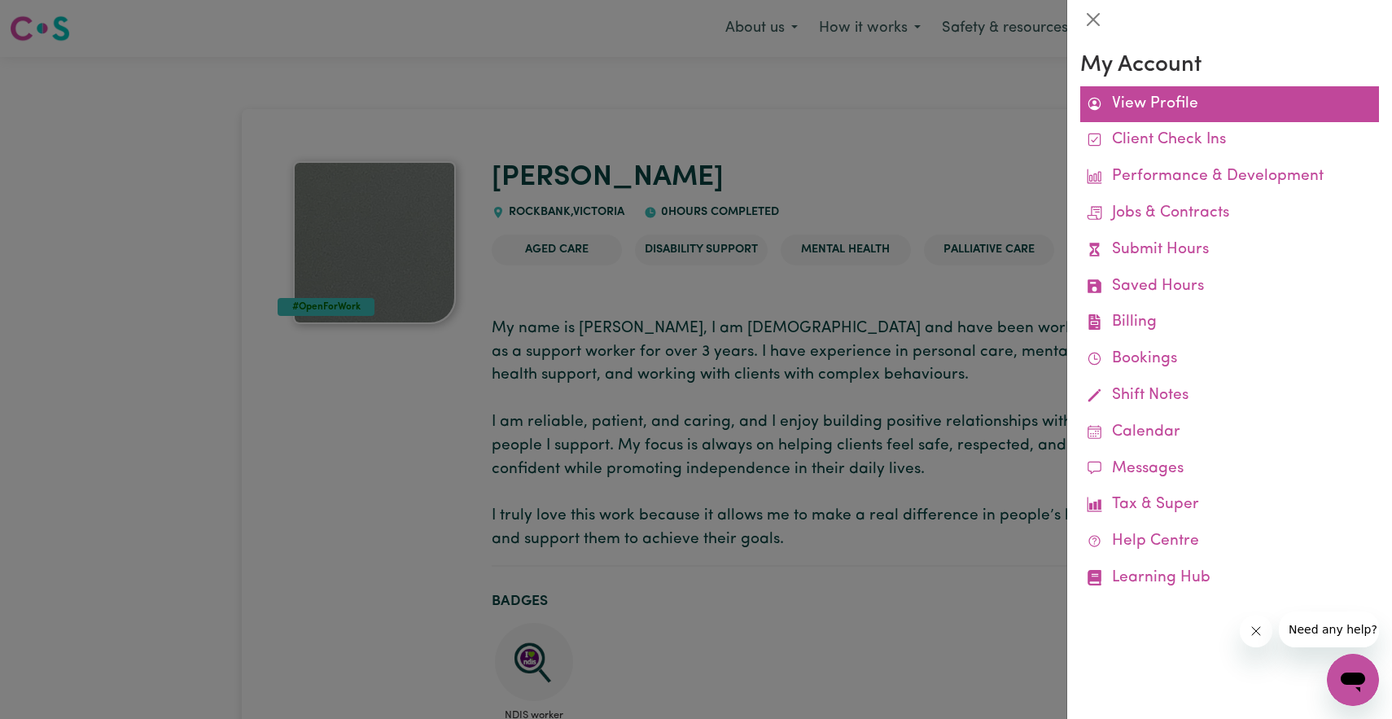
click at [1129, 104] on link "View Profile" at bounding box center [1229, 104] width 299 height 37
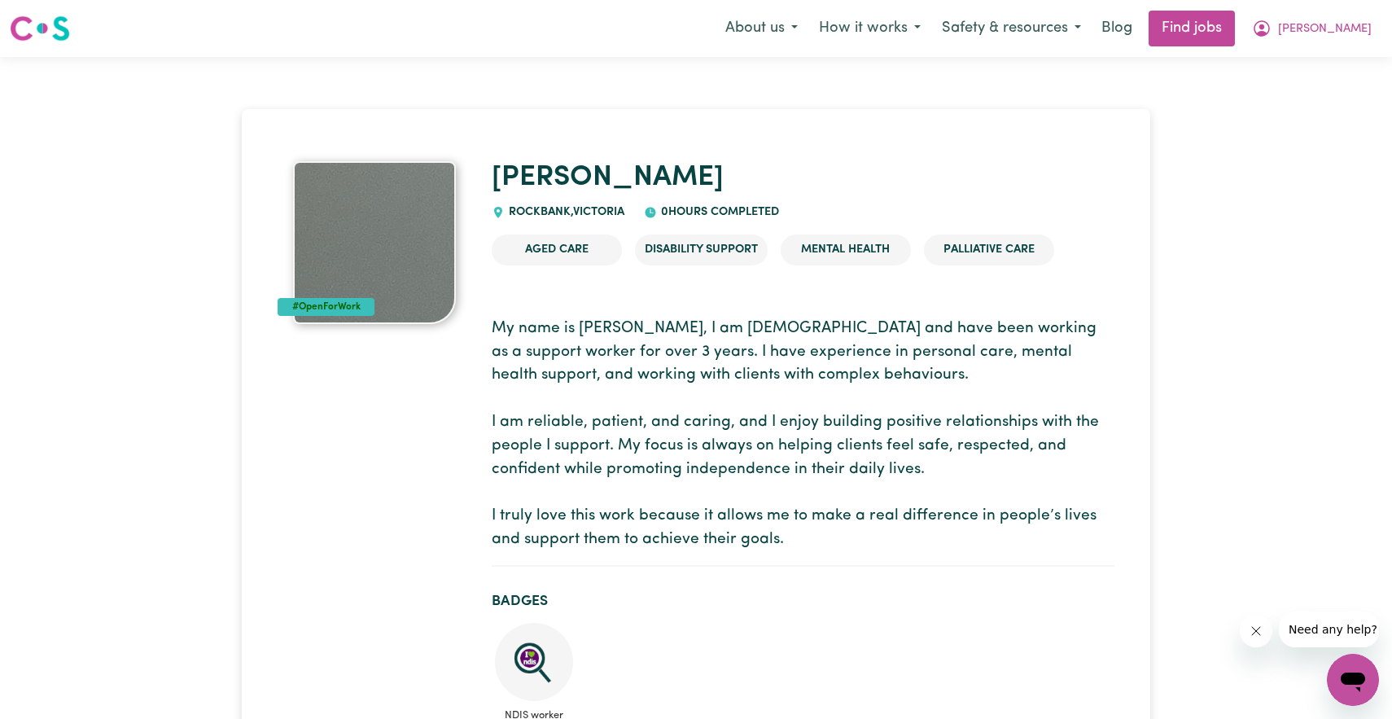
click at [335, 282] on img at bounding box center [374, 242] width 163 height 163
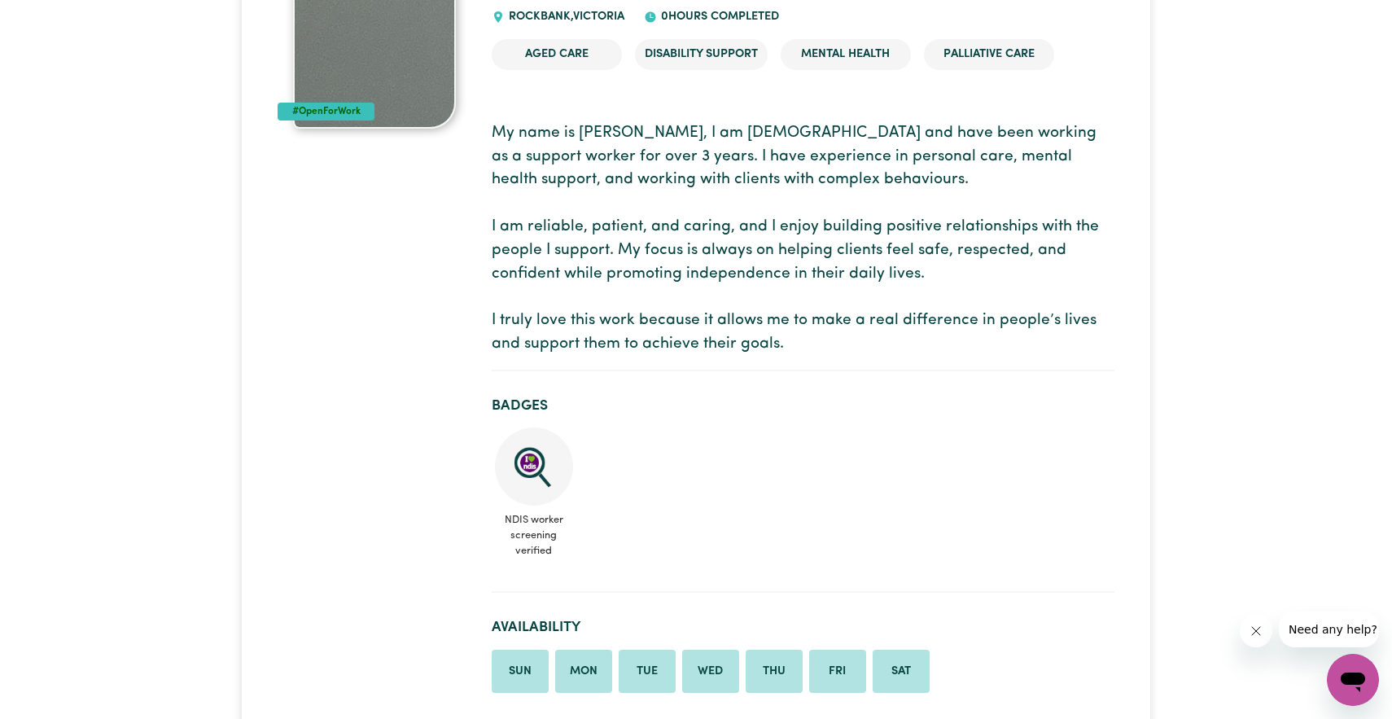
scroll to position [238, 0]
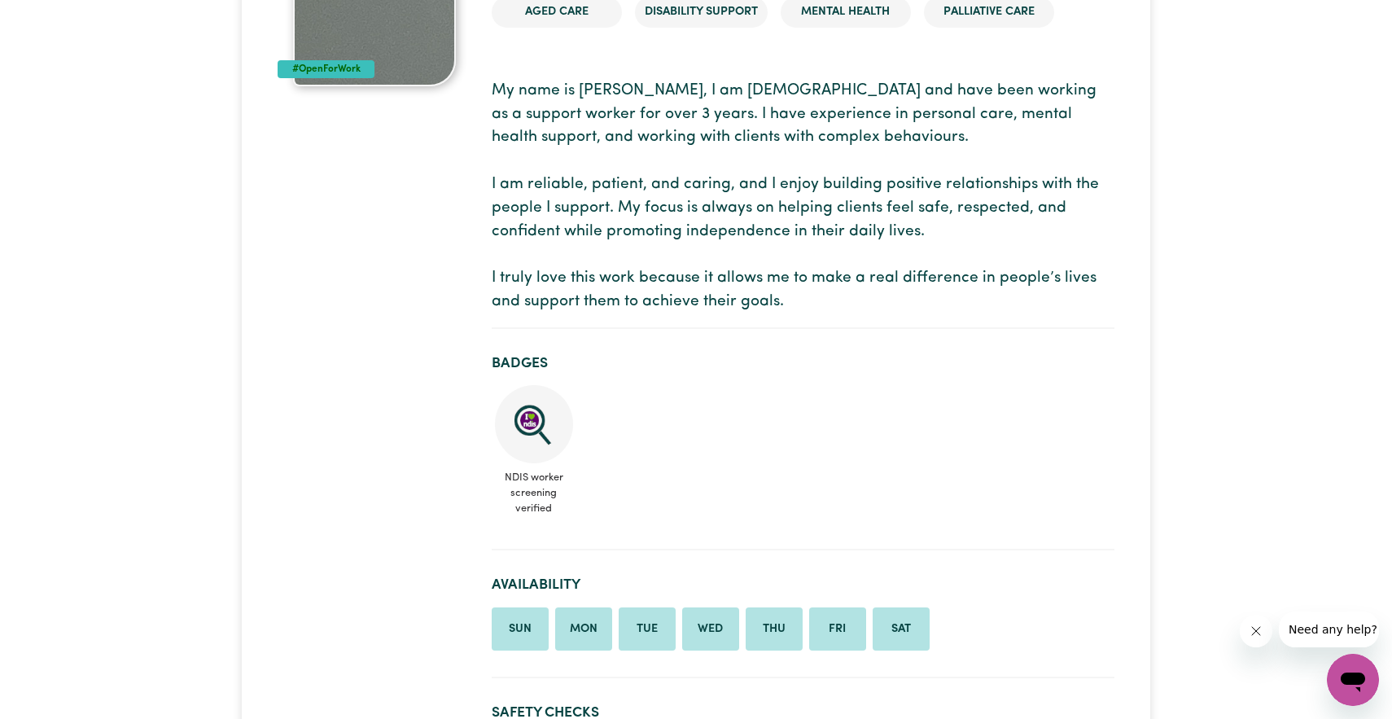
click at [1261, 637] on icon "Close message from company" at bounding box center [1255, 630] width 13 height 13
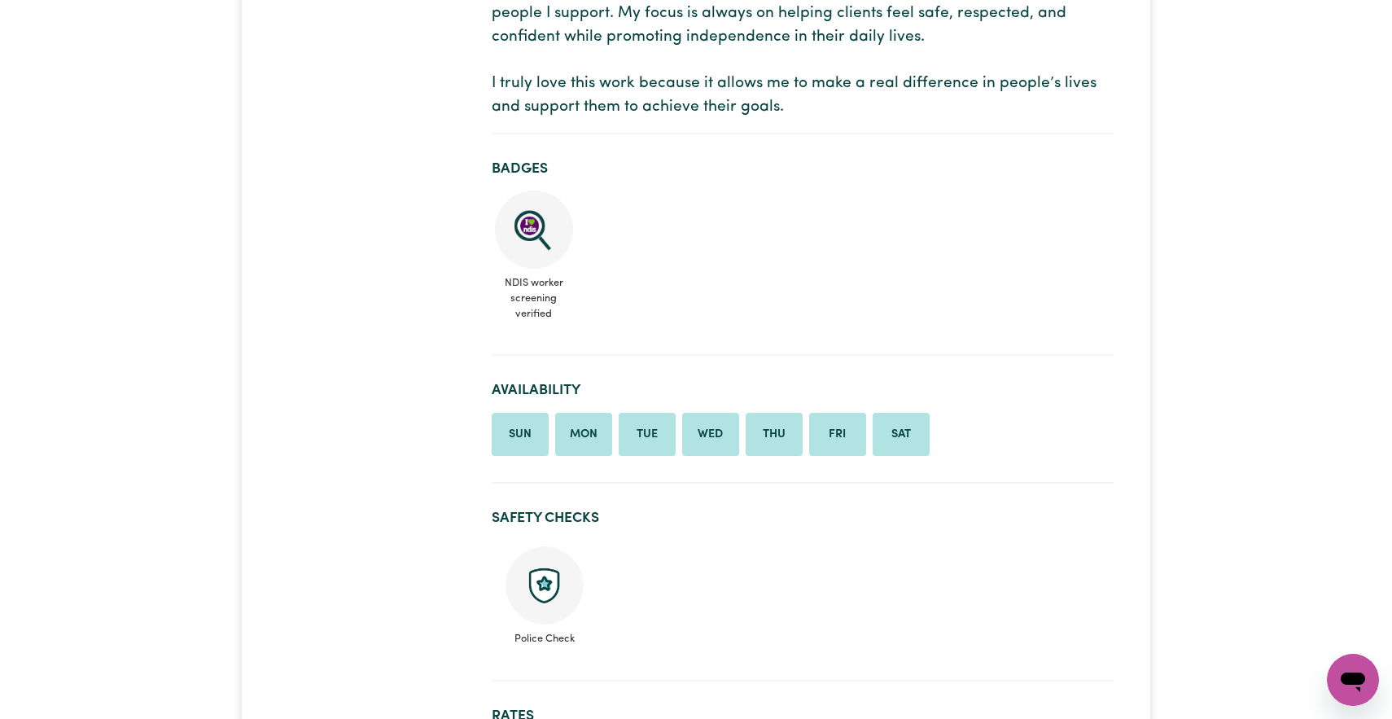
scroll to position [0, 0]
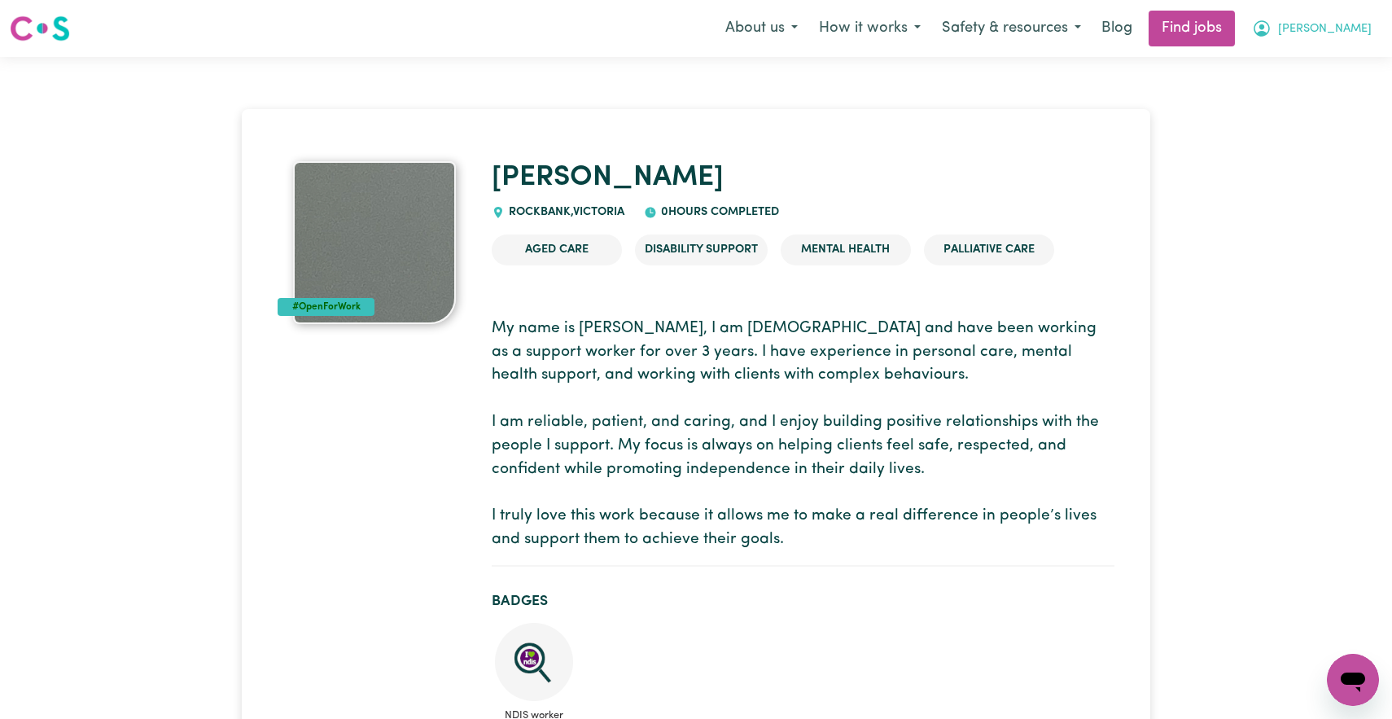
click at [1328, 31] on span "[PERSON_NAME]" at bounding box center [1325, 29] width 94 height 18
click at [1304, 89] on link "My Dashboard" at bounding box center [1317, 93] width 129 height 31
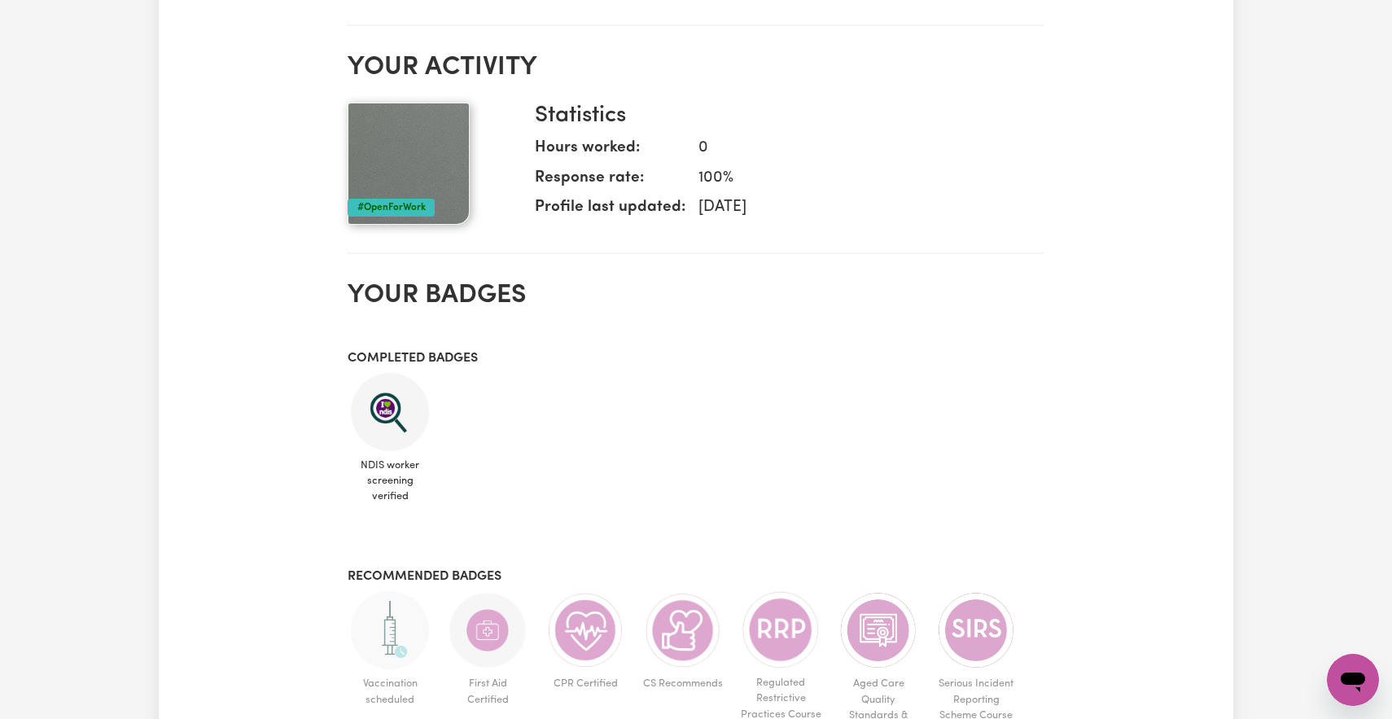
scroll to position [479, 0]
